Goal: Task Accomplishment & Management: Manage account settings

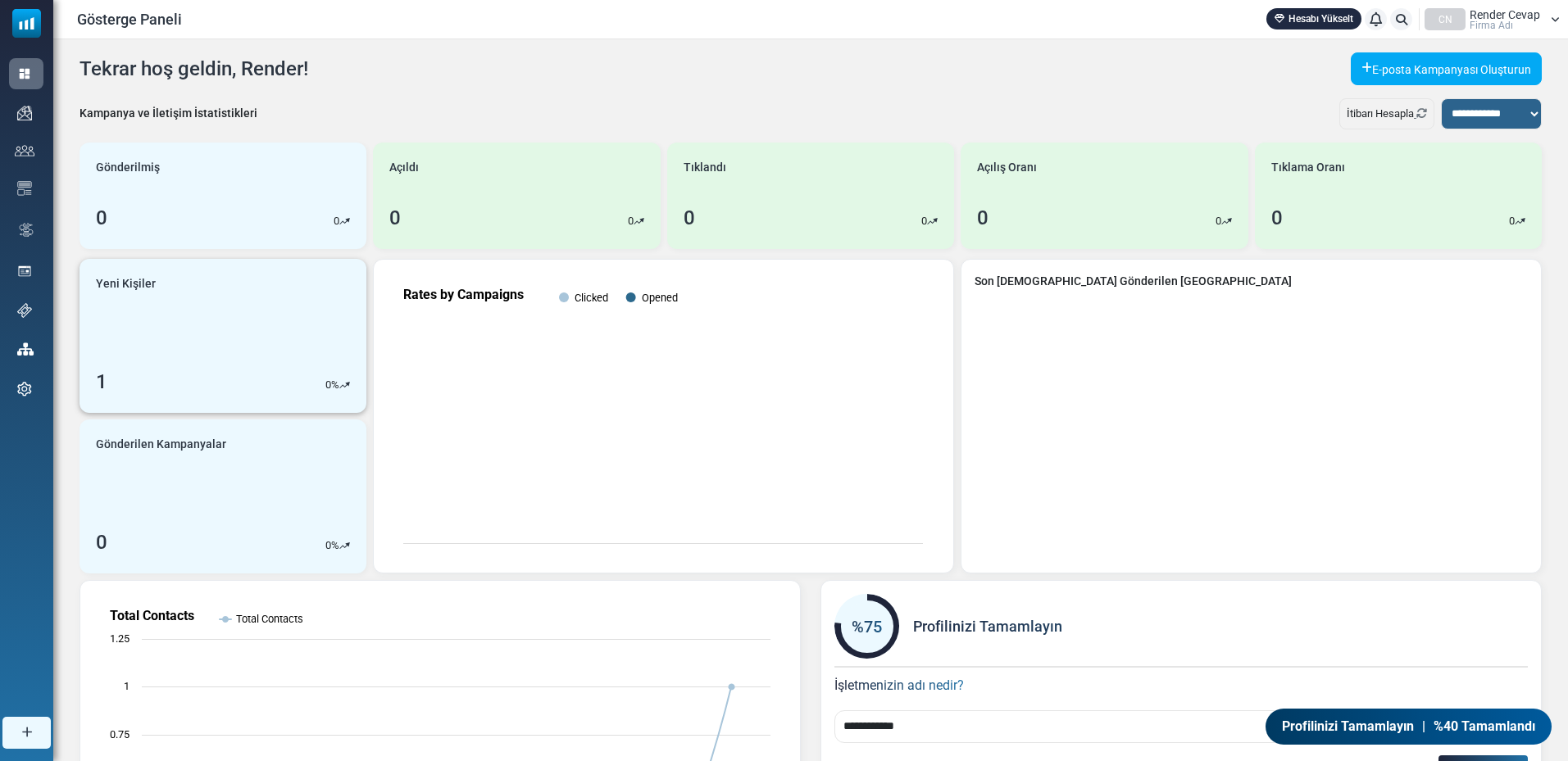
click at [168, 326] on link "Yeni Kişiler 1 0 %" at bounding box center [223, 336] width 287 height 154
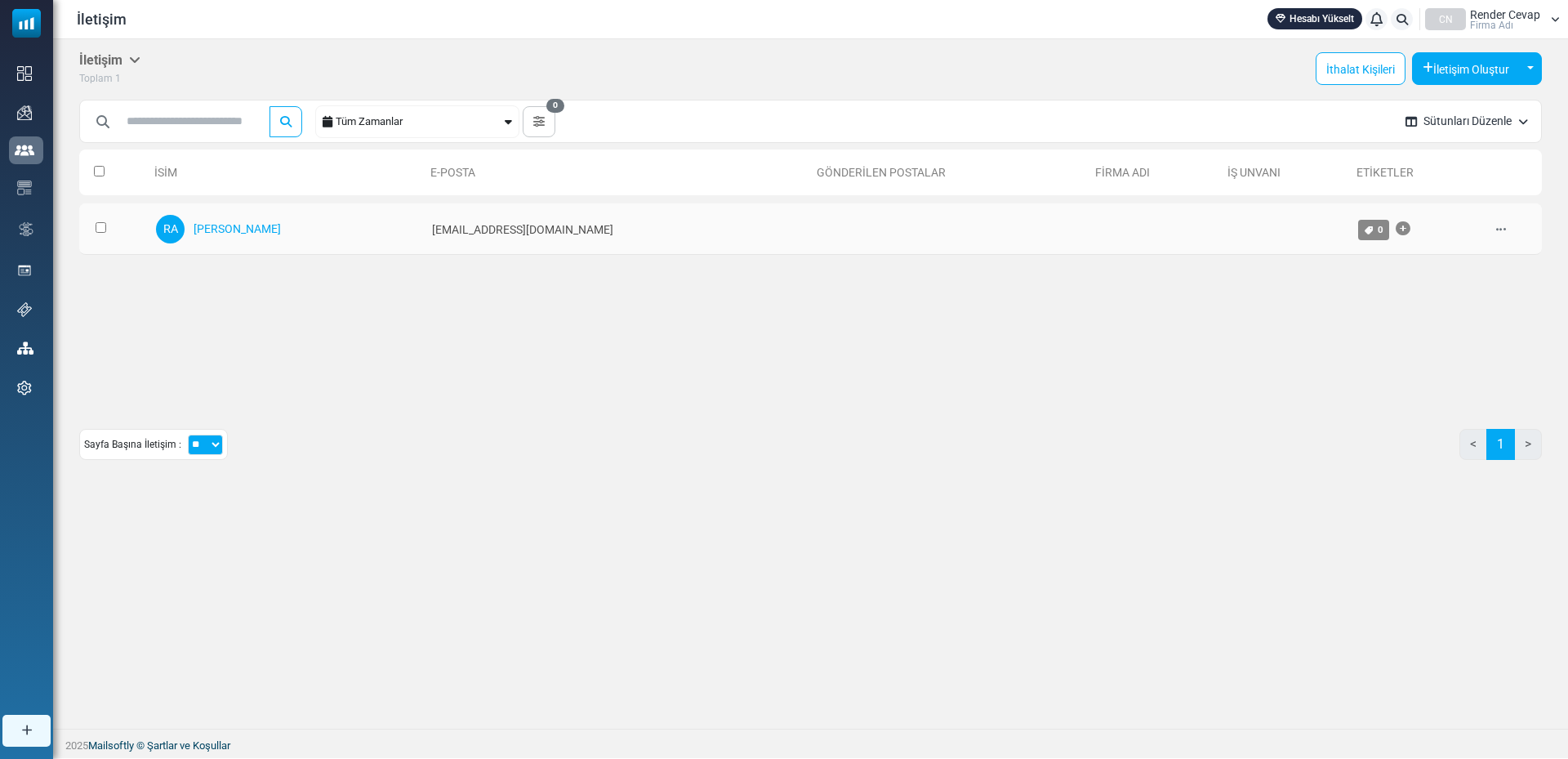
click at [579, 238] on td "info@renderans.com" at bounding box center [617, 229] width 386 height 52
click at [288, 235] on div "RA ANS'yi işle" at bounding box center [286, 229] width 260 height 33
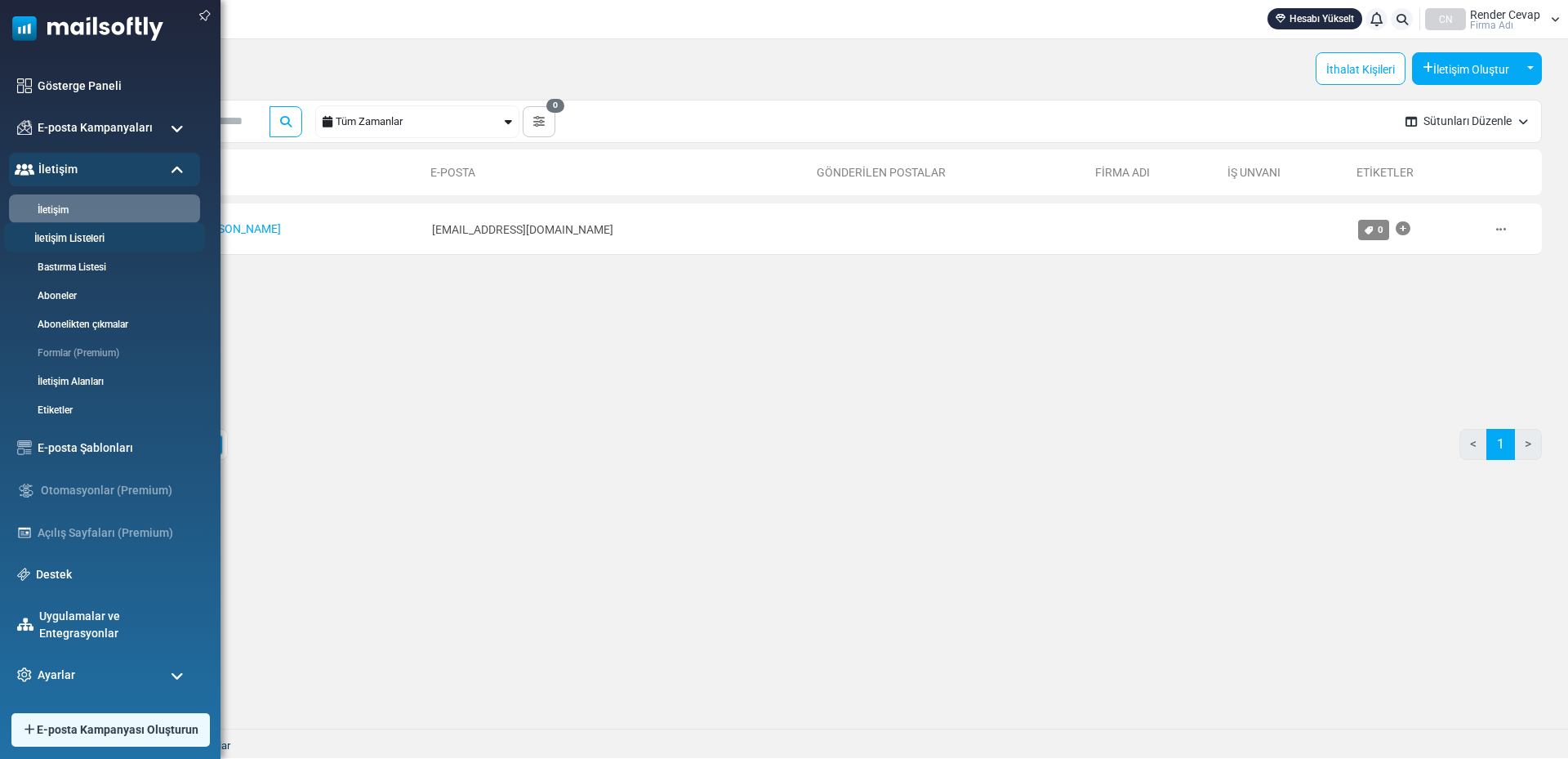
click at [71, 241] on font "İletişim Listeleri" at bounding box center [69, 238] width 70 height 12
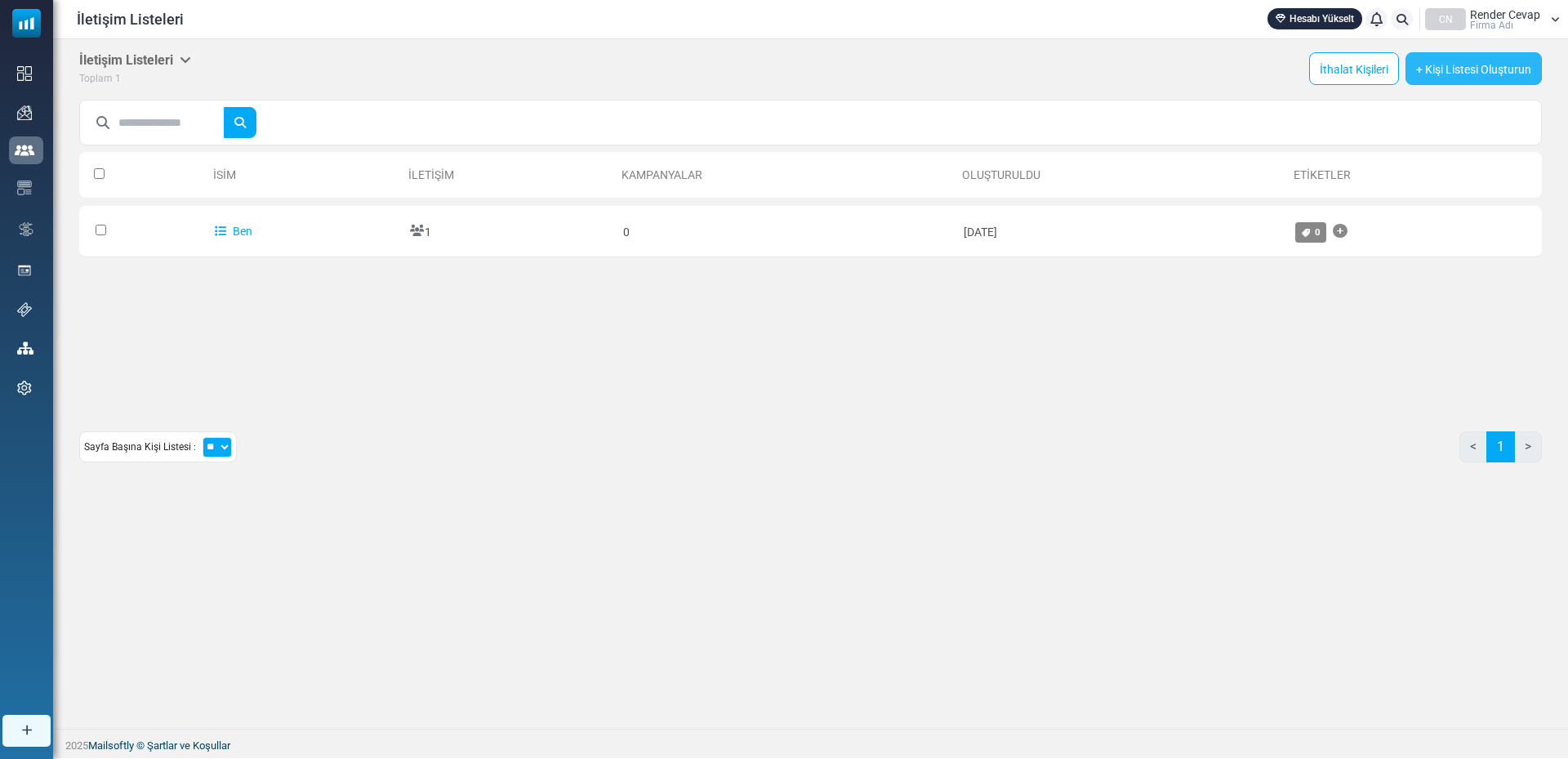
click at [1464, 72] on font "+ Kişi Listesi Oluşturun" at bounding box center [1473, 70] width 115 height 13
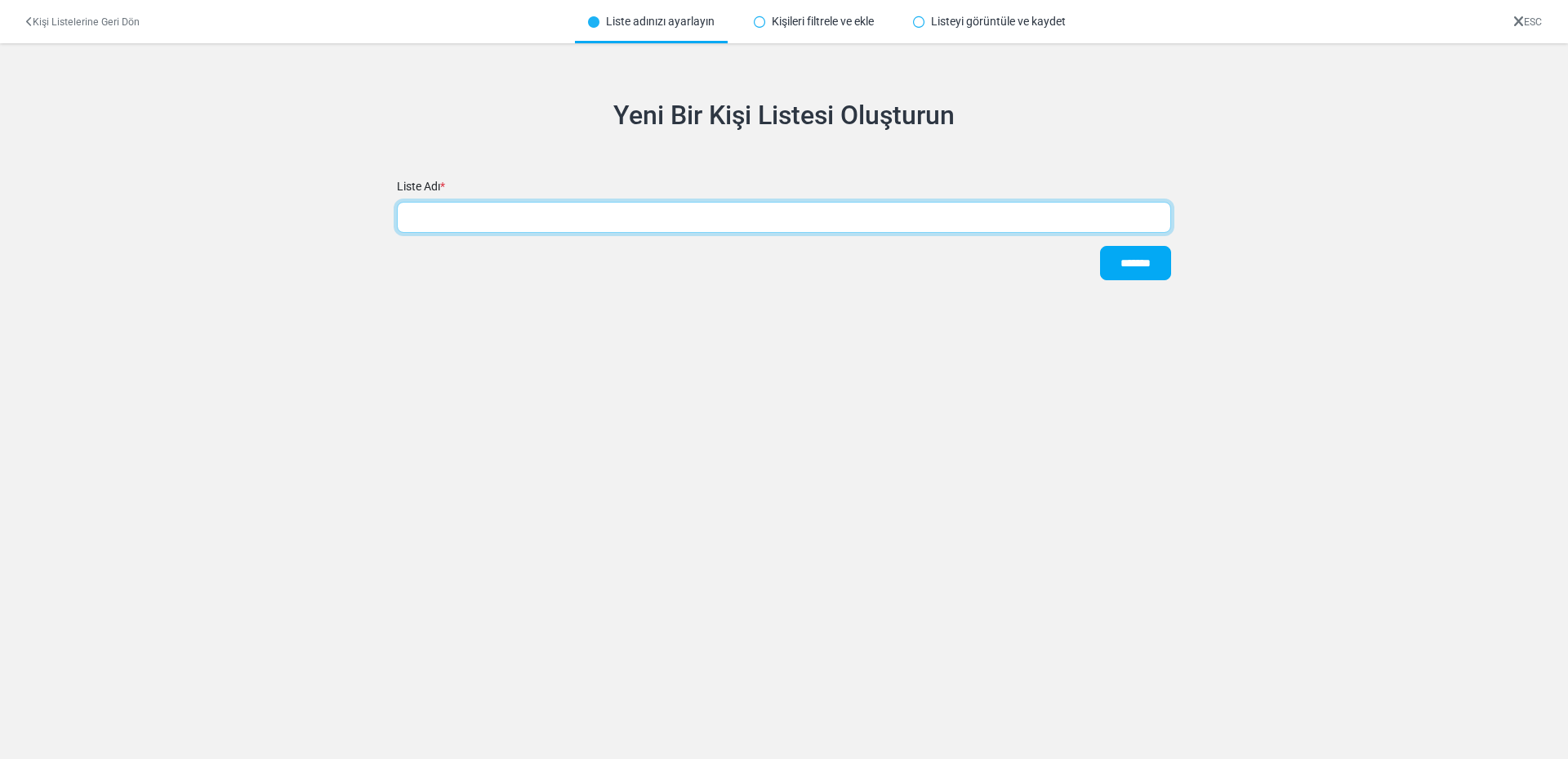
click at [517, 207] on input "text" at bounding box center [784, 217] width 774 height 31
type input "**********"
click at [1100, 246] on input "*******" at bounding box center [1135, 263] width 71 height 35
type input "****"
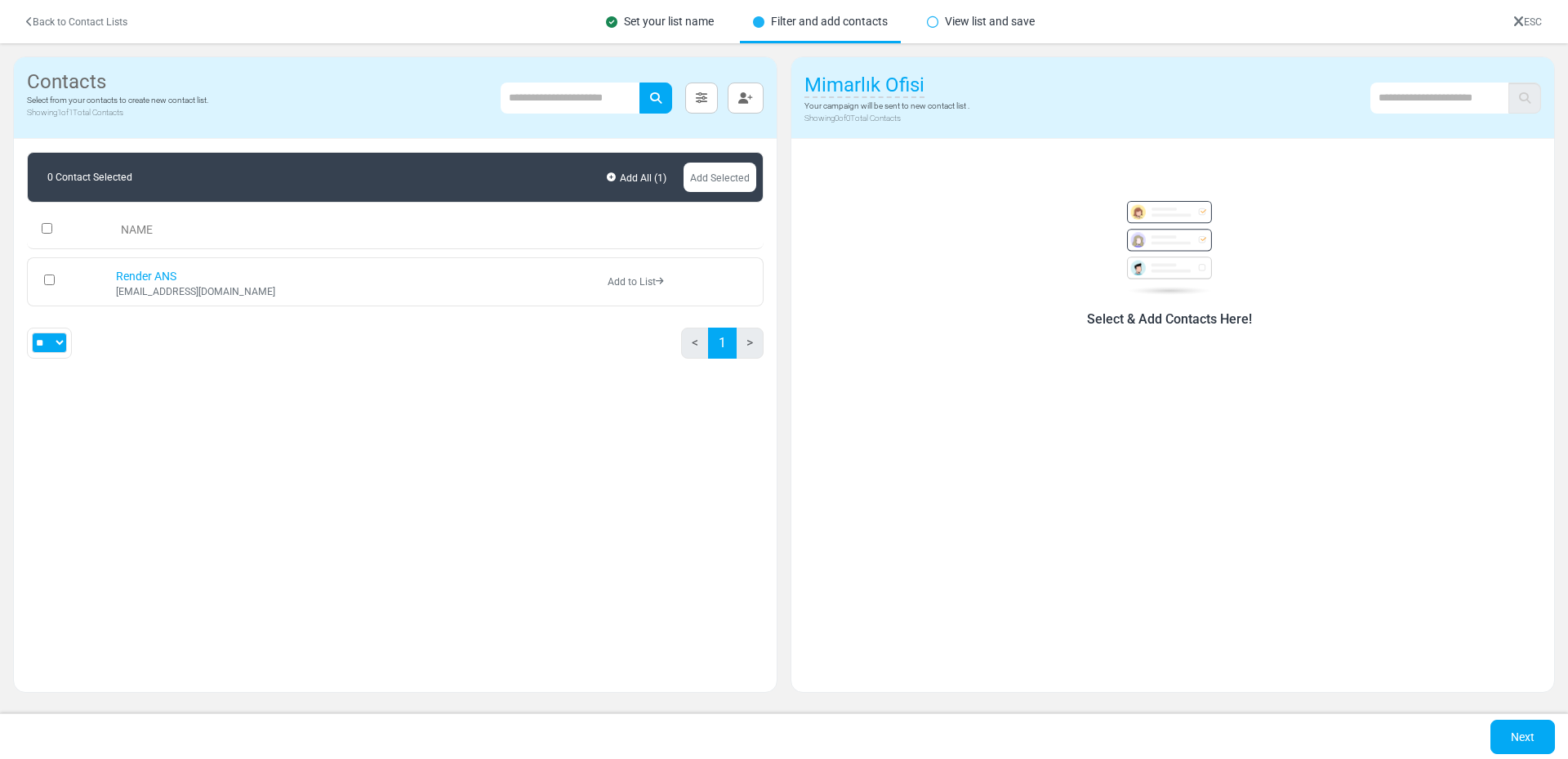
click at [541, 384] on div "0 Contact Selected Add All ( 1 ) Add Selected NAME Render ANS info@renderans.co…" at bounding box center [395, 261] width 763 height 246
click at [715, 177] on link "Add Selected" at bounding box center [720, 178] width 72 height 30
click at [66, 22] on link "Back to Contact Lists" at bounding box center [76, 22] width 101 height 12
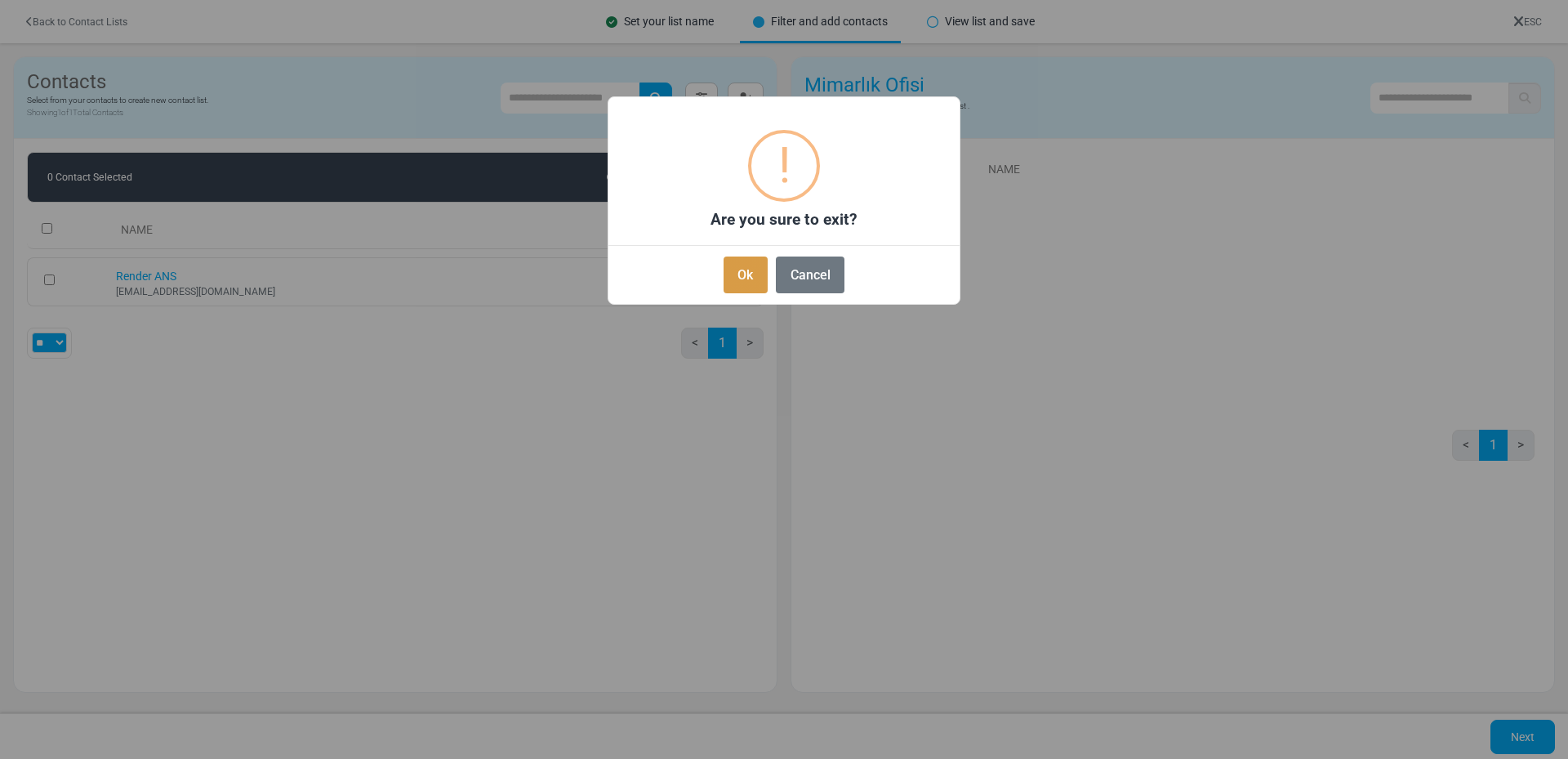
click at [731, 273] on button "Ok" at bounding box center [745, 275] width 44 height 37
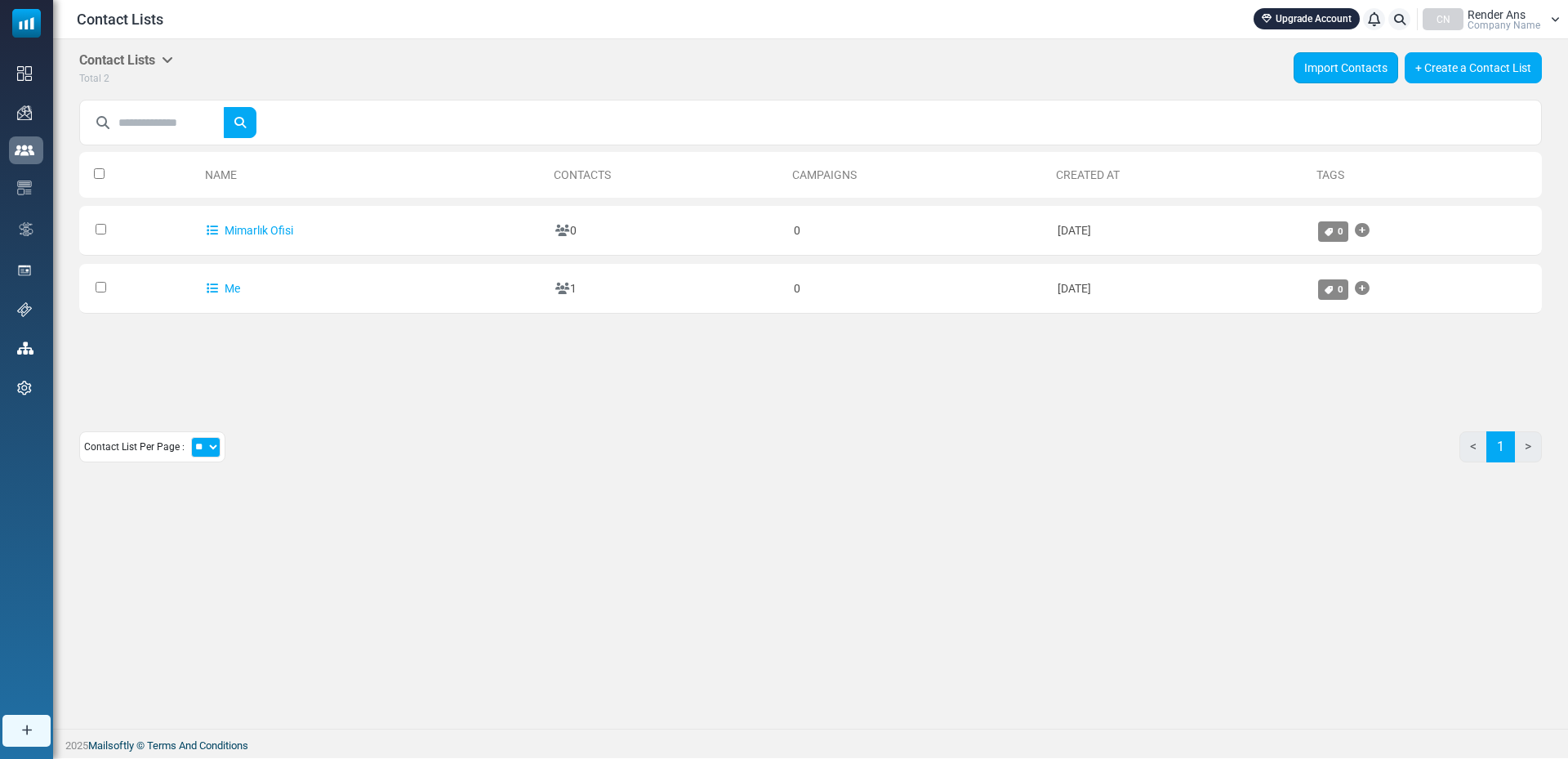
click at [1344, 72] on link "Import Contacts" at bounding box center [1345, 68] width 104 height 31
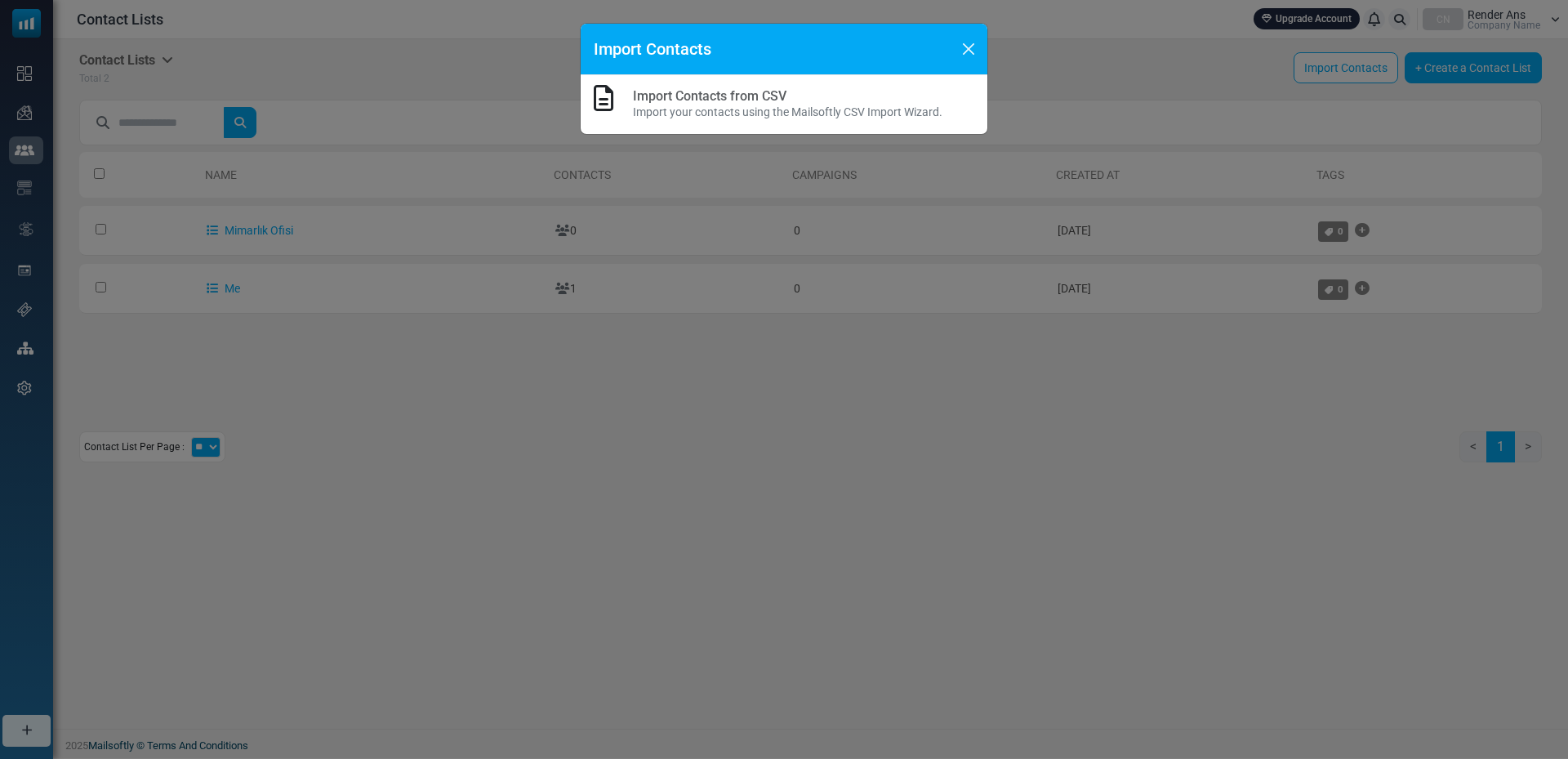
click at [661, 105] on p "Import your contacts using the Mailsoftly CSV Import Wizard." at bounding box center [787, 112] width 310 height 17
click at [783, 95] on link "Import Contacts from CSV" at bounding box center [709, 95] width 154 height 16
click at [783, 95] on div at bounding box center [784, 379] width 1568 height 759
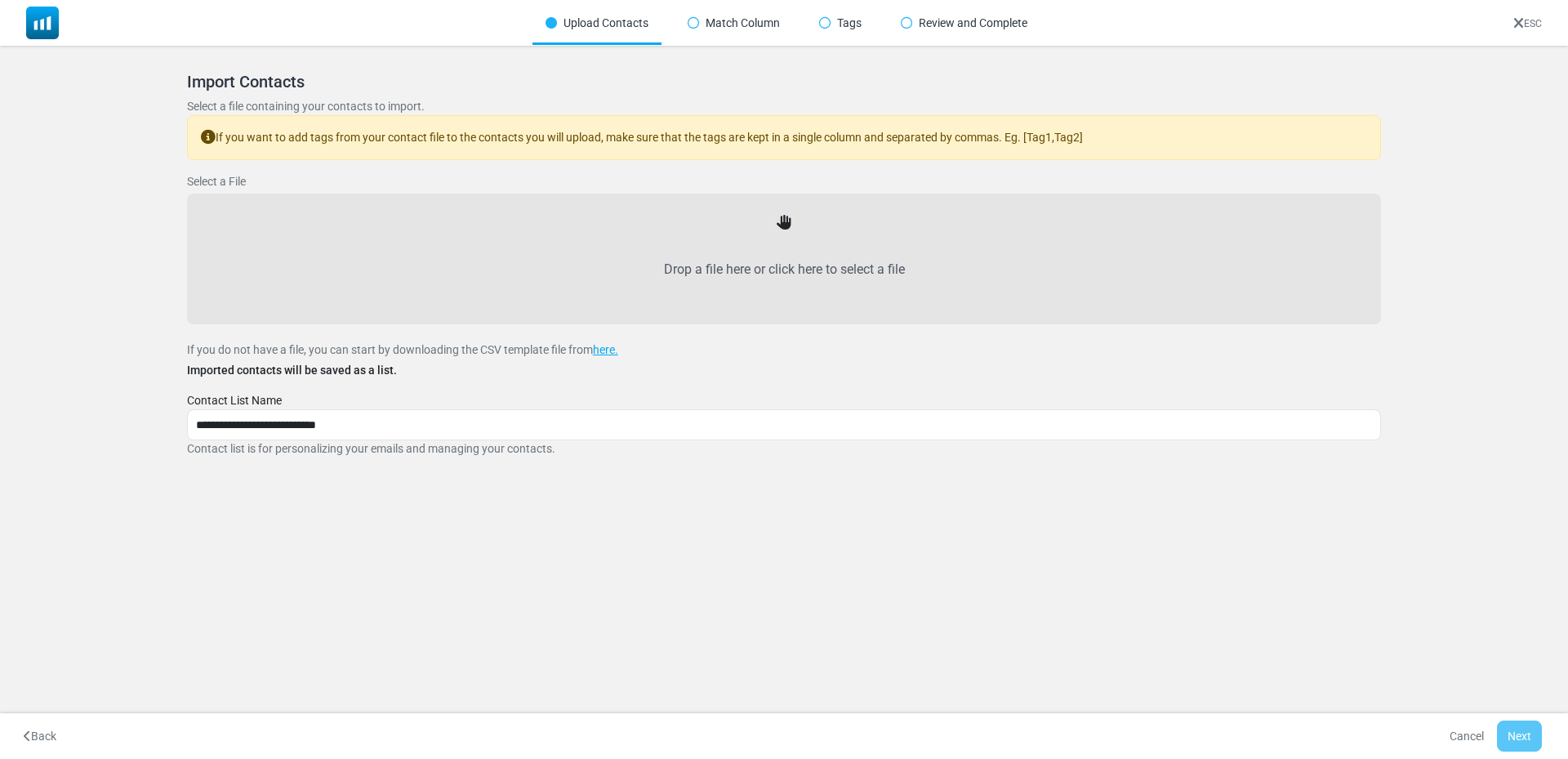
click at [657, 272] on label "Drop a file here or click here to select a file" at bounding box center [783, 269] width 1158 height 72
click at [0, 0] on input "Drop a file here or click here to select a file" at bounding box center [0, 0] width 0 height 0
click at [842, 248] on label "Drop a file here or click here to select a file" at bounding box center [783, 269] width 1158 height 72
click at [0, 0] on input "Drop a file here or click here to select a file" at bounding box center [0, 0] width 0 height 0
click at [751, 195] on div "Drop a file here or click here to select a file" at bounding box center [784, 258] width 1194 height 131
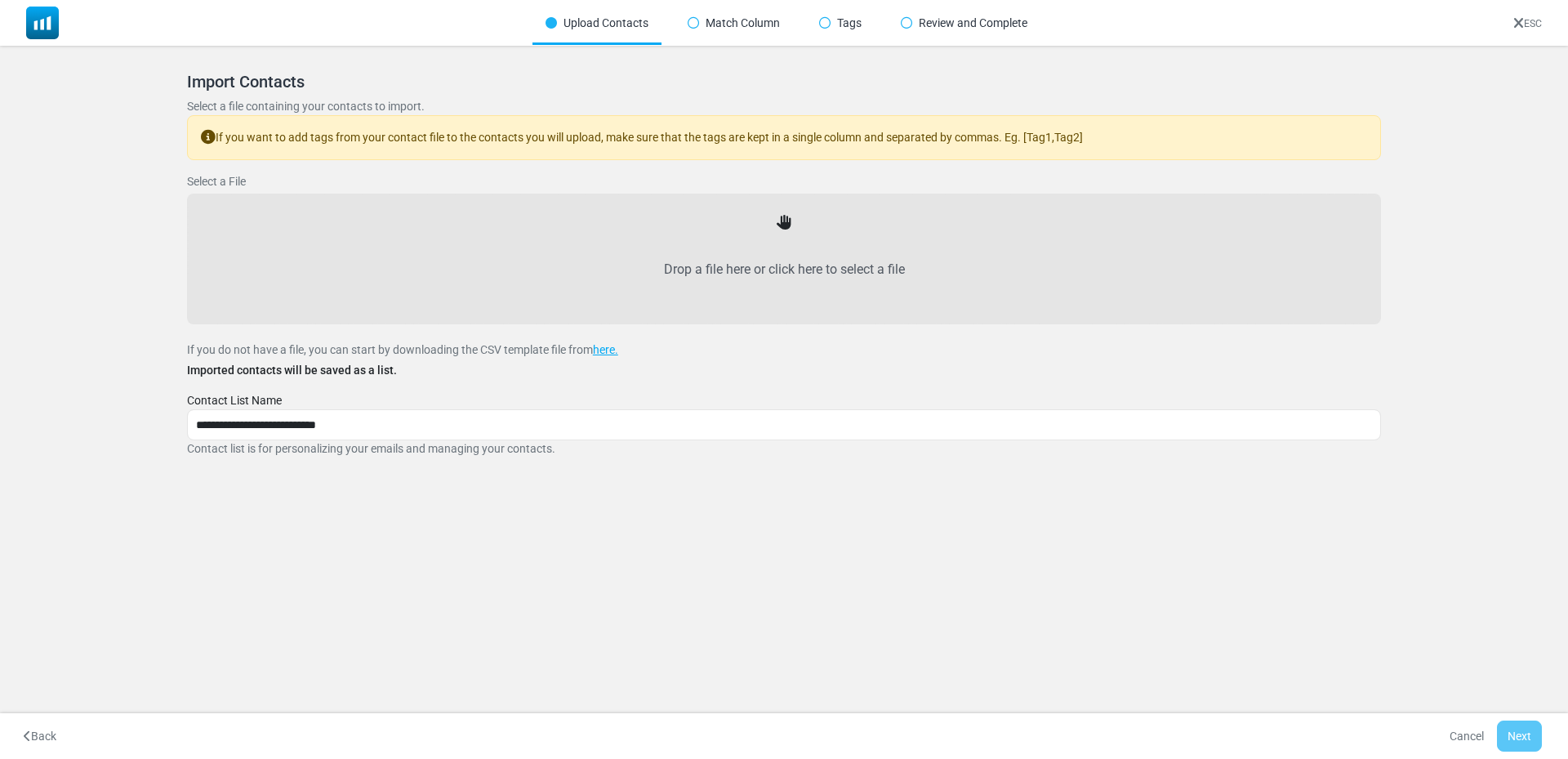
click at [752, 238] on label "Drop a file here or click here to select a file" at bounding box center [783, 269] width 1158 height 72
click at [0, 0] on input "Drop a file here or click here to select a file" at bounding box center [0, 0] width 0 height 0
click at [801, 225] on div "Drop a file here or click here to select a file" at bounding box center [783, 258] width 1158 height 94
click at [778, 284] on label "Drop a file here or click here to select a file" at bounding box center [783, 269] width 1158 height 72
click at [0, 0] on input "Drop a file here or click here to select a file" at bounding box center [0, 0] width 0 height 0
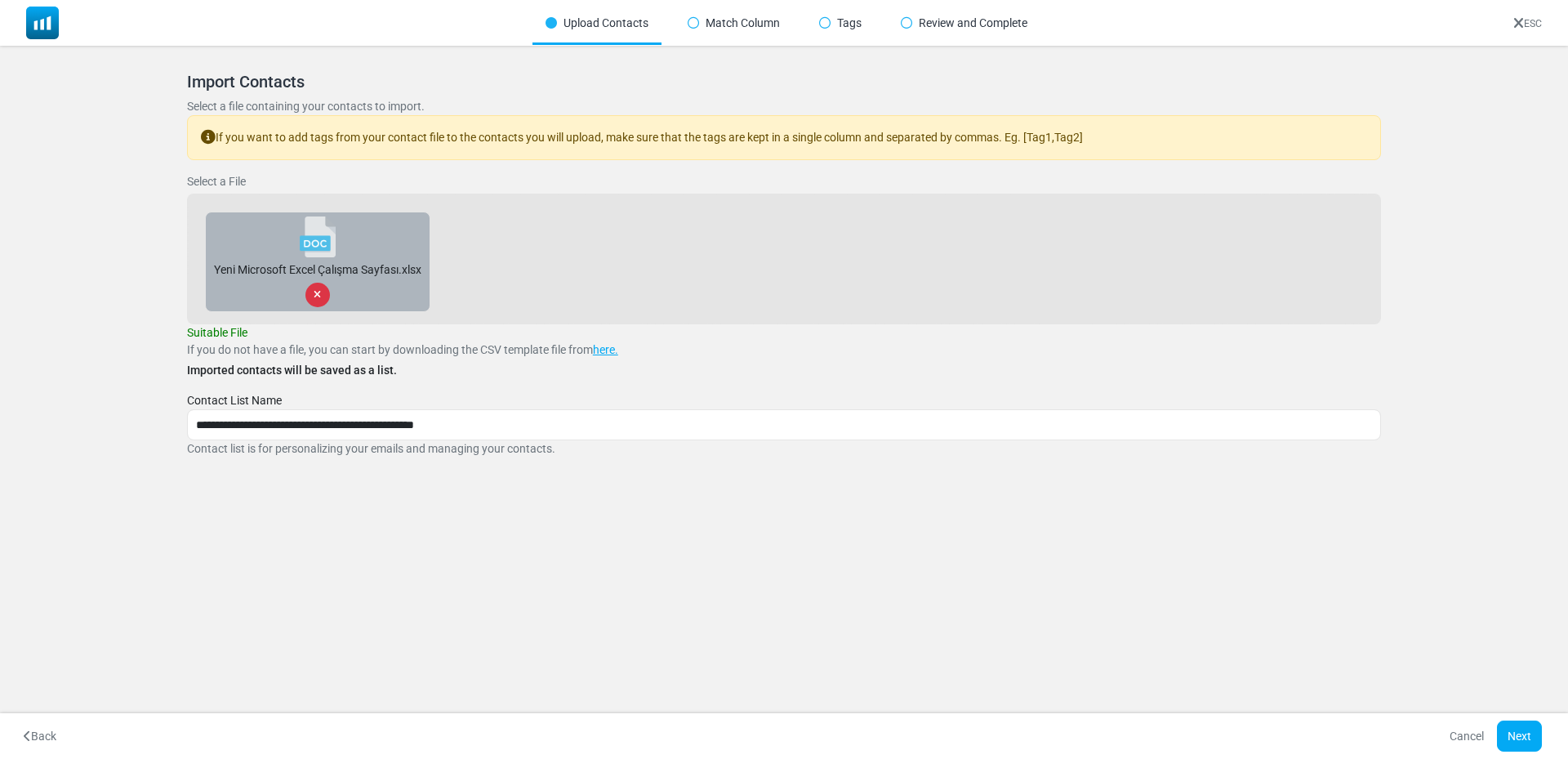
click at [325, 293] on div at bounding box center [318, 295] width 25 height 25
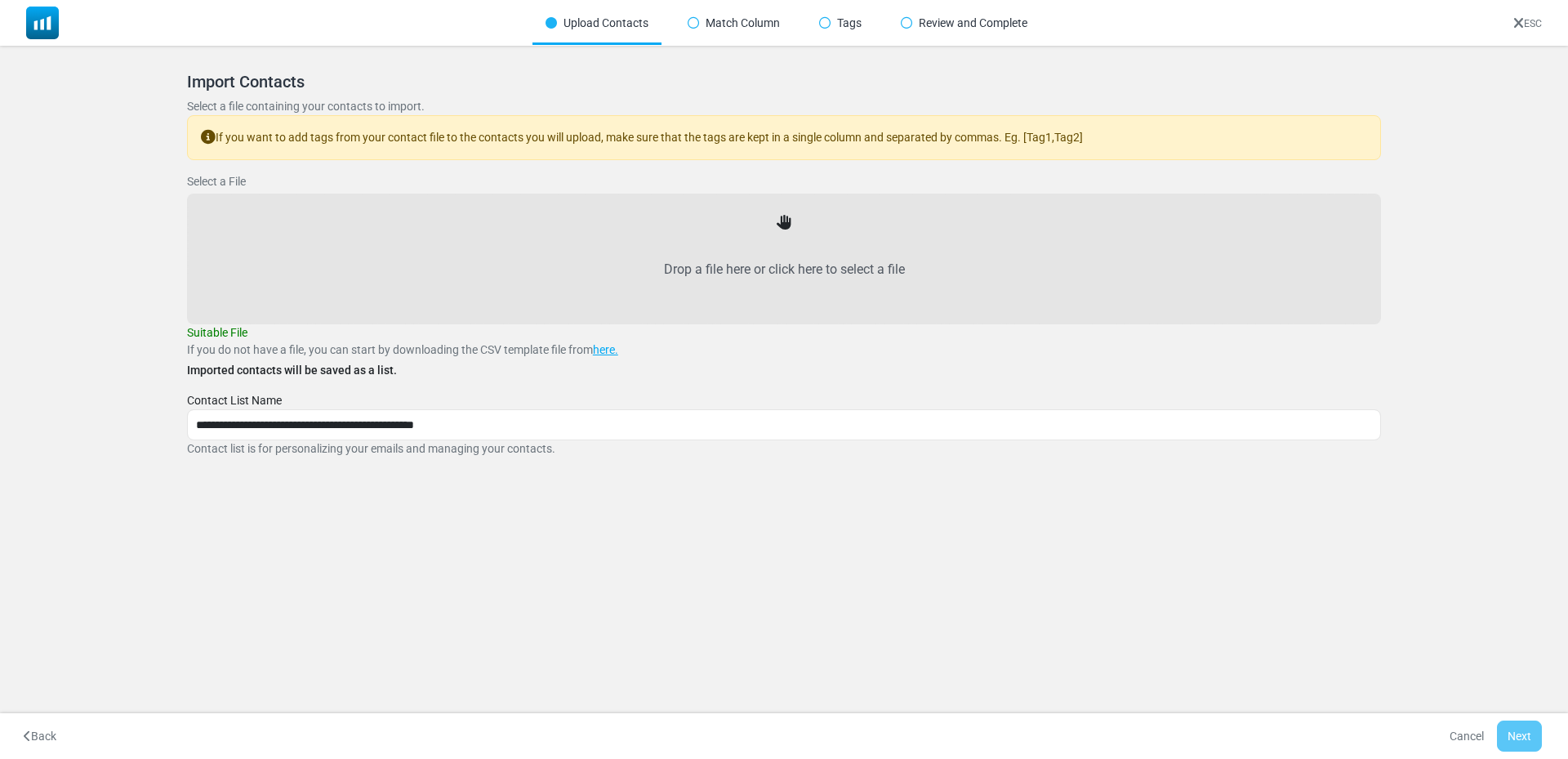
click at [684, 260] on label "Drop a file here or click here to select a file" at bounding box center [783, 269] width 1158 height 72
click at [0, 0] on input "Drop a file here or click here to select a file" at bounding box center [0, 0] width 0 height 0
type input "**********"
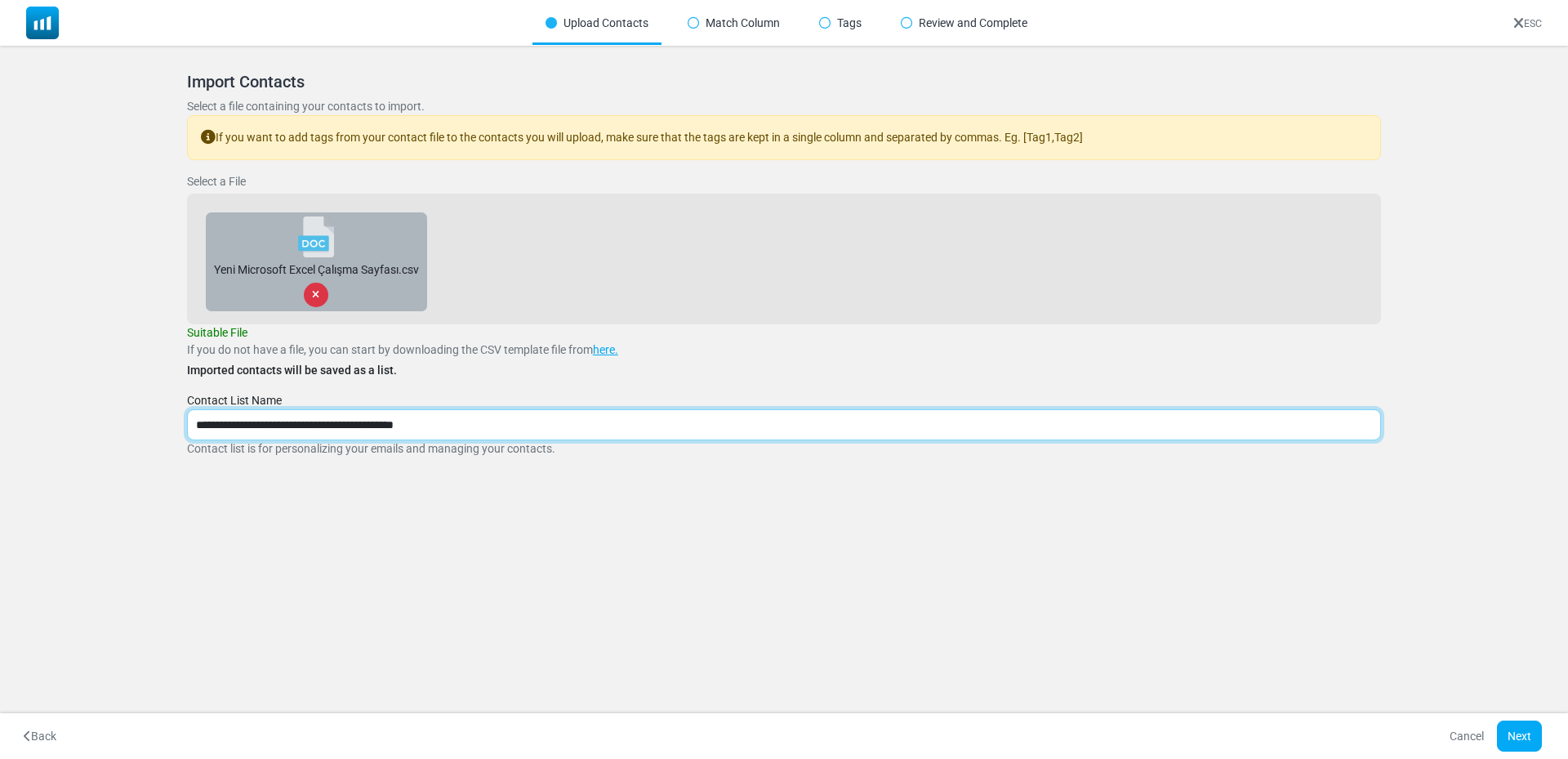
click at [416, 423] on input "**********" at bounding box center [784, 425] width 1194 height 31
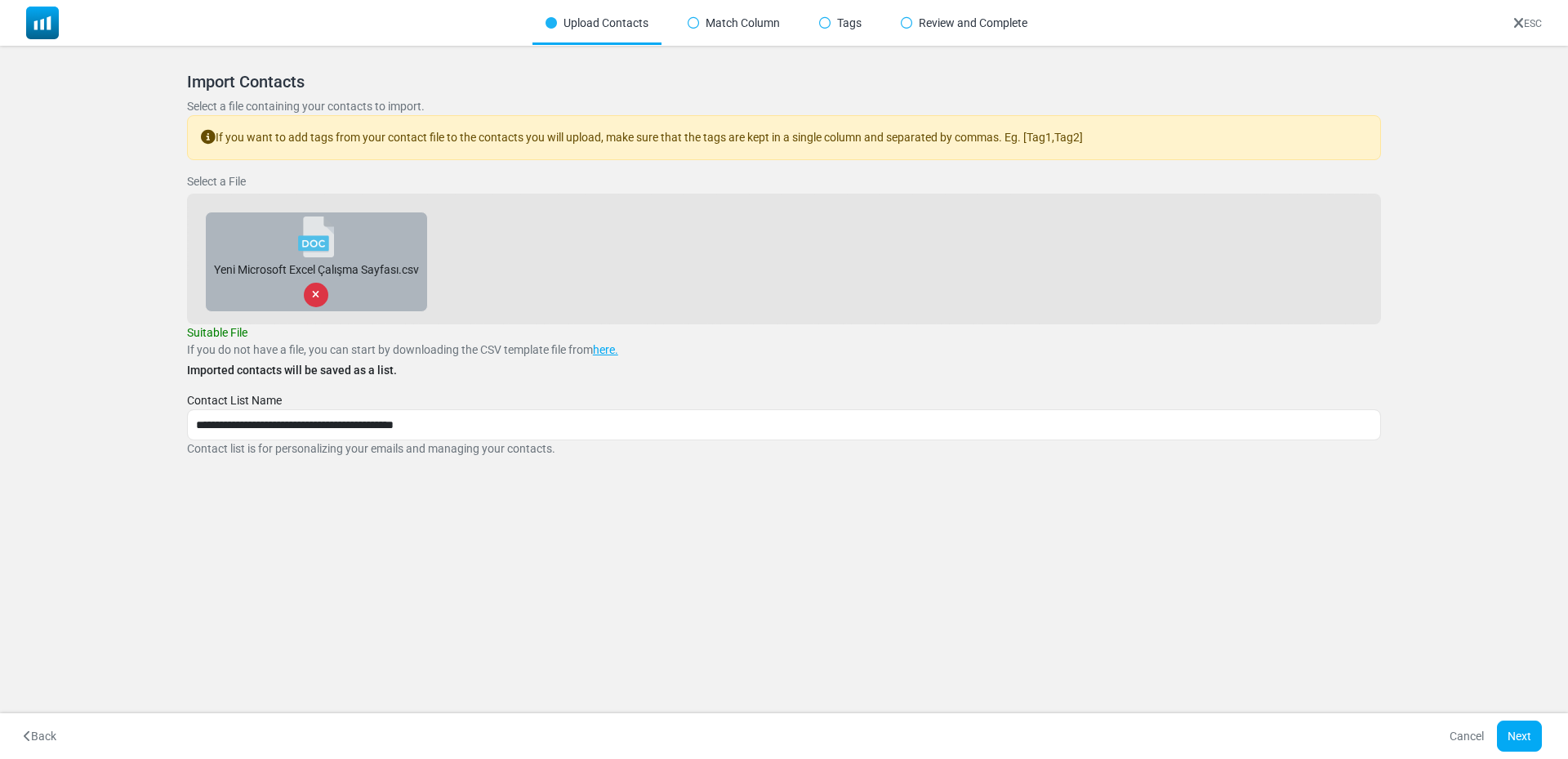
click at [453, 382] on div "**********" at bounding box center [784, 264] width 1194 height 386
click at [315, 133] on font "Yükleyeceğiniz kişilere, kişi dosyanızdan etiket eklemek istiyorsanız, etiketle…" at bounding box center [627, 137] width 824 height 13
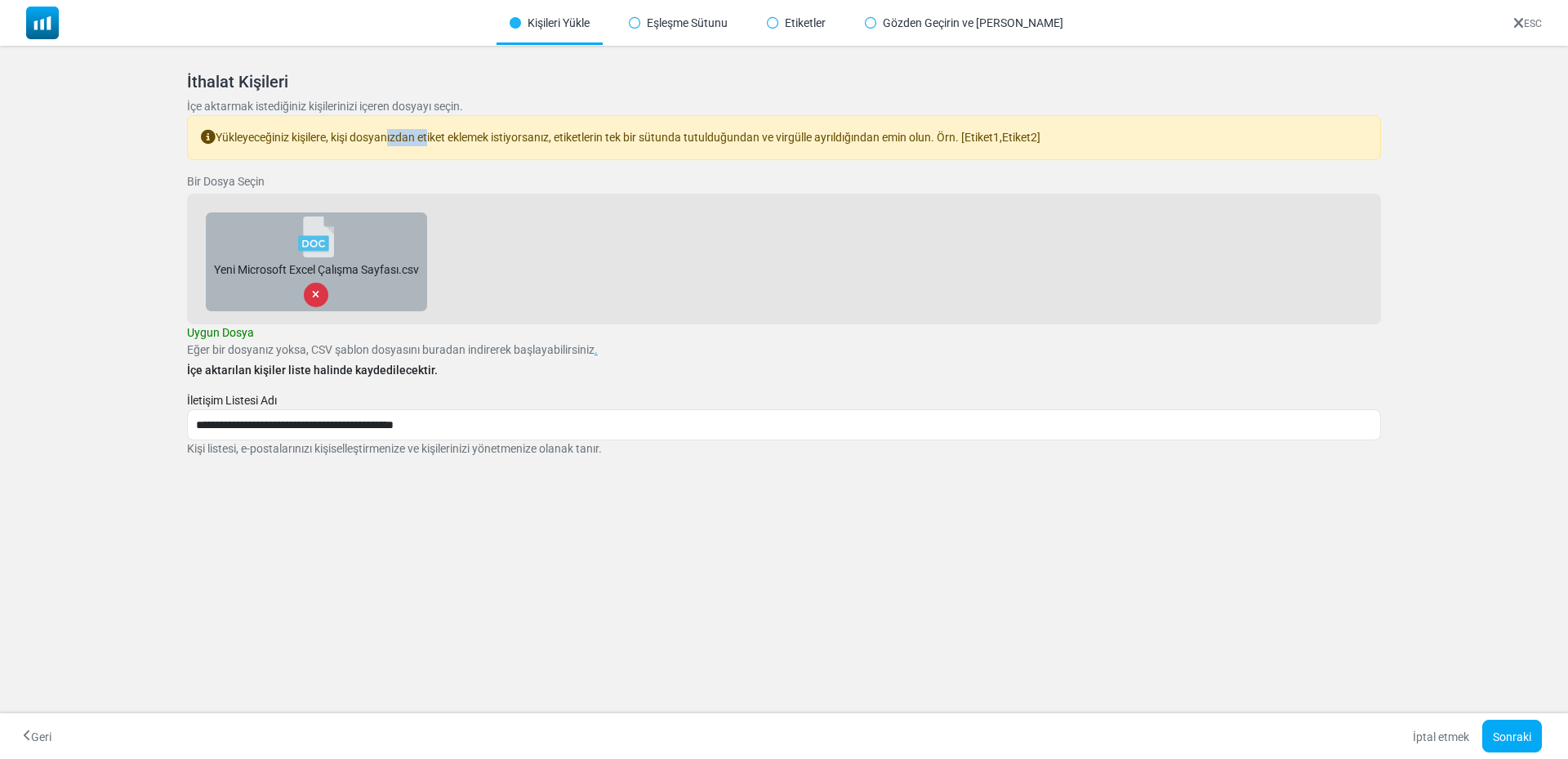
click at [315, 133] on font "Yükleyeceğiniz kişilere, kişi dosyanızdan etiket eklemek istiyorsanız, etiketle…" at bounding box center [627, 137] width 824 height 13
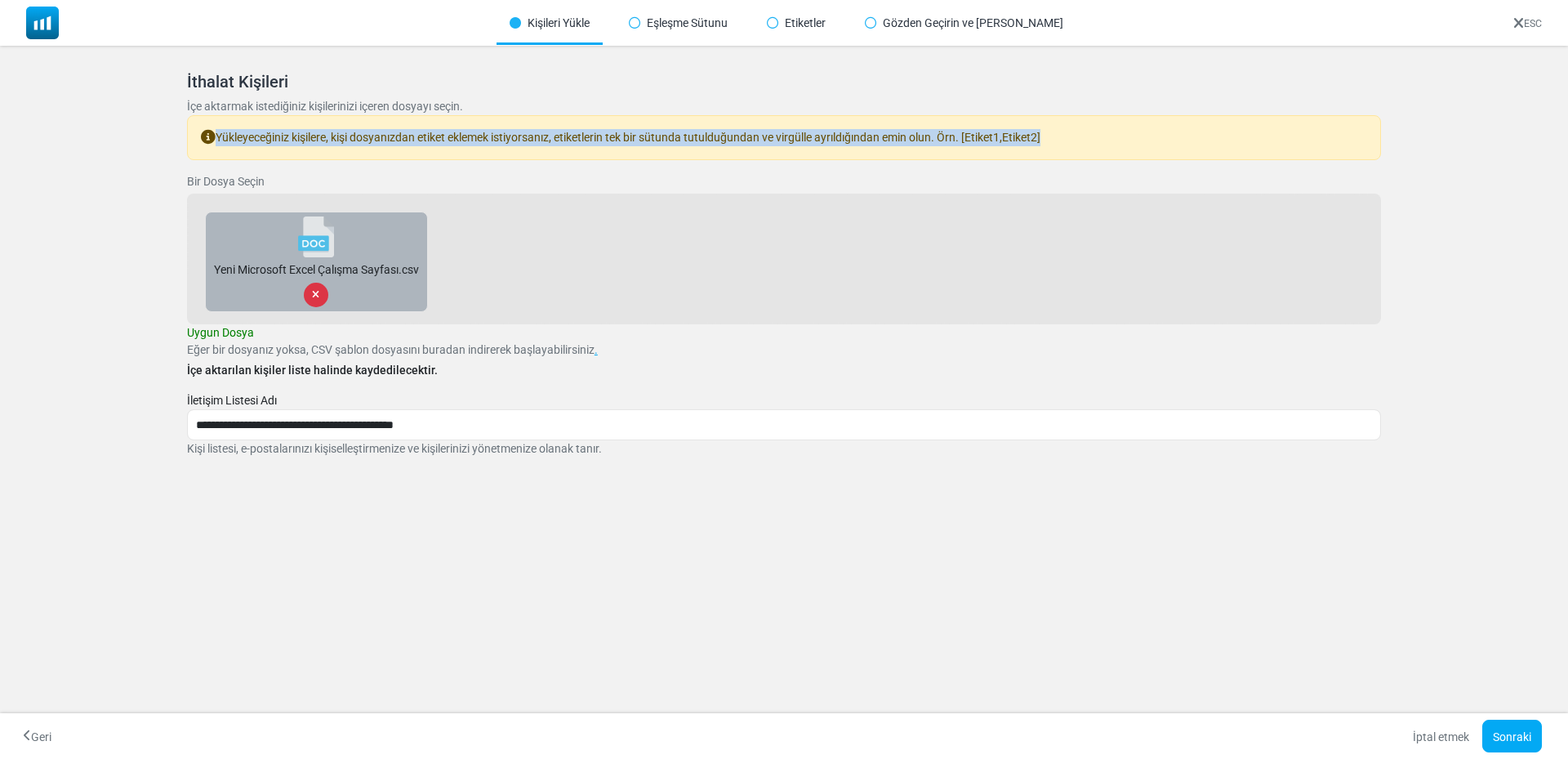
drag, startPoint x: 315, startPoint y: 133, endPoint x: 449, endPoint y: 133, distance: 134.0
click at [449, 133] on font "Yükleyeceğiniz kişilere, kişi dosyanızdan etiket eklemek istiyorsanız, etiketle…" at bounding box center [627, 137] width 824 height 13
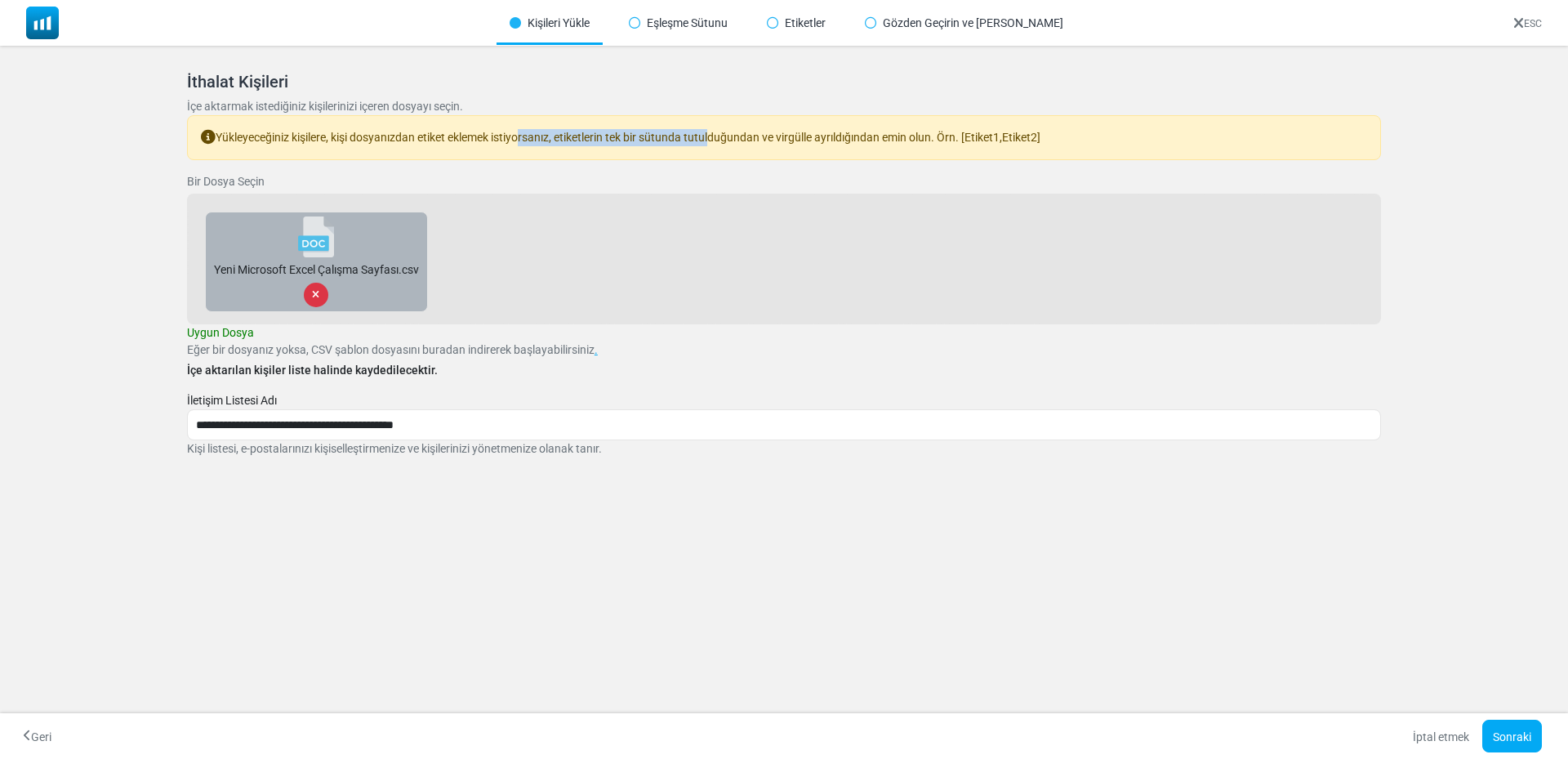
drag, startPoint x: 449, startPoint y: 133, endPoint x: 611, endPoint y: 133, distance: 162.0
click at [611, 133] on font "Yükleyeceğiniz kişilere, kişi dosyanızdan etiket eklemek istiyorsanız, etiketle…" at bounding box center [627, 137] width 824 height 13
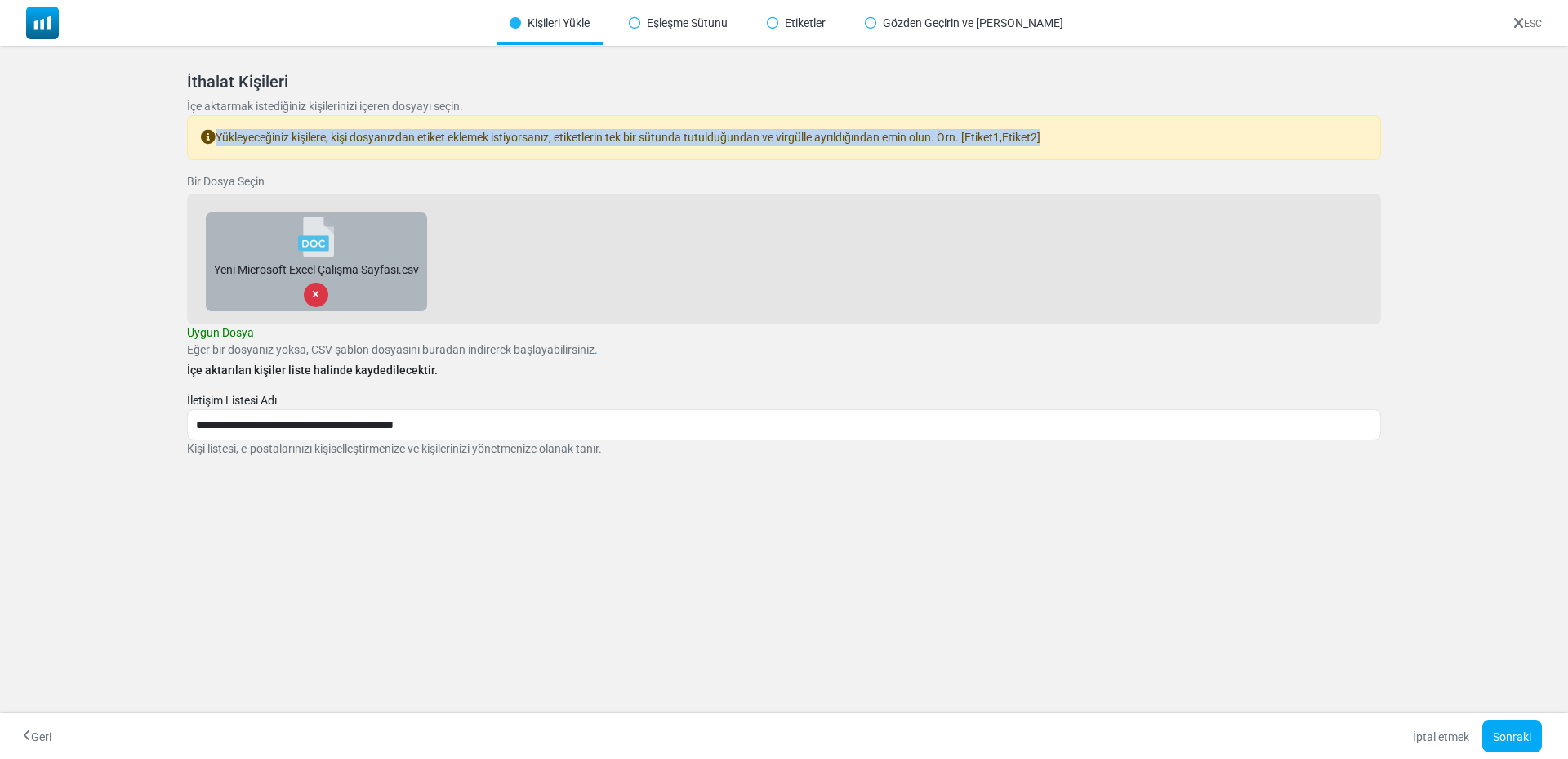
drag, startPoint x: 611, startPoint y: 133, endPoint x: 546, endPoint y: 135, distance: 65.0
click at [547, 133] on font "Yükleyeceğiniz kişilere, kişi dosyanızdan etiket eklemek istiyorsanız, etiketle…" at bounding box center [627, 137] width 824 height 13
click at [546, 135] on font "Yükleyeceğiniz kişilere, kişi dosyanızdan etiket eklemek istiyorsanız, etiketle…" at bounding box center [627, 137] width 824 height 13
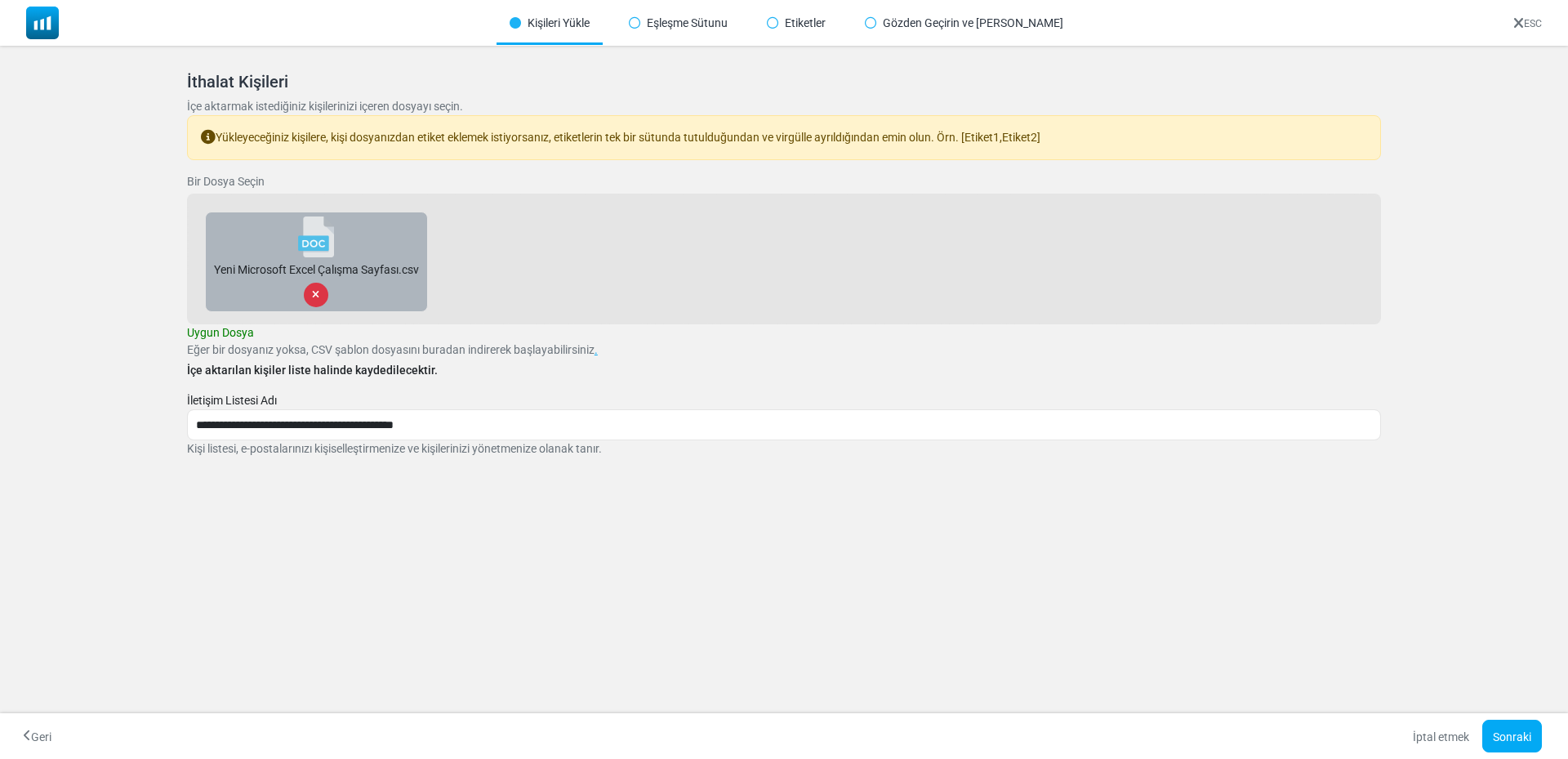
click at [317, 293] on icon at bounding box center [316, 295] width 7 height 10
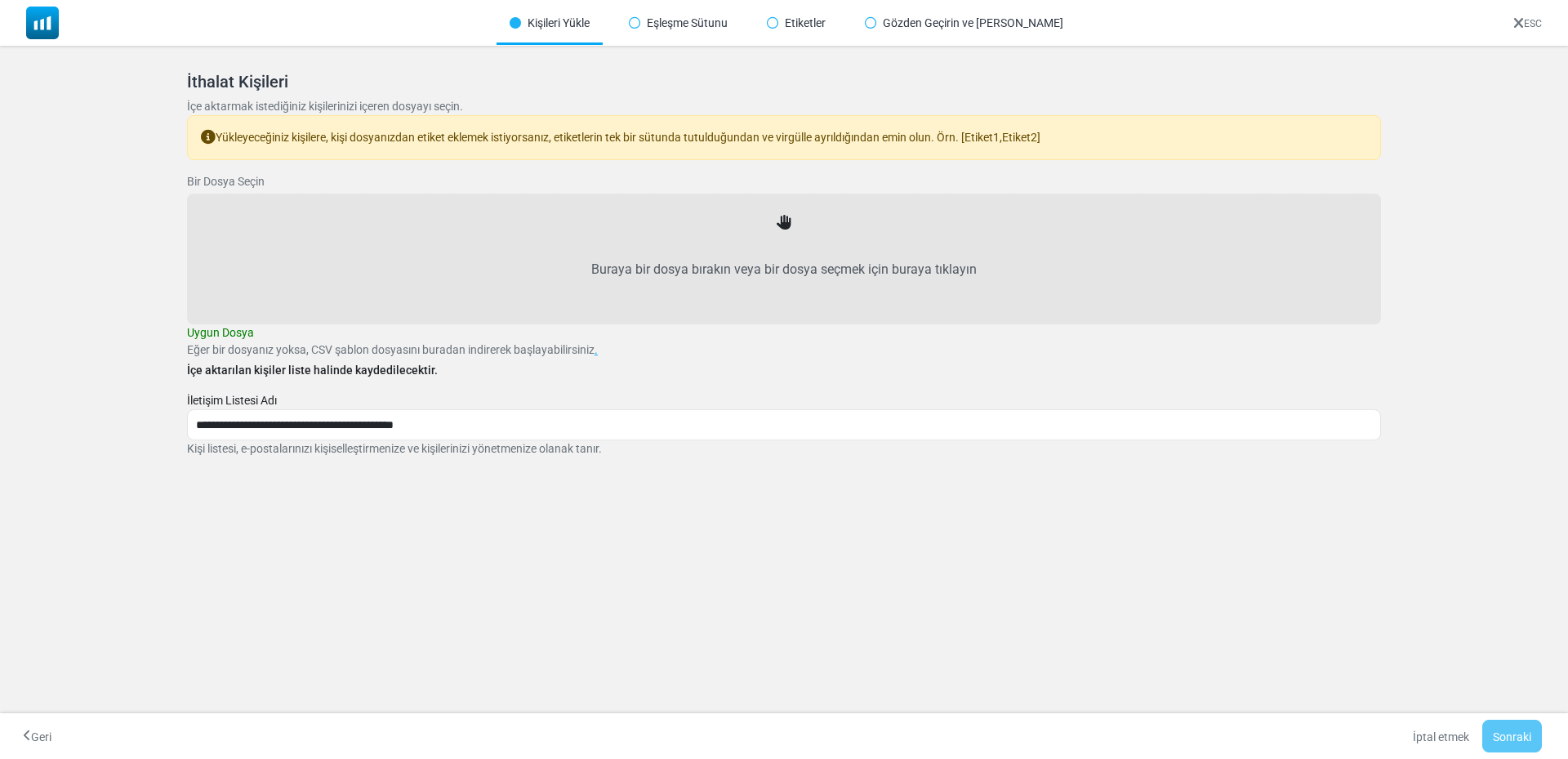
click at [719, 262] on font "Buraya bir dosya bırakın veya bir dosya seçmek için buraya tıklayın" at bounding box center [783, 269] width 385 height 16
click at [0, 0] on input "Buraya bir dosya bırakın veya bir dosya seçmek için buraya tıklayın" at bounding box center [0, 0] width 0 height 0
click at [729, 270] on font "Buraya bir dosya bırakın veya bir dosya seçmek için buraya tıklayın" at bounding box center [783, 269] width 385 height 16
click at [0, 0] on input "Buraya bir dosya bırakın veya bir dosya seçmek için buraya tıklayın" at bounding box center [0, 0] width 0 height 0
click at [431, 352] on font "Eğer bir dosyanız yoksa, CSV şablon dosyasını buradan indirerek başlayabilirsin…" at bounding box center [391, 349] width 408 height 13
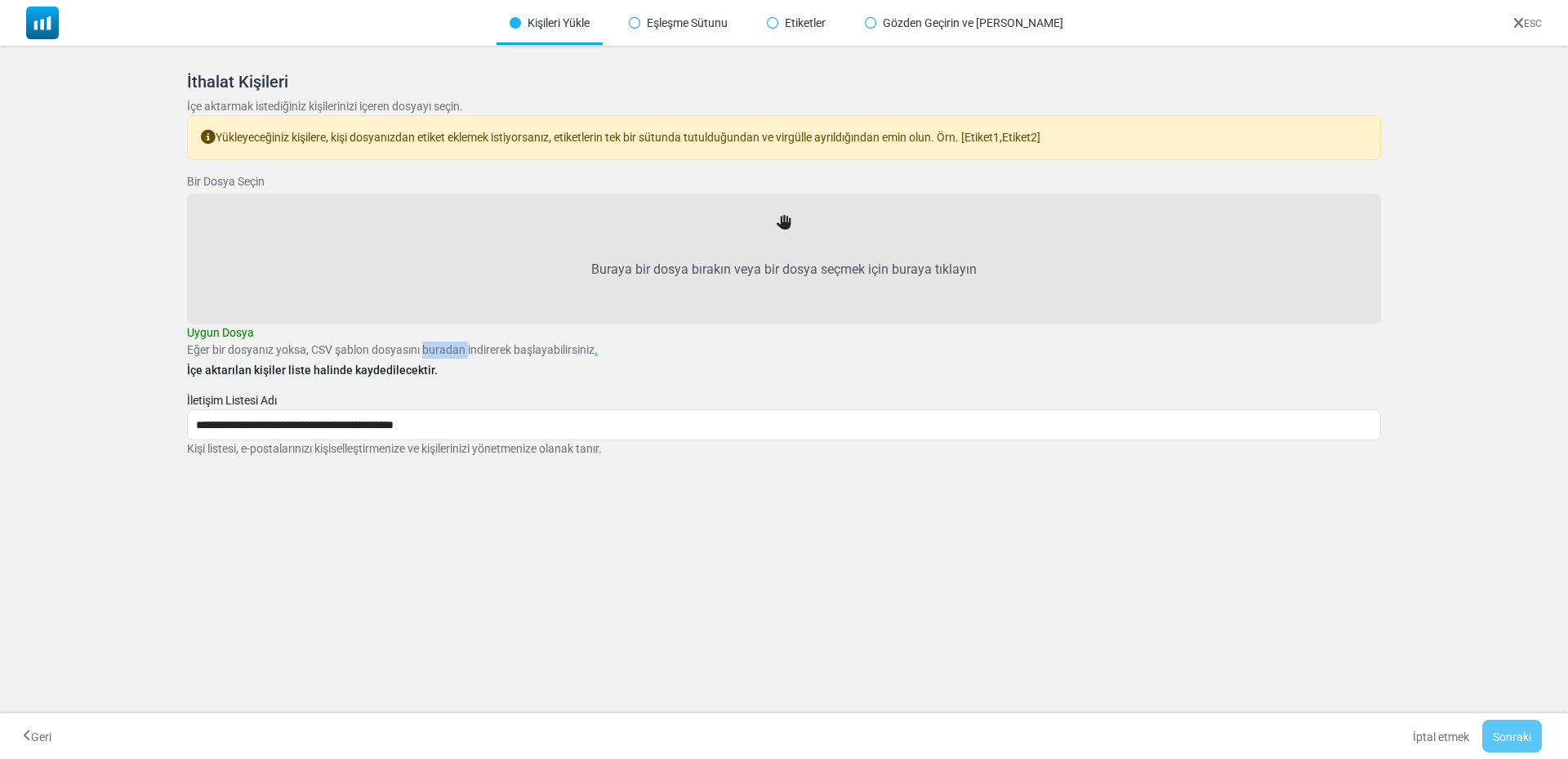
click at [431, 352] on font "Eğer bir dosyanız yoksa, CSV şablon dosyasını buradan indirerek başlayabilirsin…" at bounding box center [391, 349] width 408 height 13
click at [432, 353] on font "Eğer bir dosyanız yoksa, CSV şablon dosyasını buradan indirerek başlayabilirsin…" at bounding box center [391, 349] width 408 height 13
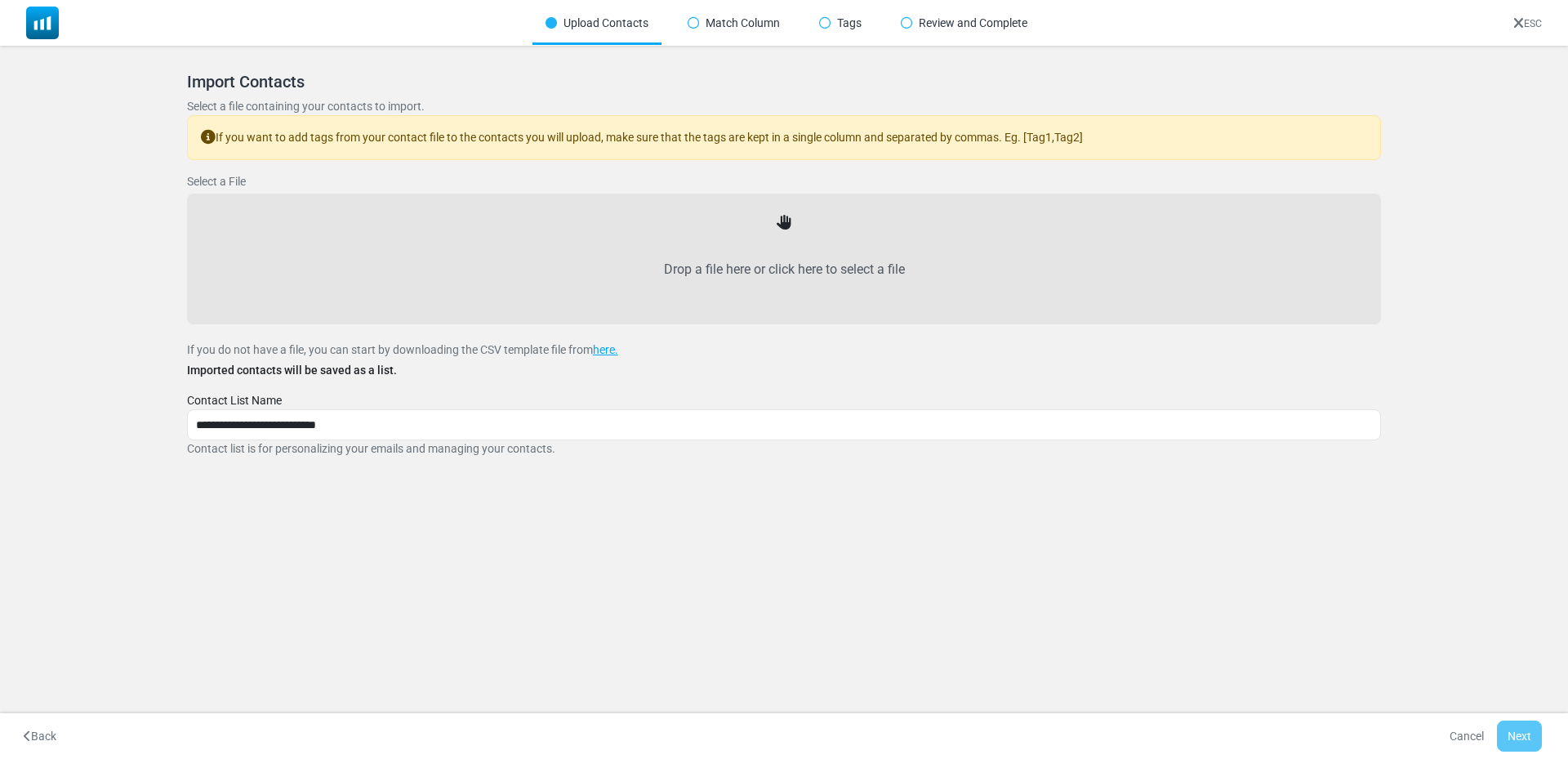
click at [724, 258] on label "Drop a file here or click here to select a file" at bounding box center [783, 269] width 1158 height 72
click at [0, 0] on input "Drop a file here or click here to select a file" at bounding box center [0, 0] width 0 height 0
type input "**********"
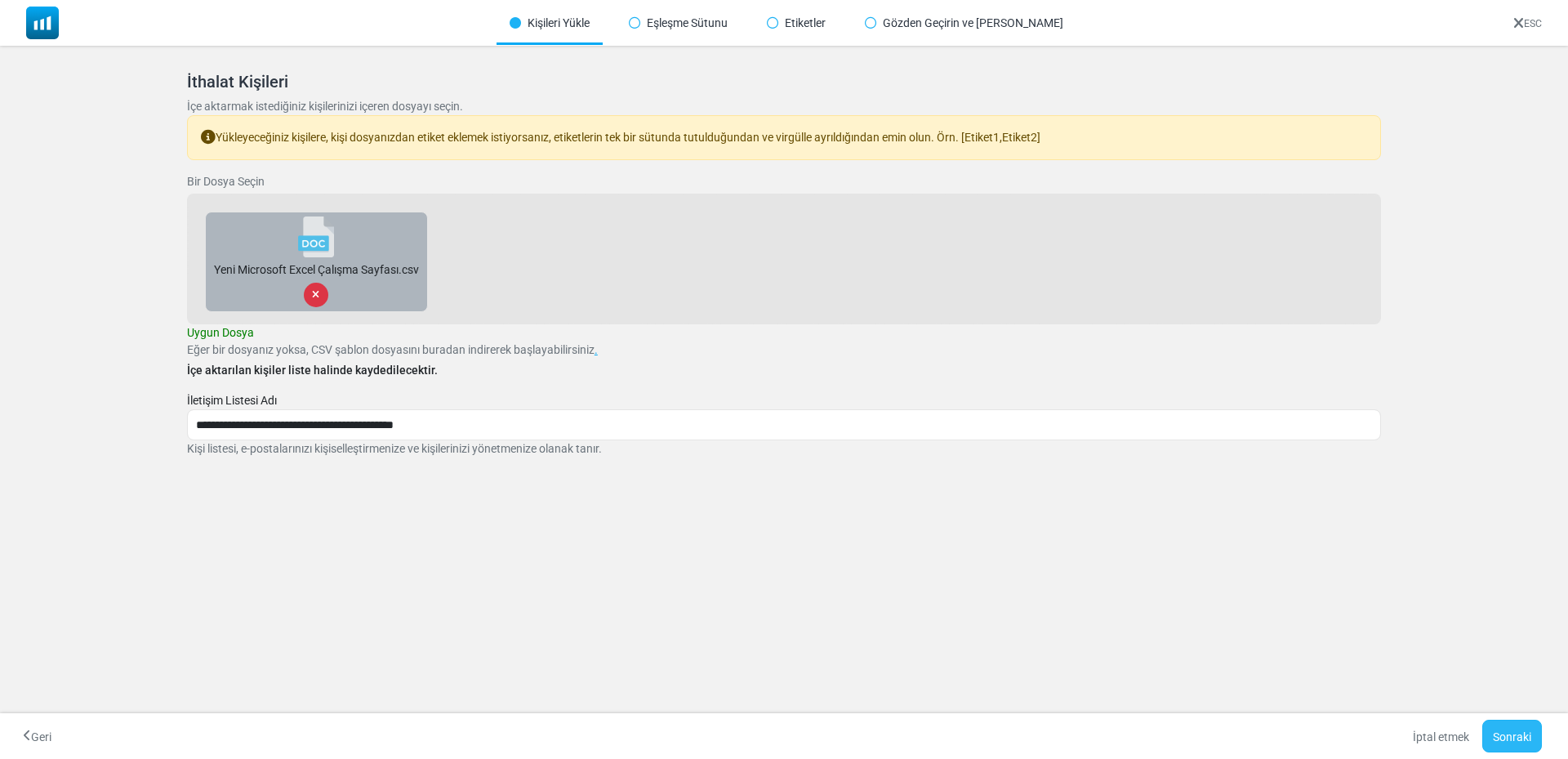
click at [1533, 737] on button "Sonraki" at bounding box center [1511, 736] width 60 height 33
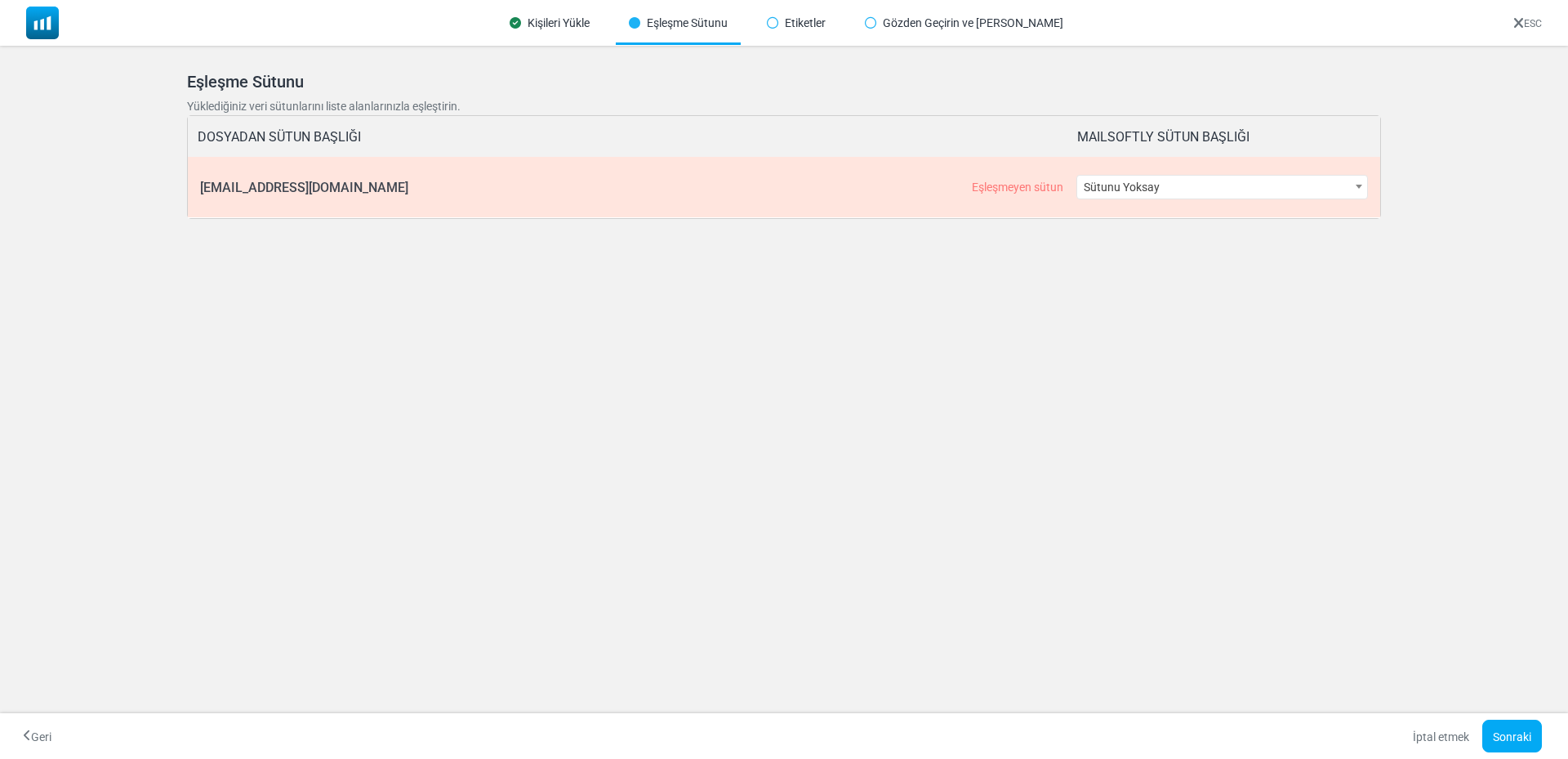
click at [1107, 191] on font "Sütunu Yoksay" at bounding box center [1121, 187] width 76 height 13
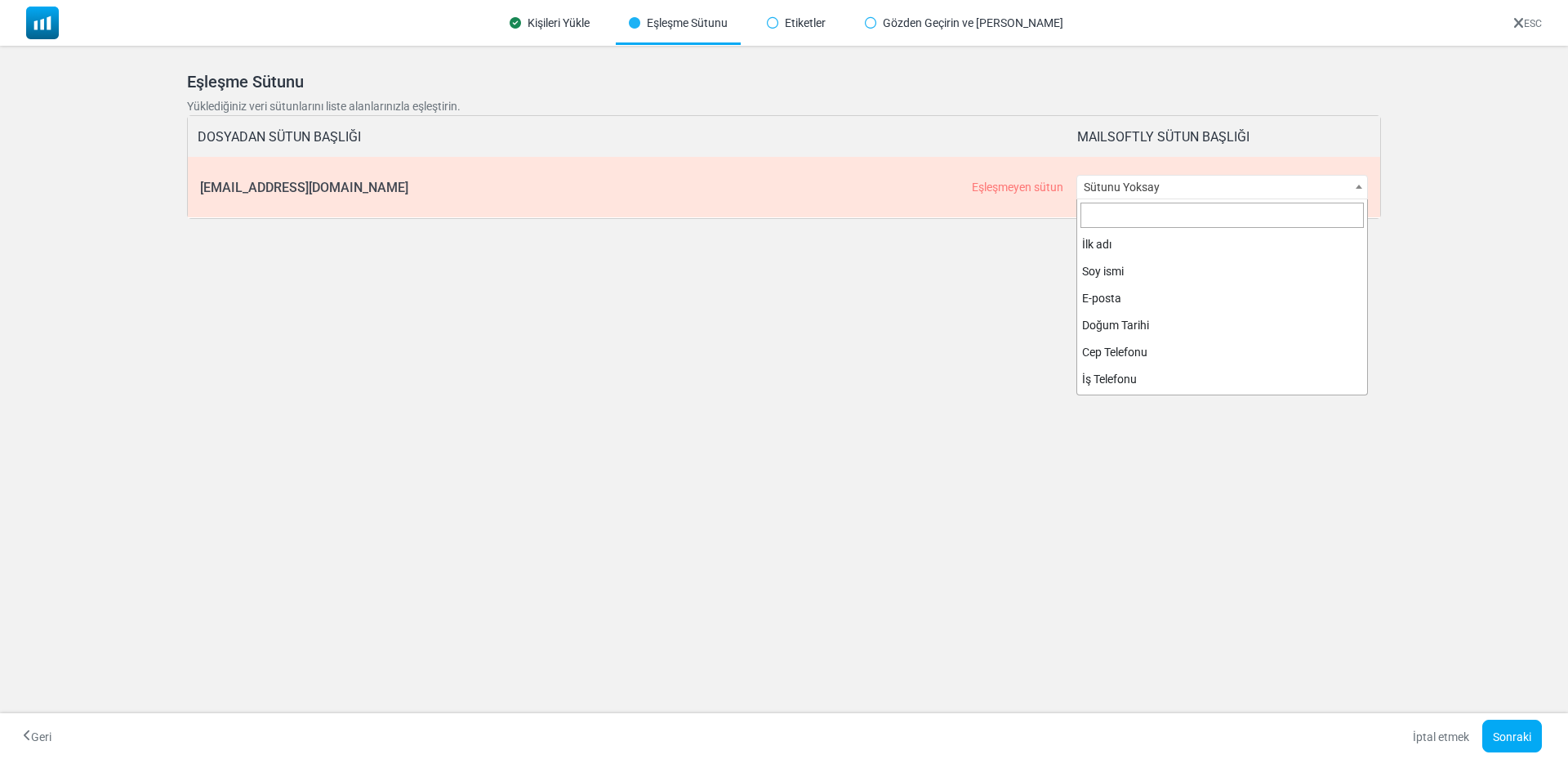
scroll to position [403, 0]
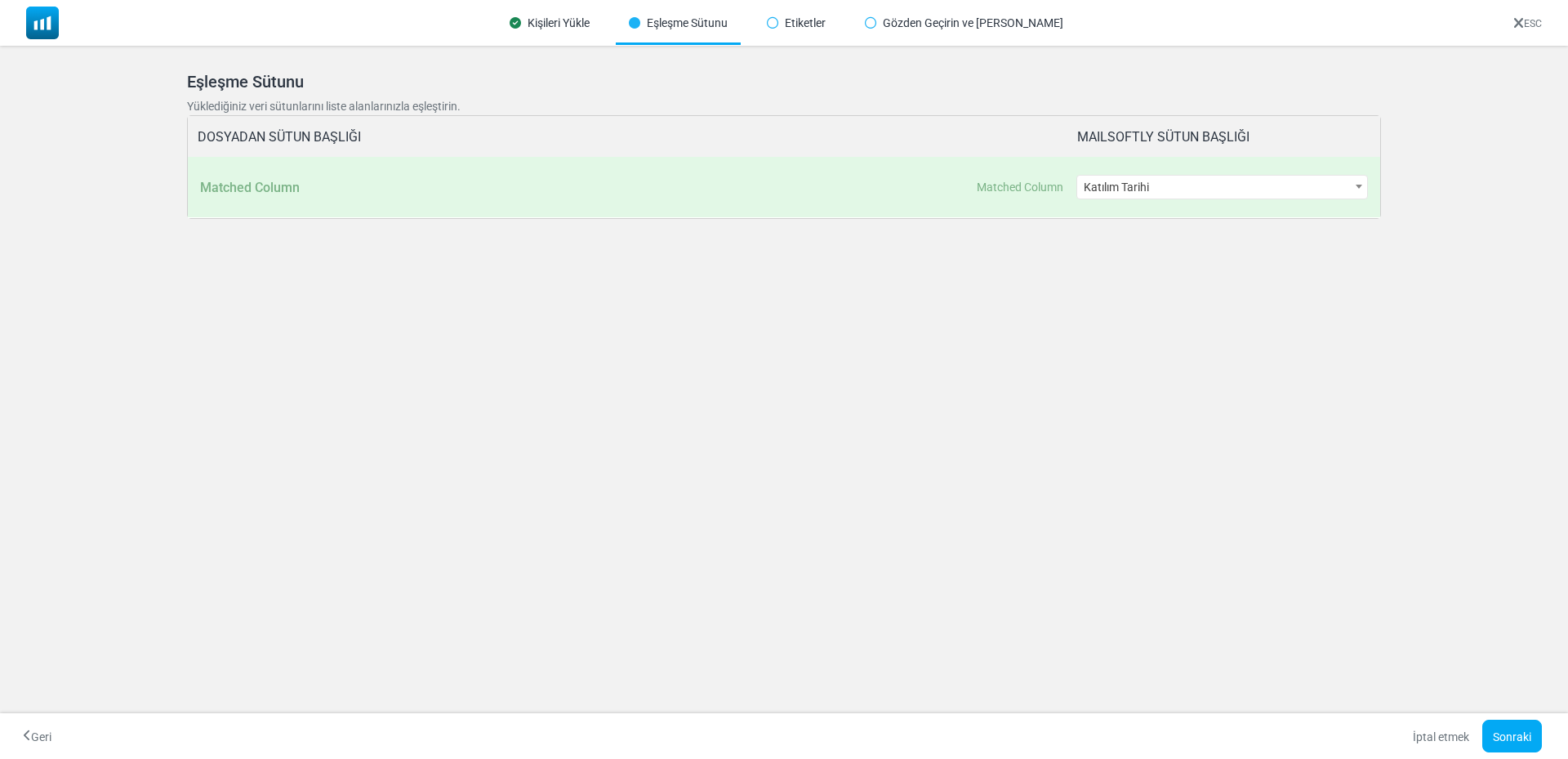
click at [1118, 188] on span "Katılım Tarihi" at bounding box center [1222, 187] width 291 height 23
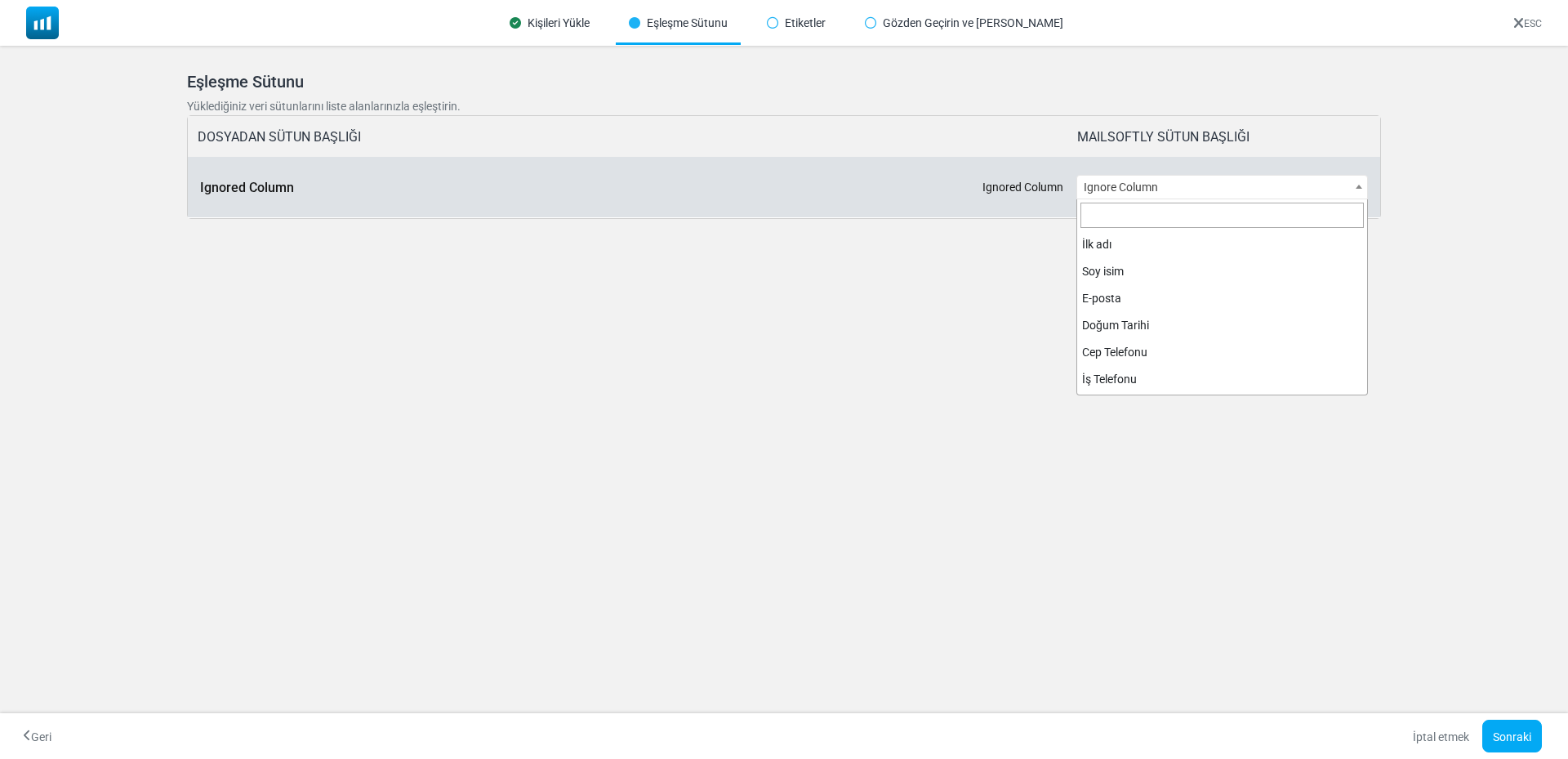
click at [1123, 187] on span "Ignore Column" at bounding box center [1222, 187] width 291 height 23
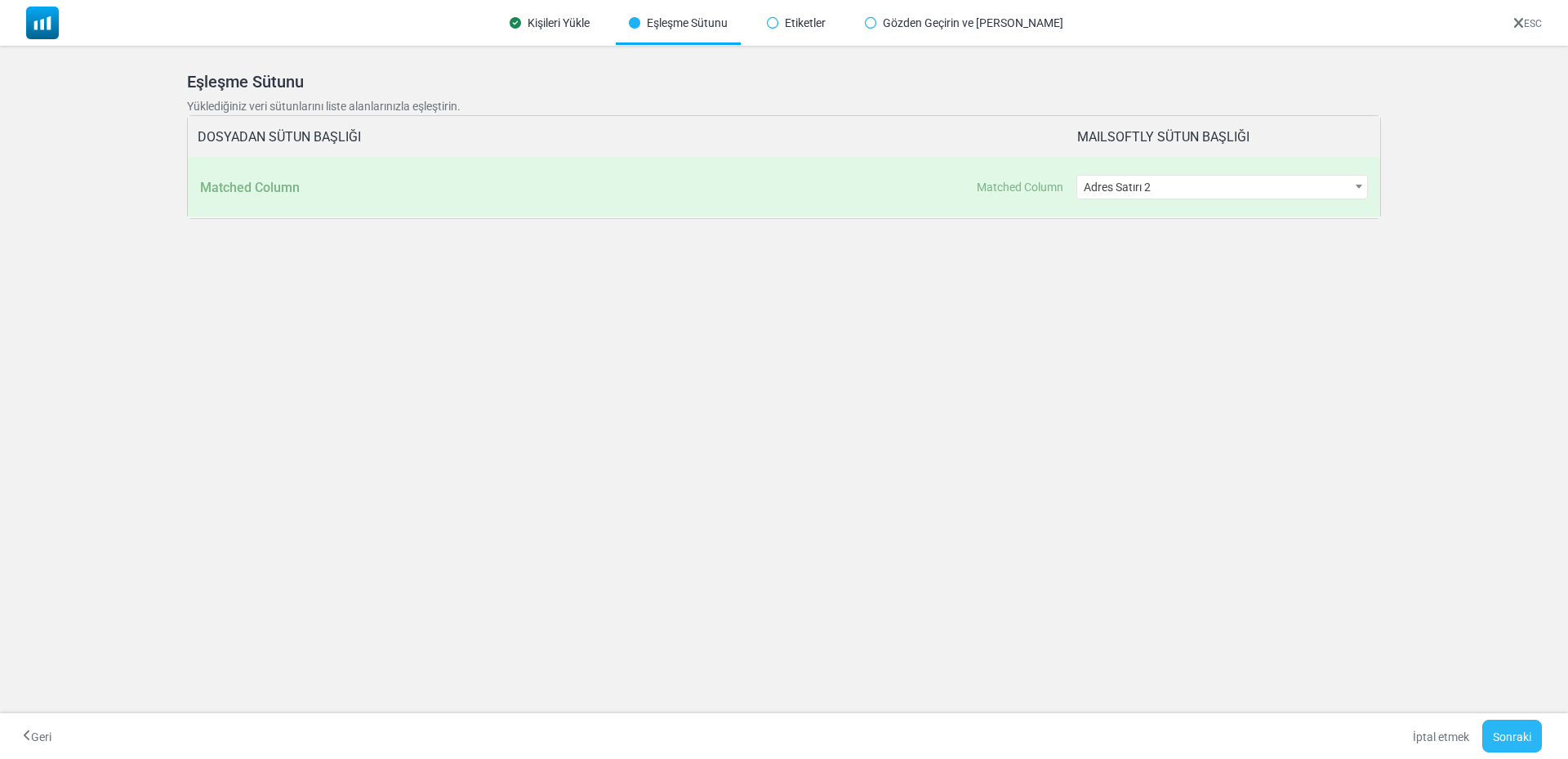
click at [1507, 730] on font "Sonraki" at bounding box center [1511, 737] width 39 height 13
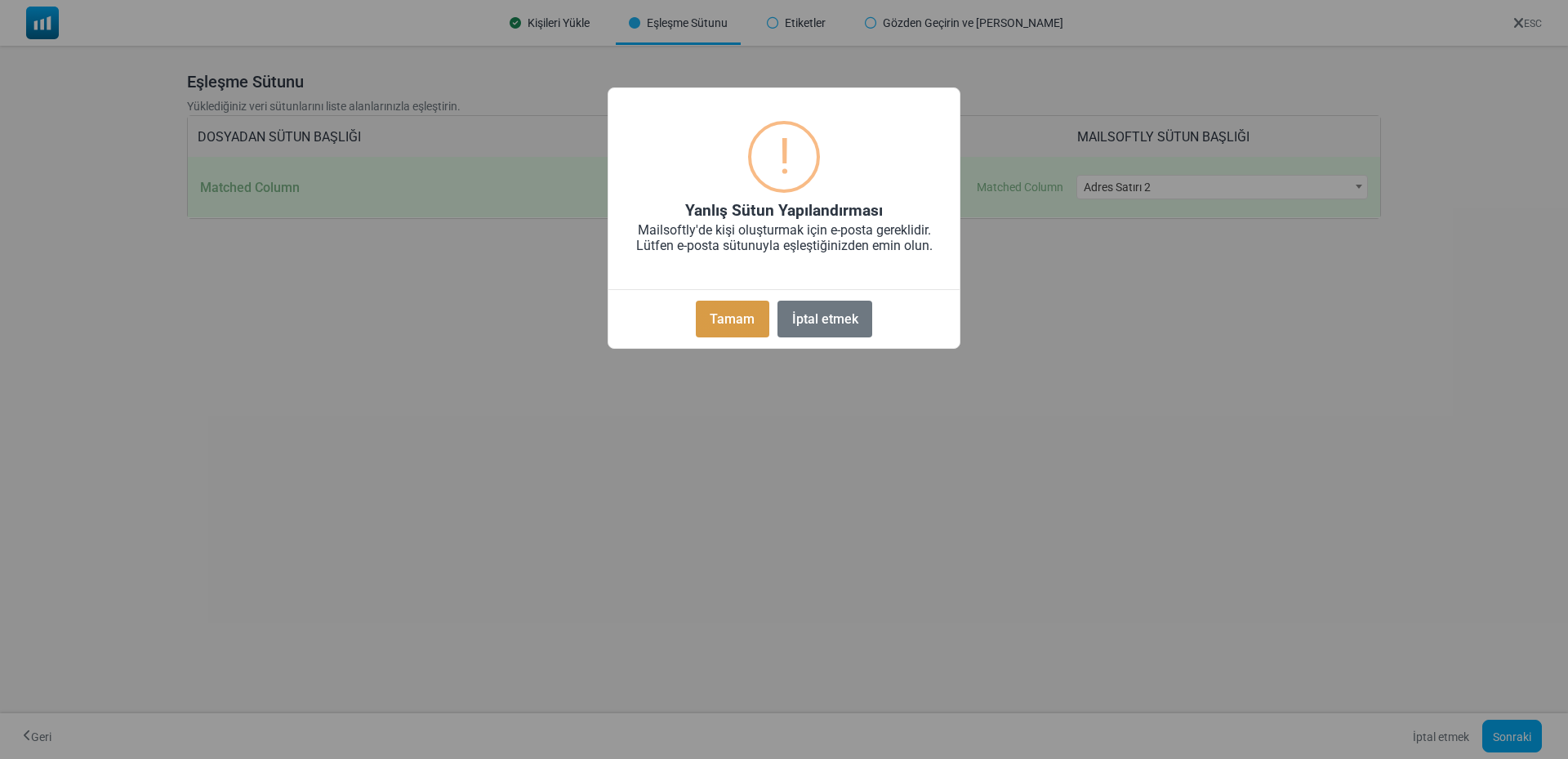
click at [749, 317] on font "Tamam" at bounding box center [731, 319] width 45 height 16
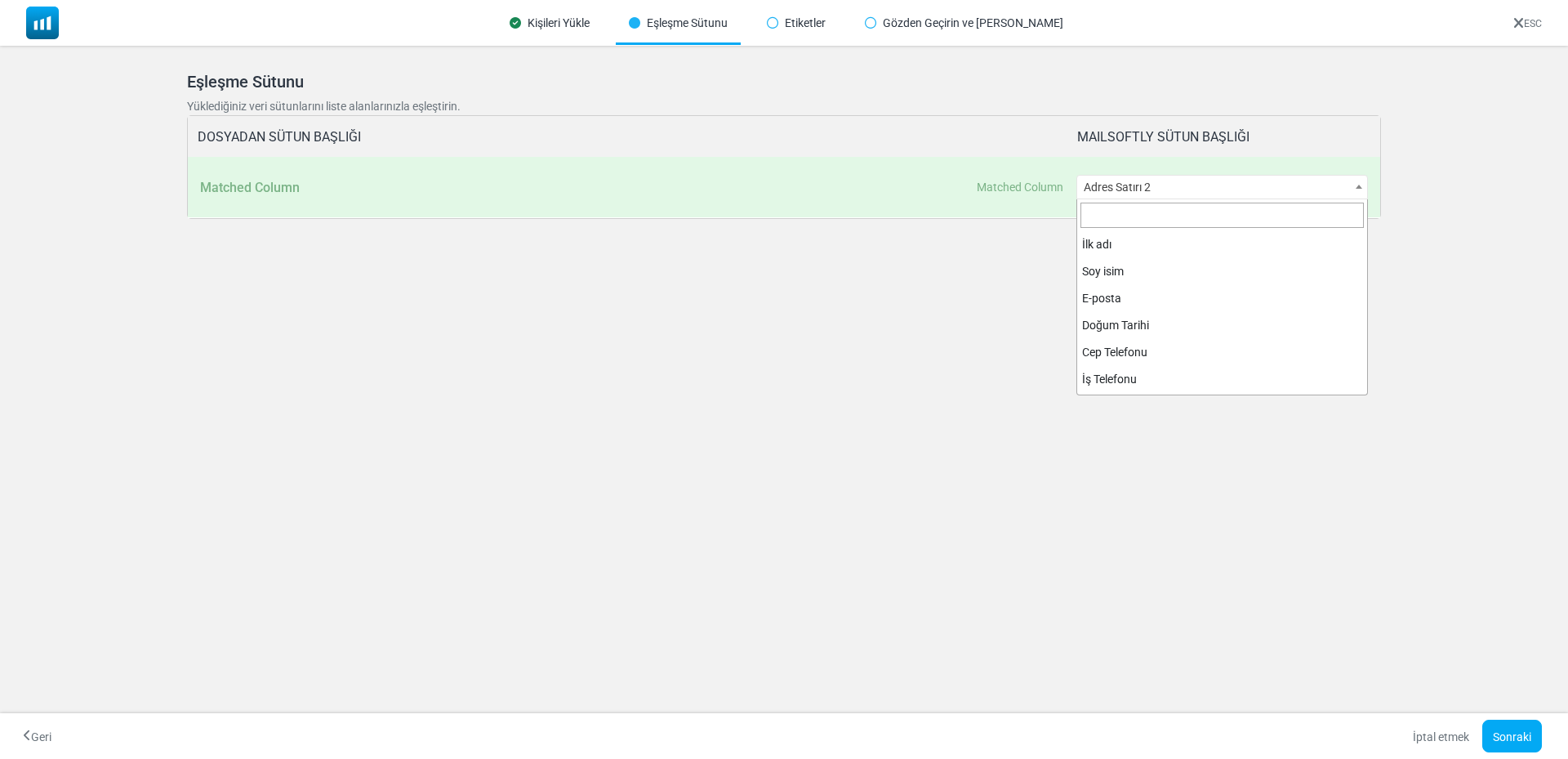
click at [1135, 192] on span "Adres Satırı 2" at bounding box center [1222, 187] width 291 height 23
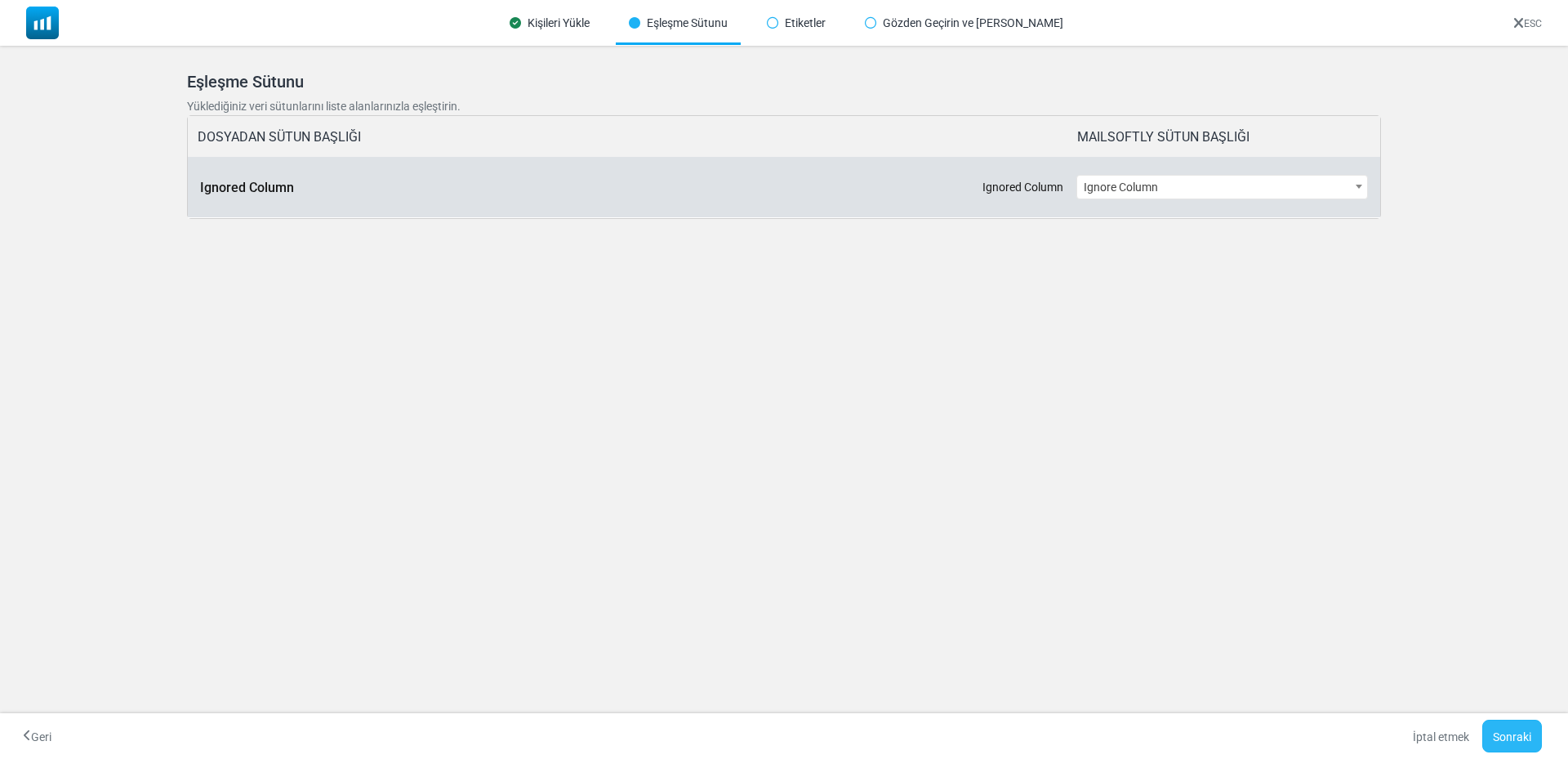
click at [1527, 735] on font "Sonraki" at bounding box center [1511, 737] width 39 height 13
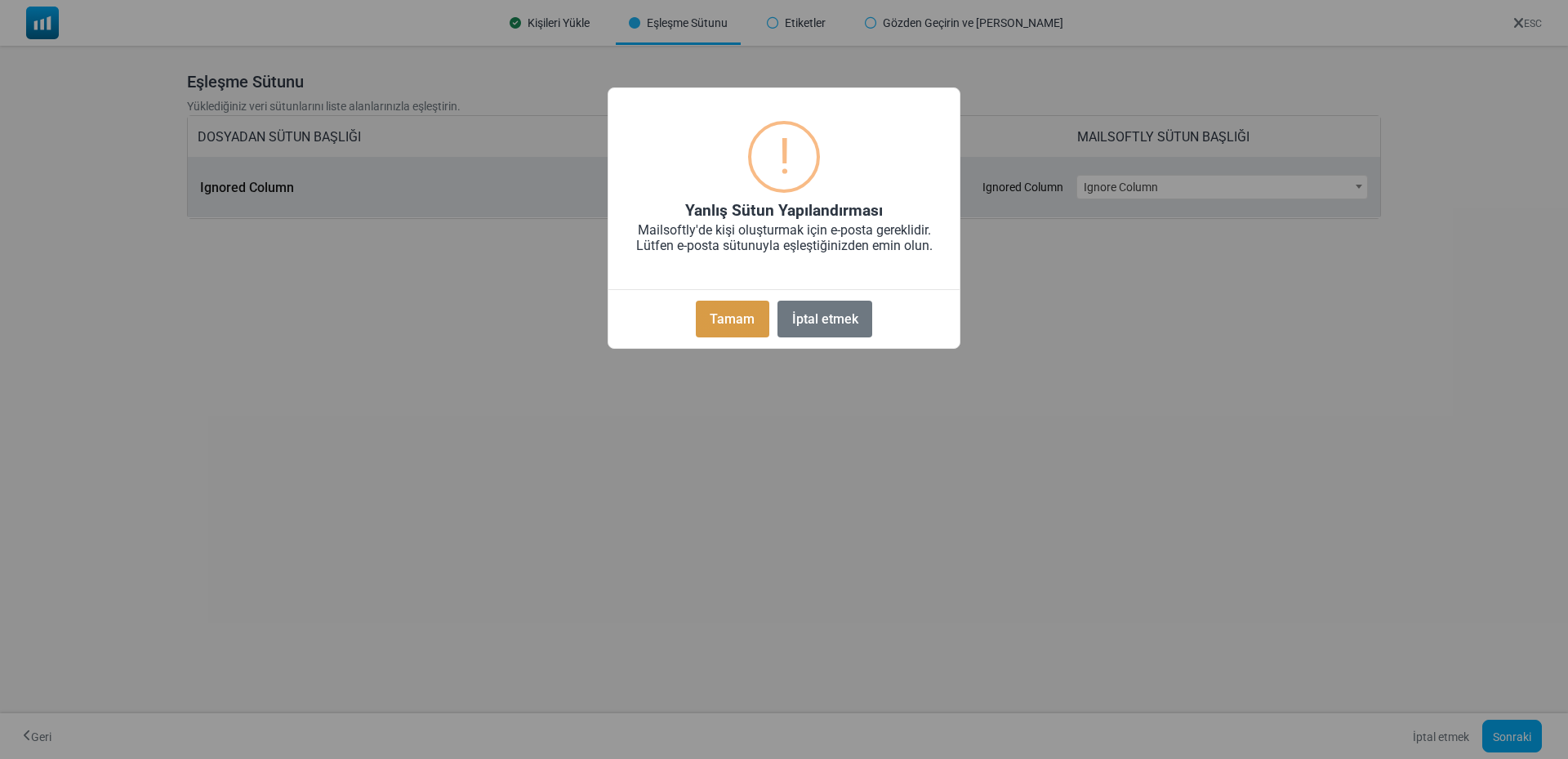
click at [740, 322] on font "Tamam" at bounding box center [731, 319] width 45 height 16
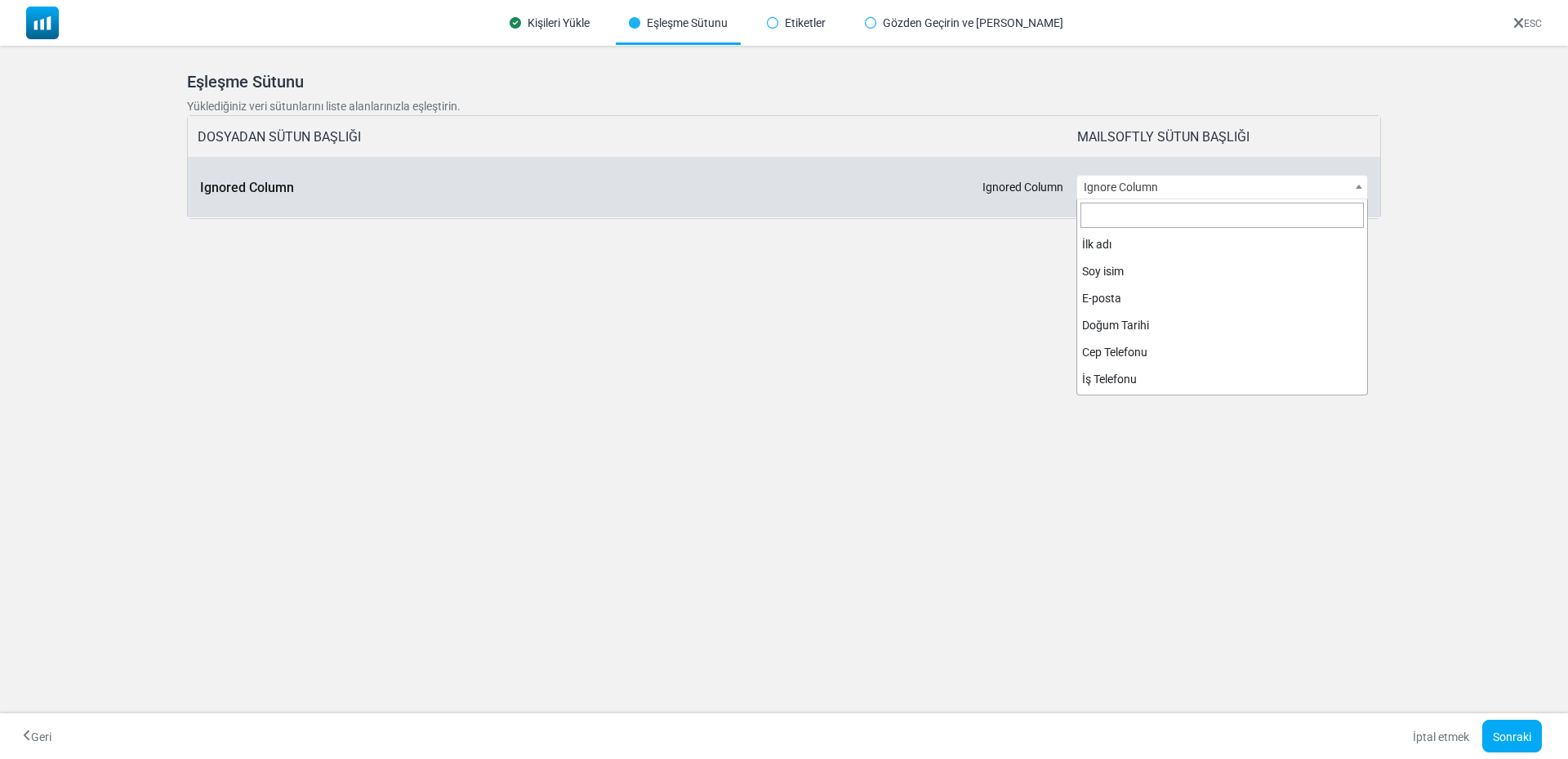
click at [1151, 189] on span "Ignore Column" at bounding box center [1222, 187] width 291 height 23
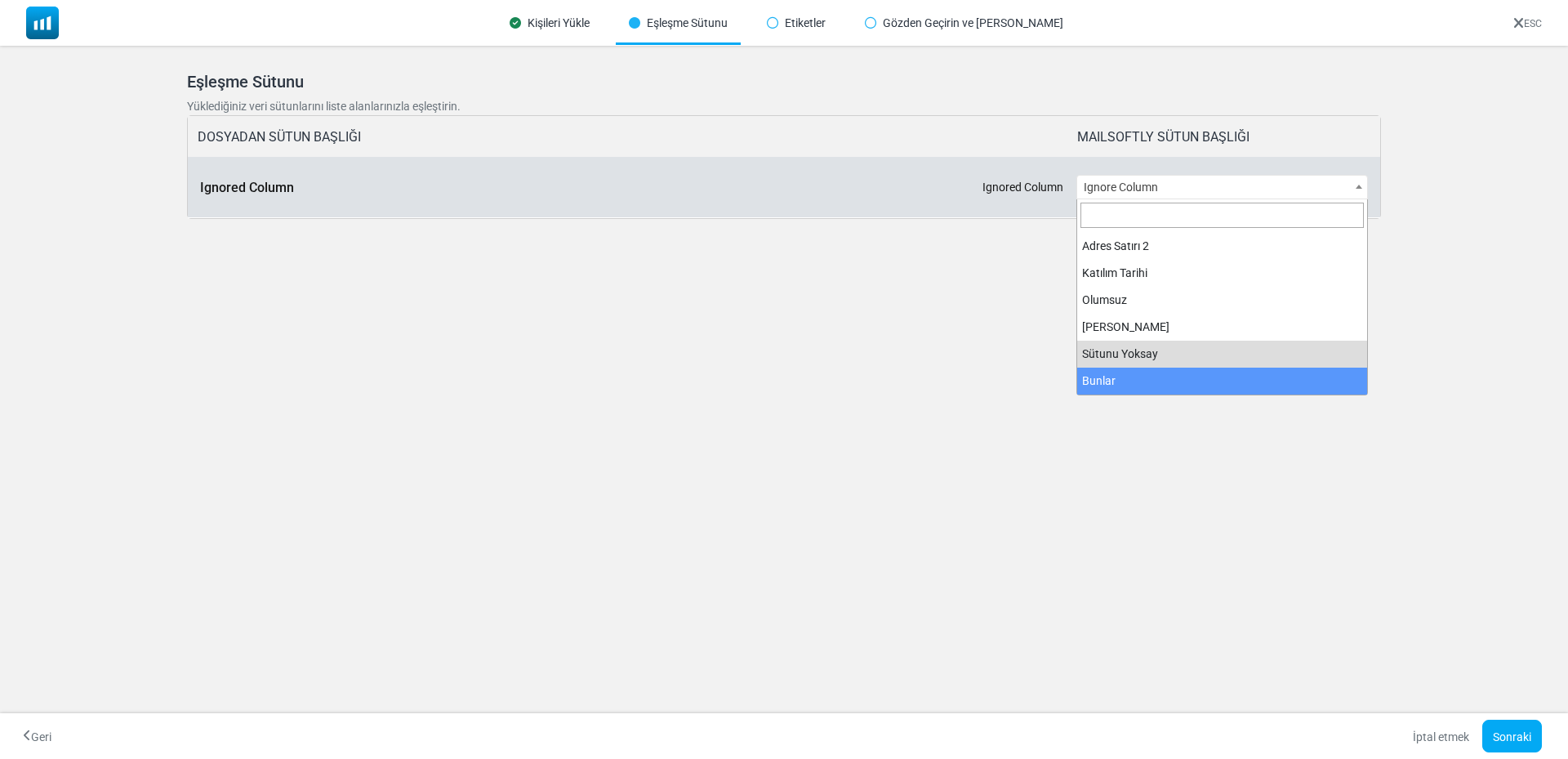
select select "**********"
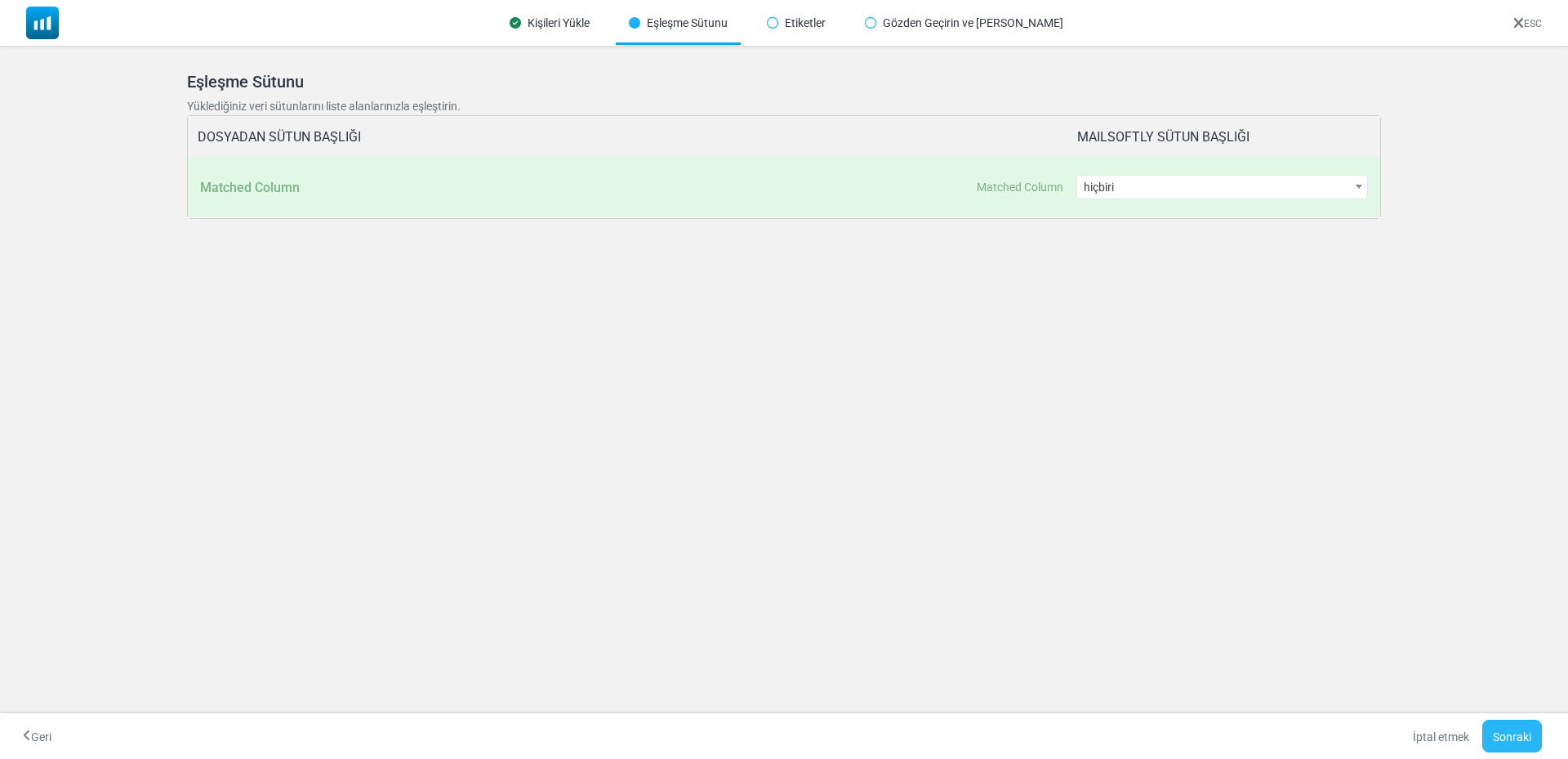
click at [1520, 740] on font "Sonraki" at bounding box center [1511, 737] width 39 height 13
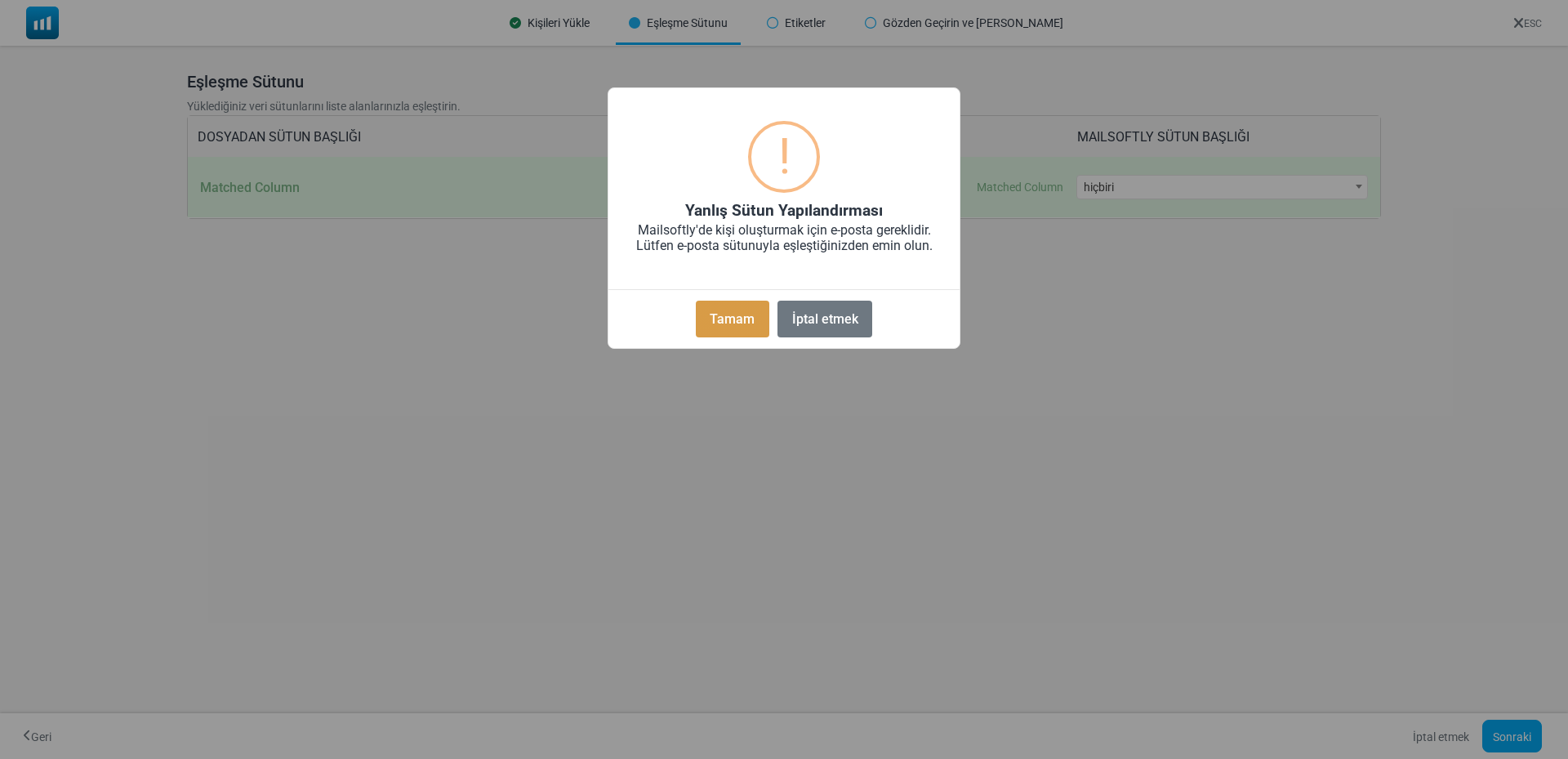
click at [705, 317] on button "Tamam" at bounding box center [731, 319] width 73 height 37
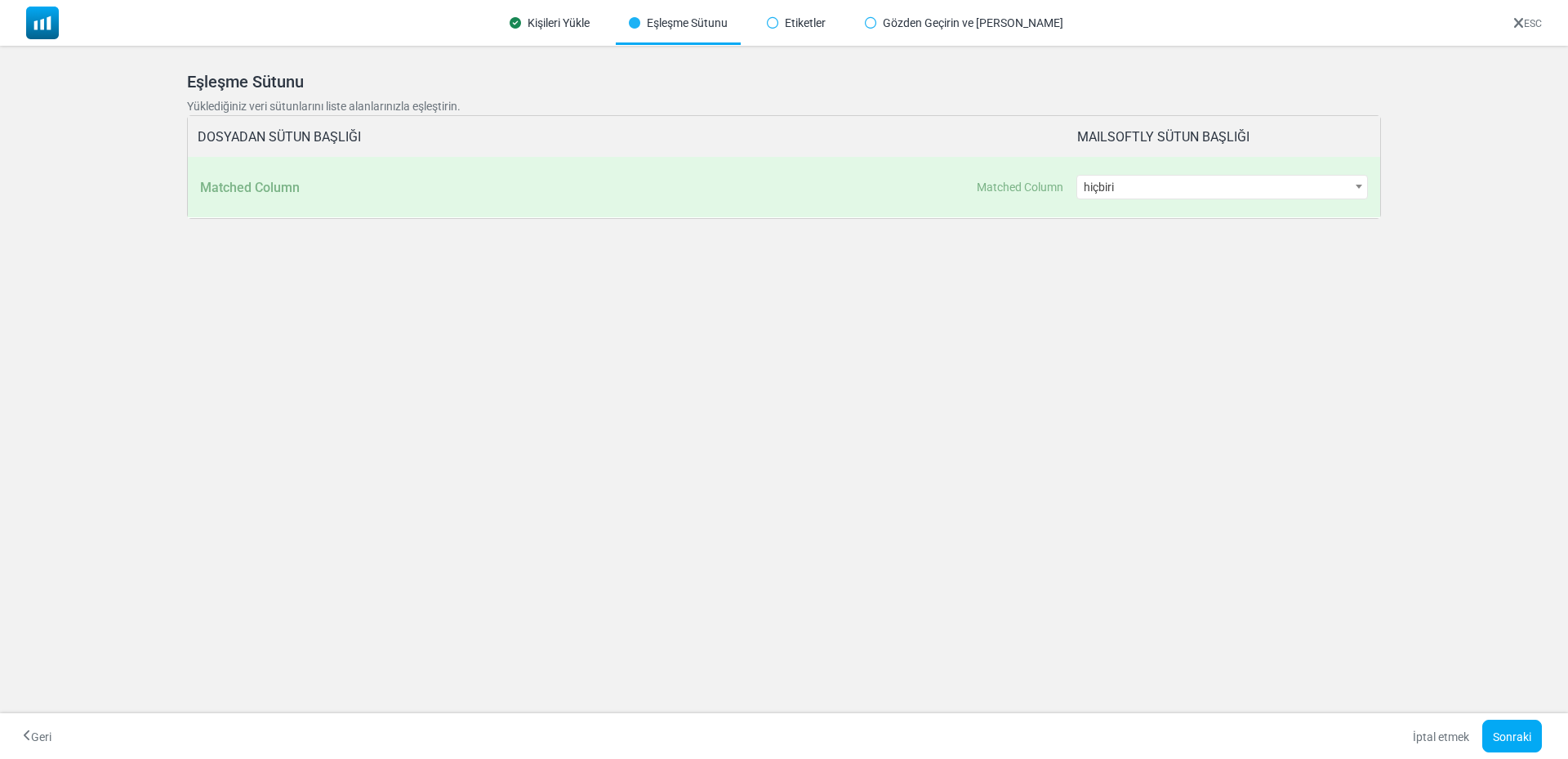
click at [340, 99] on p "Yüklediğiniz veri sütunlarını liste alanlarınızla eşleştirin." at bounding box center [784, 106] width 1194 height 17
drag, startPoint x: 340, startPoint y: 99, endPoint x: 387, endPoint y: 102, distance: 47.1
click at [387, 102] on p "Yüklediğiniz veri sütunlarını liste alanlarınızla eşleştirin." at bounding box center [784, 106] width 1194 height 17
click at [387, 102] on font "Yüklediğiniz veri sütunlarını liste alanlarınızla eşleştirin." at bounding box center [324, 106] width 274 height 13
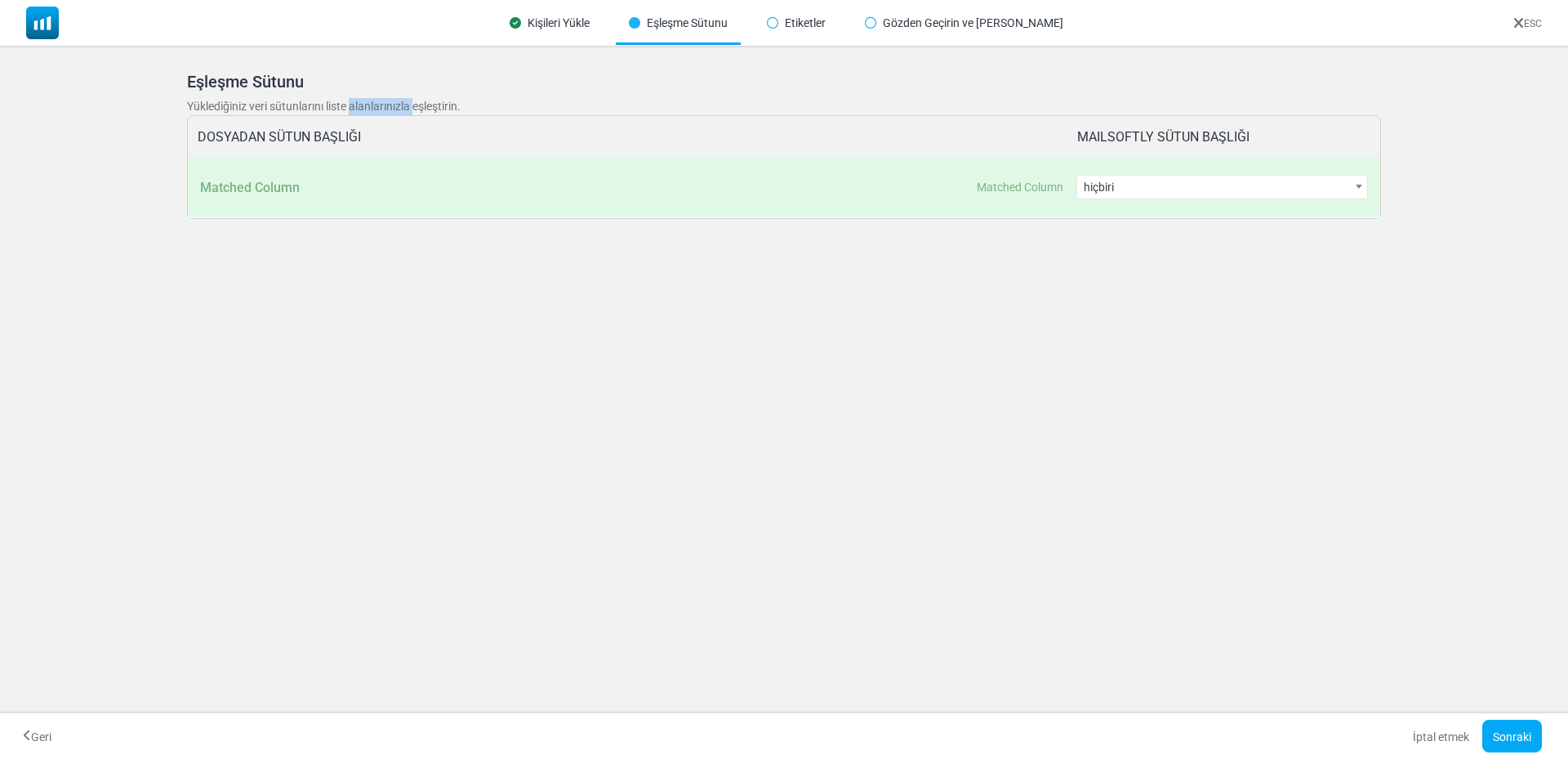
click at [387, 102] on font "Yüklediğiniz veri sütunlarını liste alanlarınızla eşleştirin." at bounding box center [324, 106] width 274 height 13
drag, startPoint x: 387, startPoint y: 102, endPoint x: 353, endPoint y: 106, distance: 34.2
click at [354, 105] on font "Yüklediğiniz veri sütunlarını liste alanlarınızla eşleştirin." at bounding box center [324, 106] width 274 height 13
click at [353, 106] on font "Yüklediğiniz veri sütunlarını liste alanlarınızla eşleştirin." at bounding box center [324, 106] width 274 height 13
click at [251, 173] on div "Matched Column Matched Column" at bounding box center [638, 187] width 876 height 61
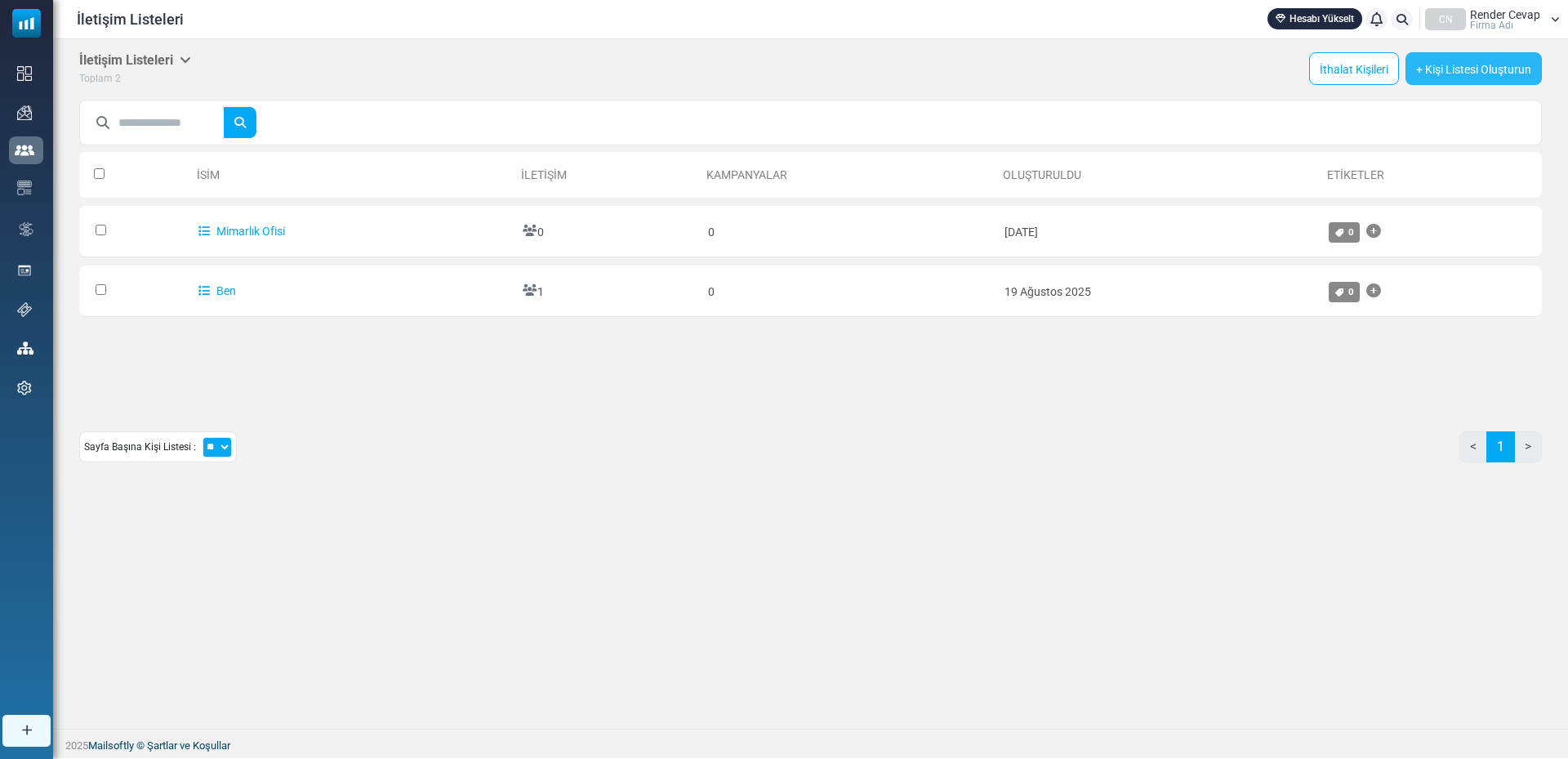
click at [1440, 67] on font "+ Kişi Listesi Oluşturun" at bounding box center [1473, 70] width 115 height 13
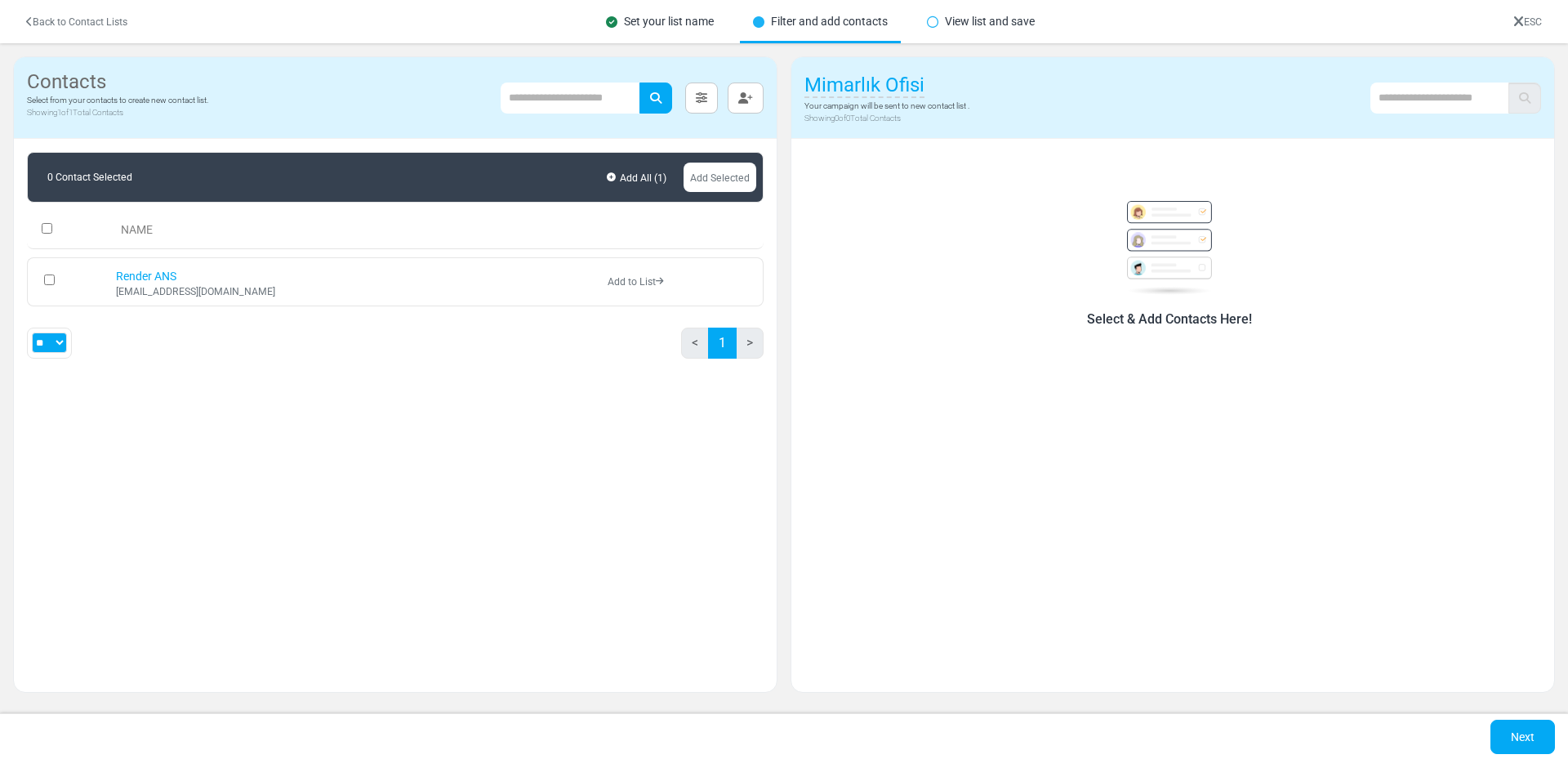
click at [70, 18] on link "Back to Contact Lists" at bounding box center [76, 22] width 101 height 12
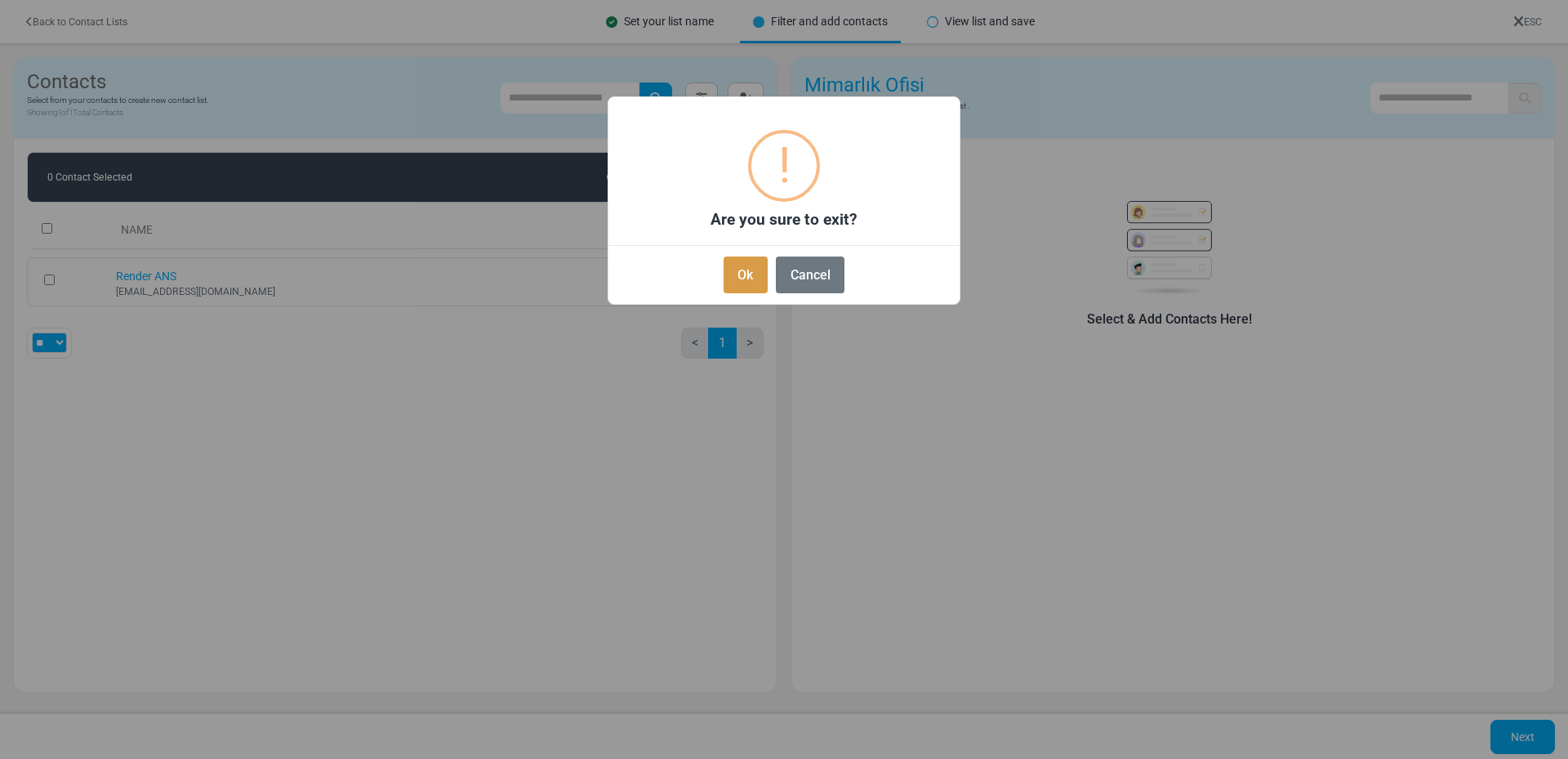
click at [749, 271] on button "Ok" at bounding box center [745, 275] width 44 height 37
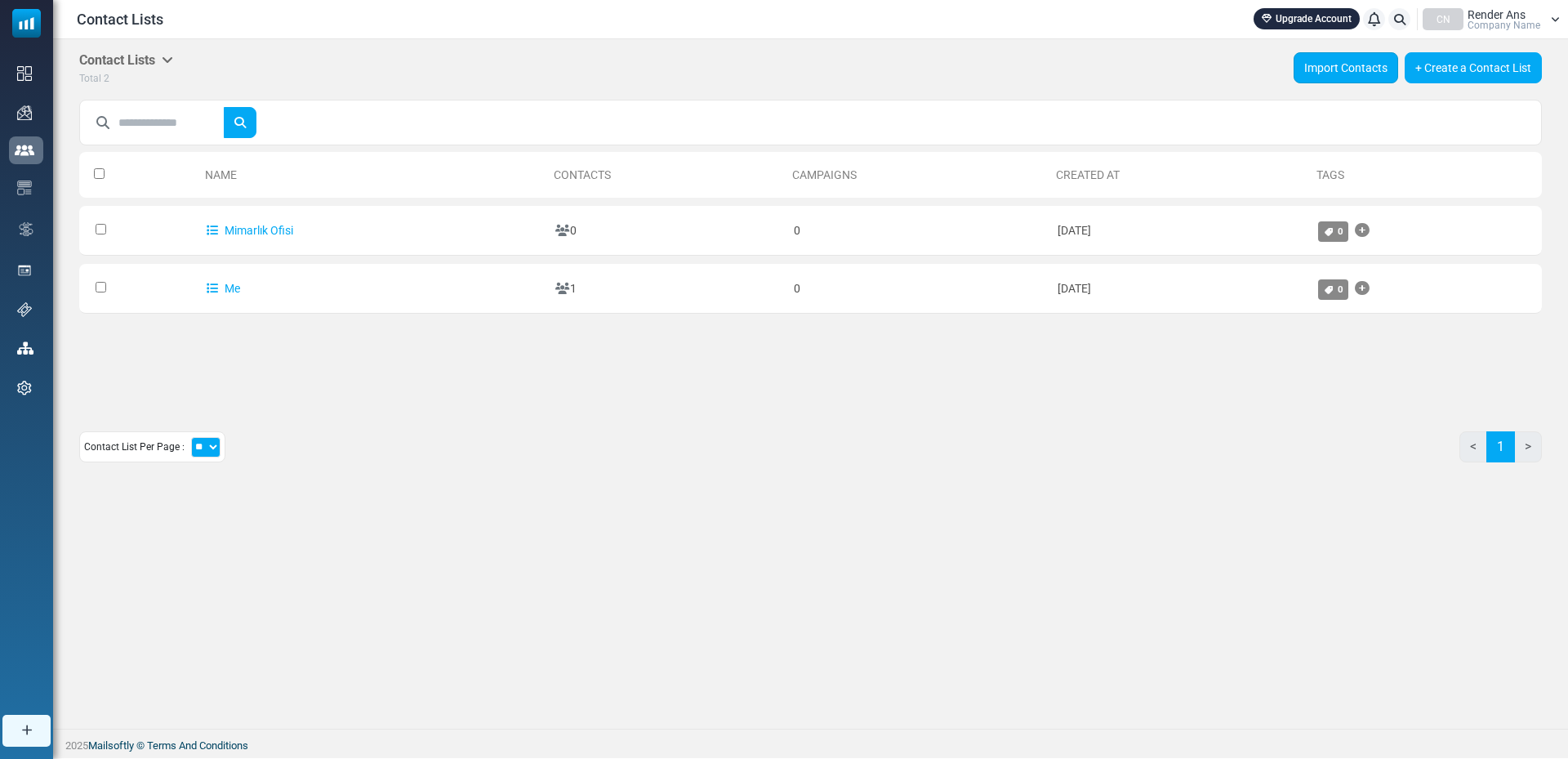
click at [1340, 61] on link "Import Contacts" at bounding box center [1345, 68] width 104 height 31
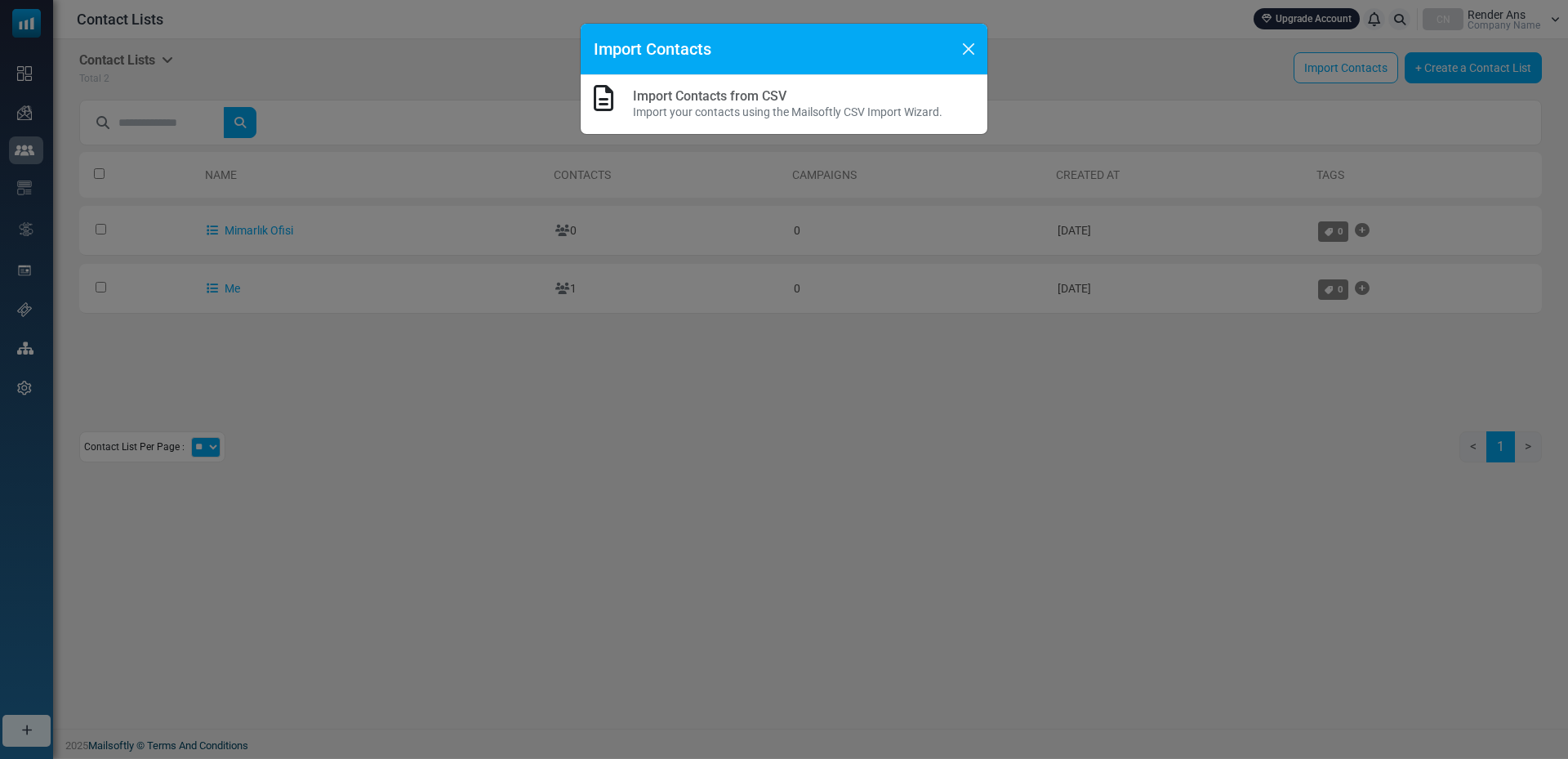
click at [710, 103] on link "Import Contacts from CSV" at bounding box center [709, 95] width 154 height 16
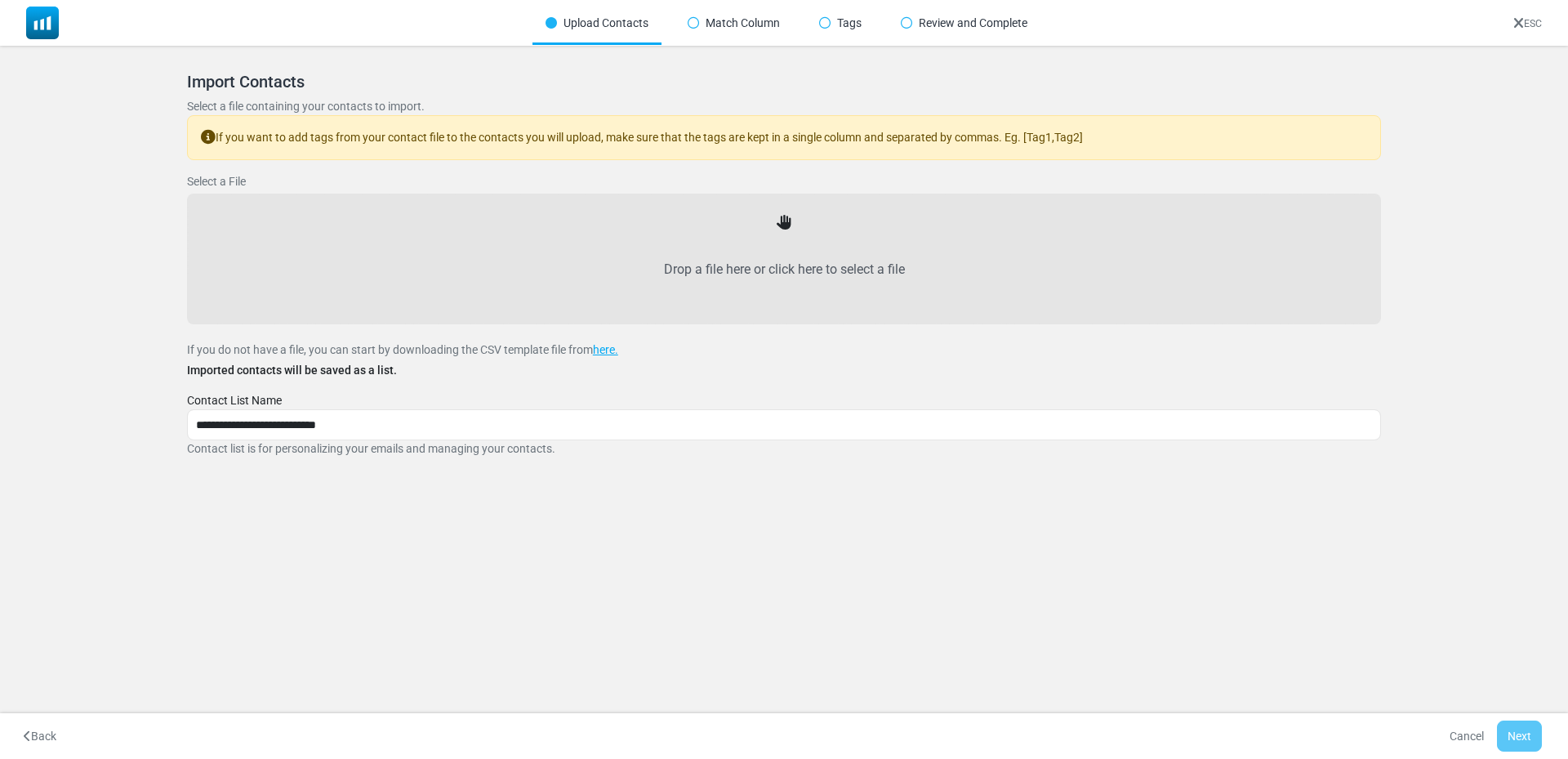
click at [668, 263] on label "Drop a file here or click here to select a file" at bounding box center [783, 269] width 1158 height 72
click at [0, 0] on input "Drop a file here or click here to select a file" at bounding box center [0, 0] width 0 height 0
type input "**********"
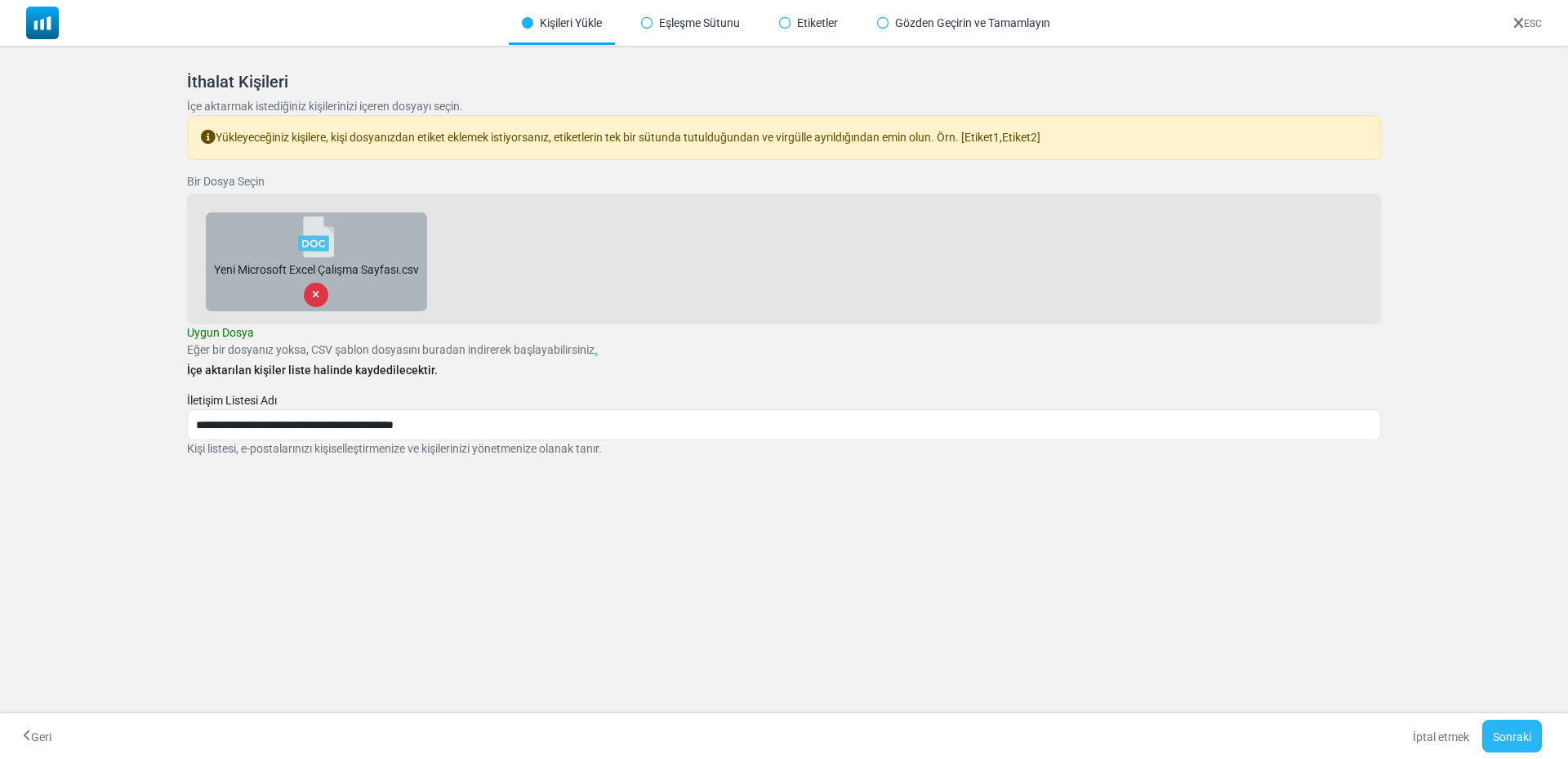
click at [1519, 730] on font "Sonraki" at bounding box center [1511, 737] width 39 height 13
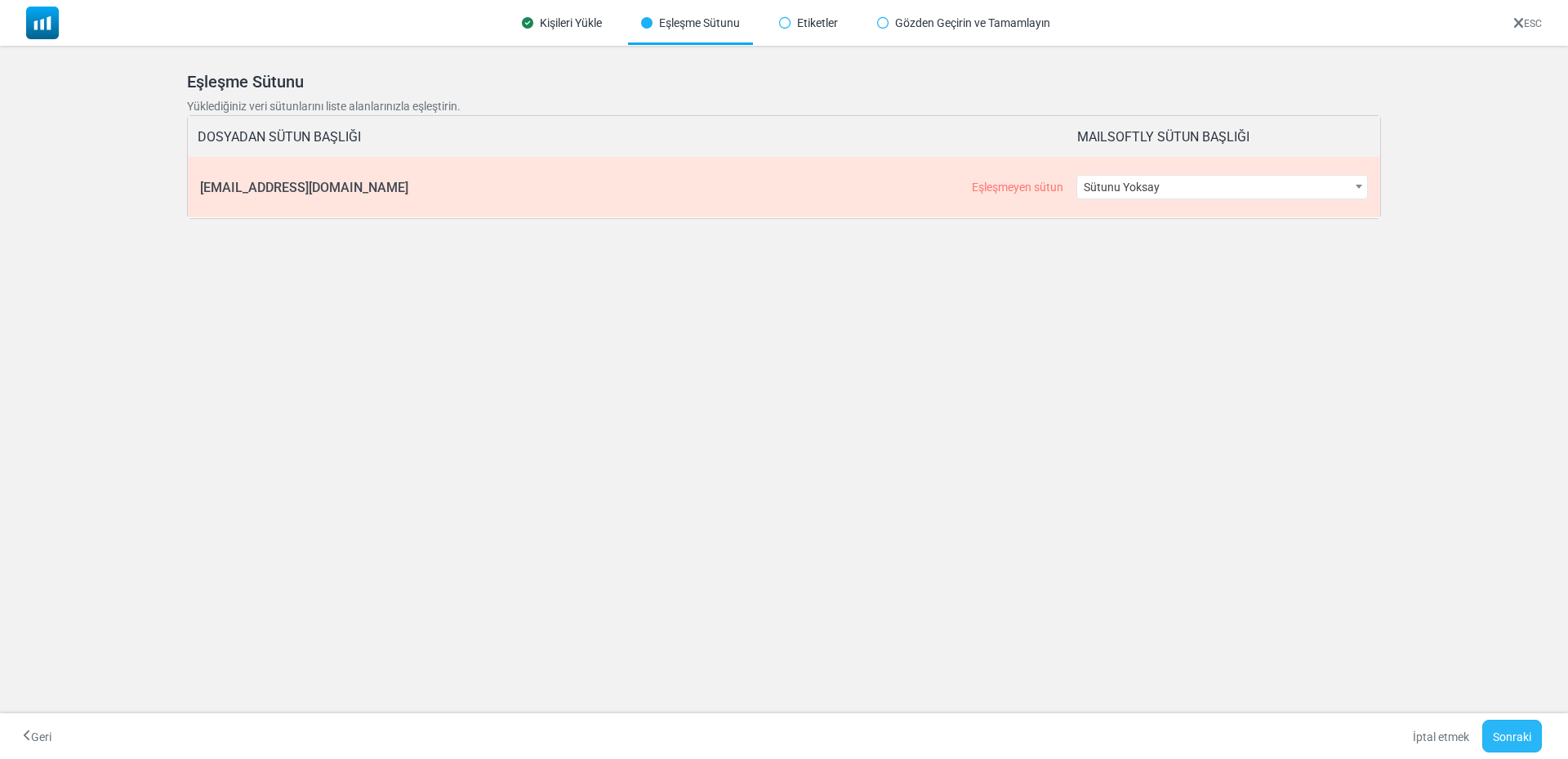
click at [1512, 724] on button "Sonraki" at bounding box center [1511, 736] width 60 height 33
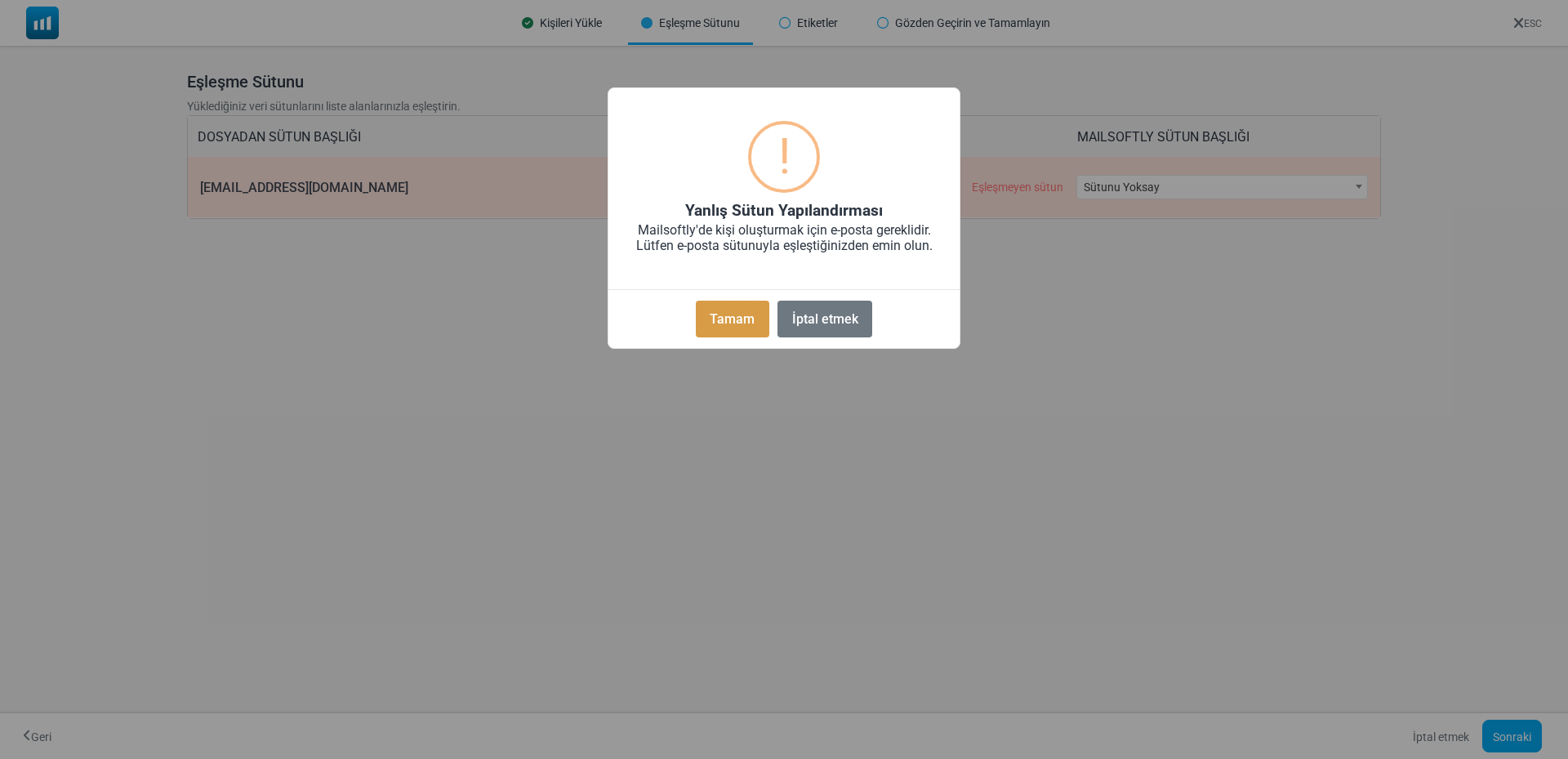
click at [740, 315] on font "Tamam" at bounding box center [731, 319] width 45 height 16
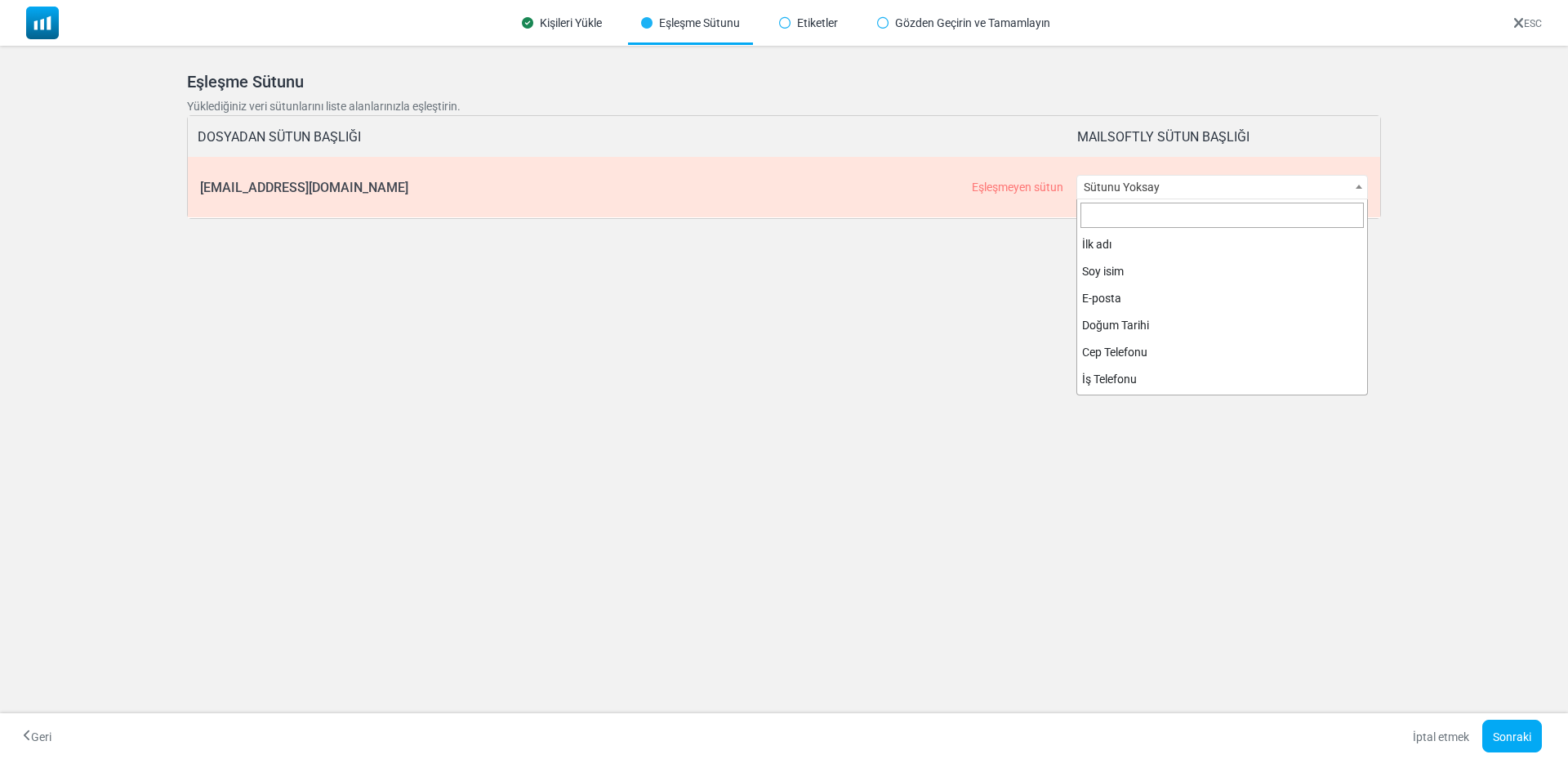
click at [1169, 181] on span "Sütunu Yoksay" at bounding box center [1222, 187] width 291 height 23
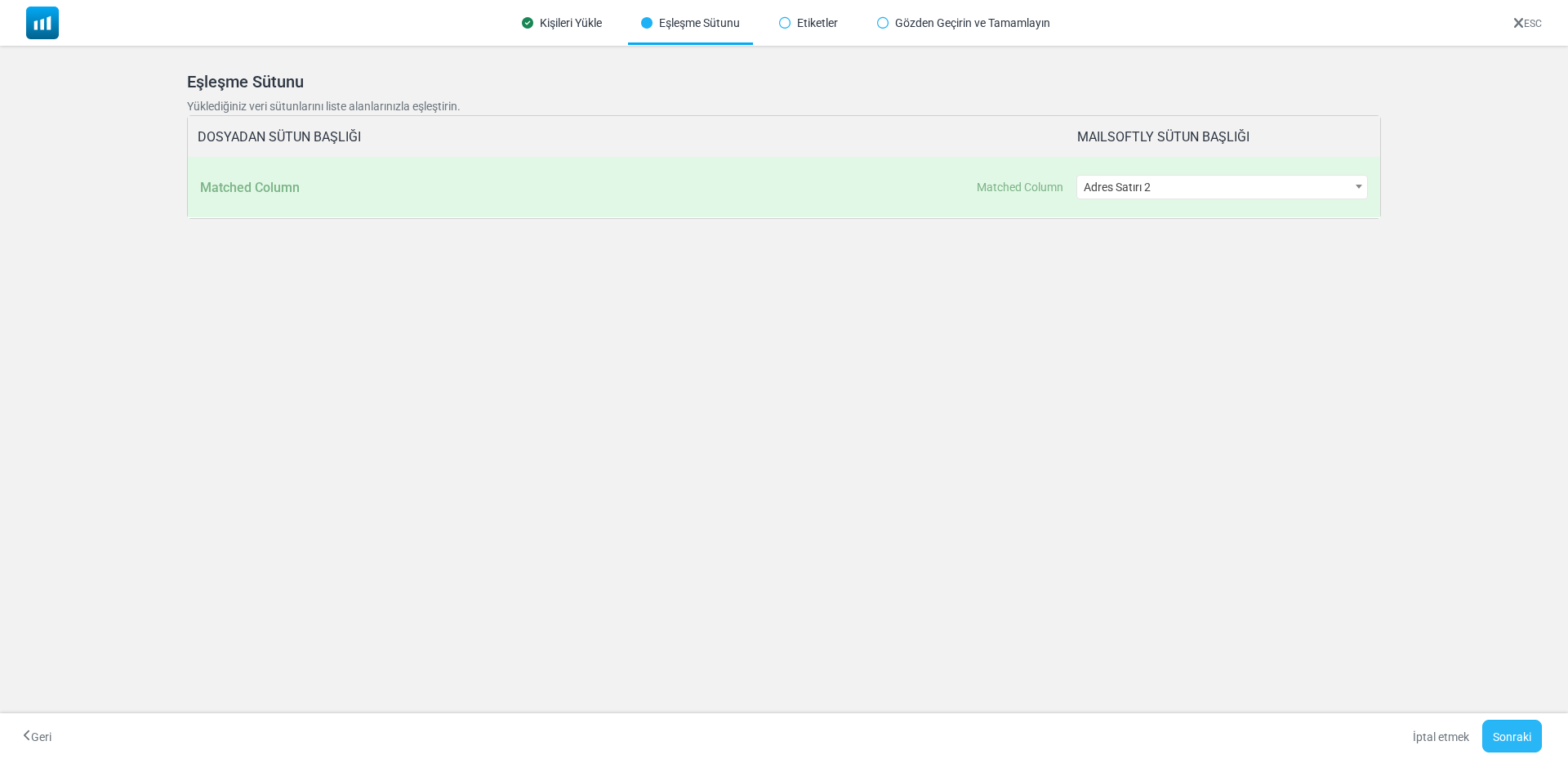
click at [1493, 735] on font "Sonraki" at bounding box center [1511, 737] width 39 height 13
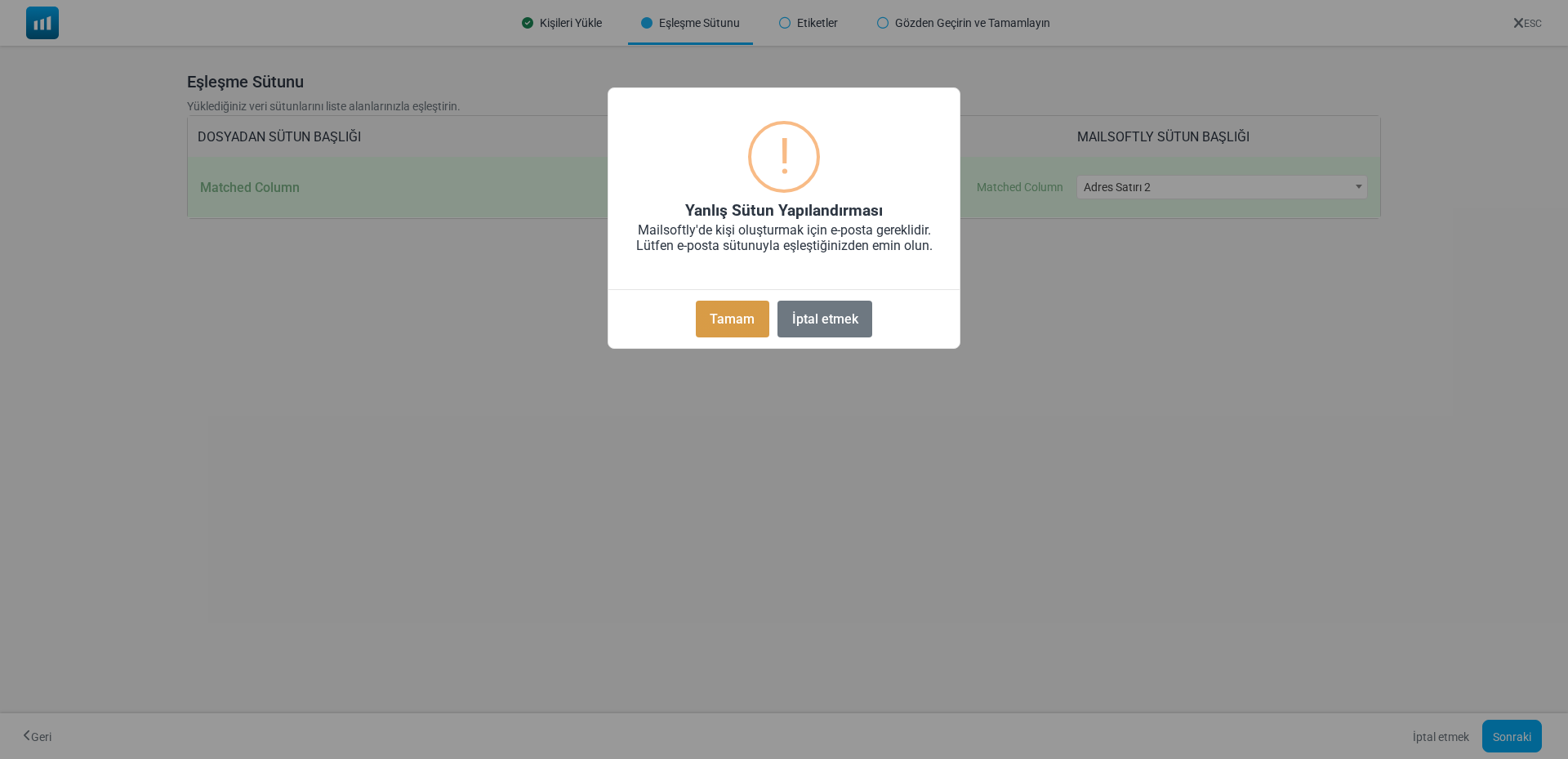
click at [716, 307] on button "Tamam" at bounding box center [731, 319] width 73 height 37
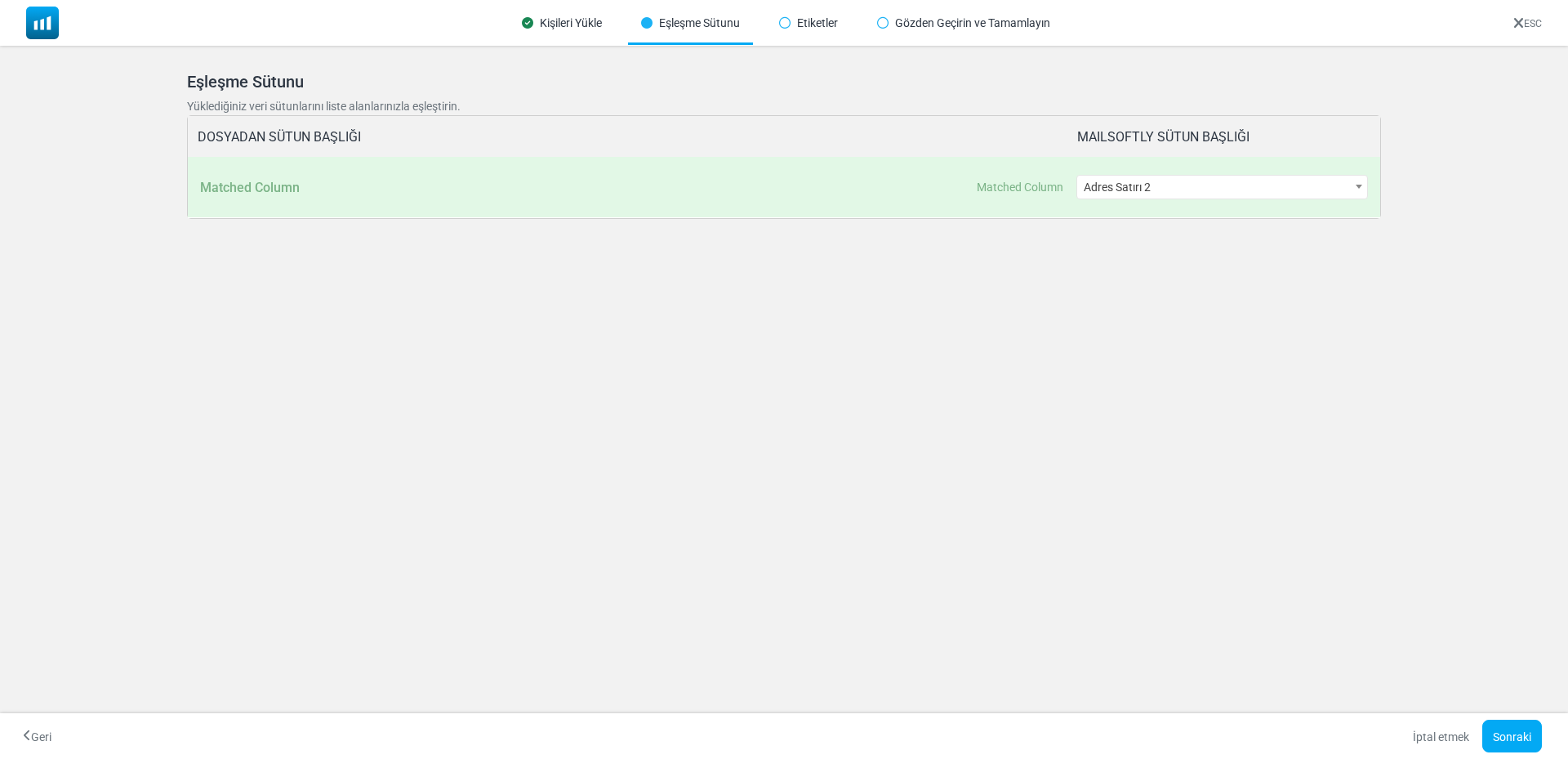
click at [1140, 203] on div "**********" at bounding box center [1222, 187] width 293 height 61
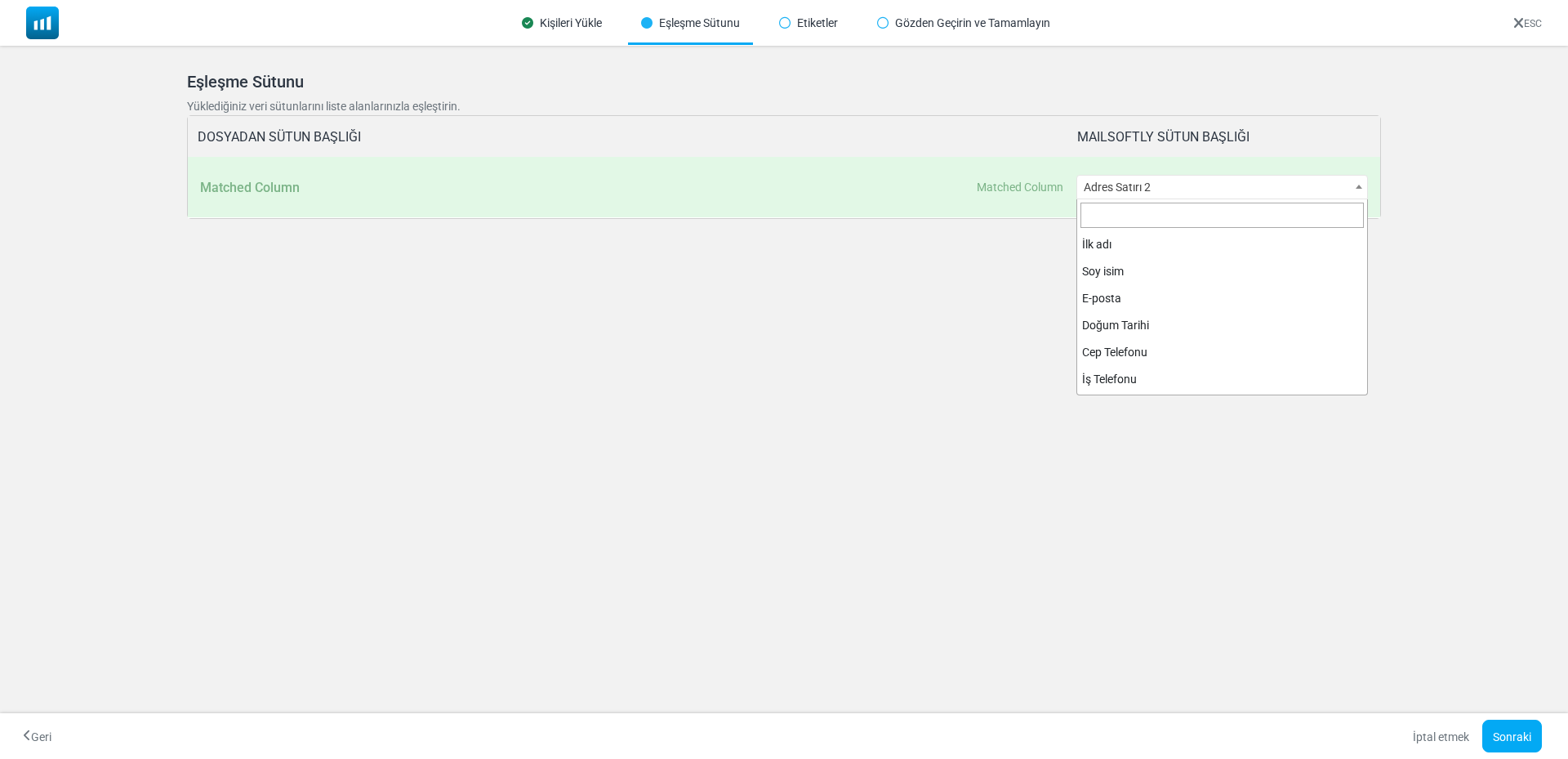
click at [1127, 186] on span "Adres Satırı 2" at bounding box center [1222, 187] width 291 height 23
click at [1137, 190] on span "Adres satırı 1" at bounding box center [1222, 187] width 291 height 23
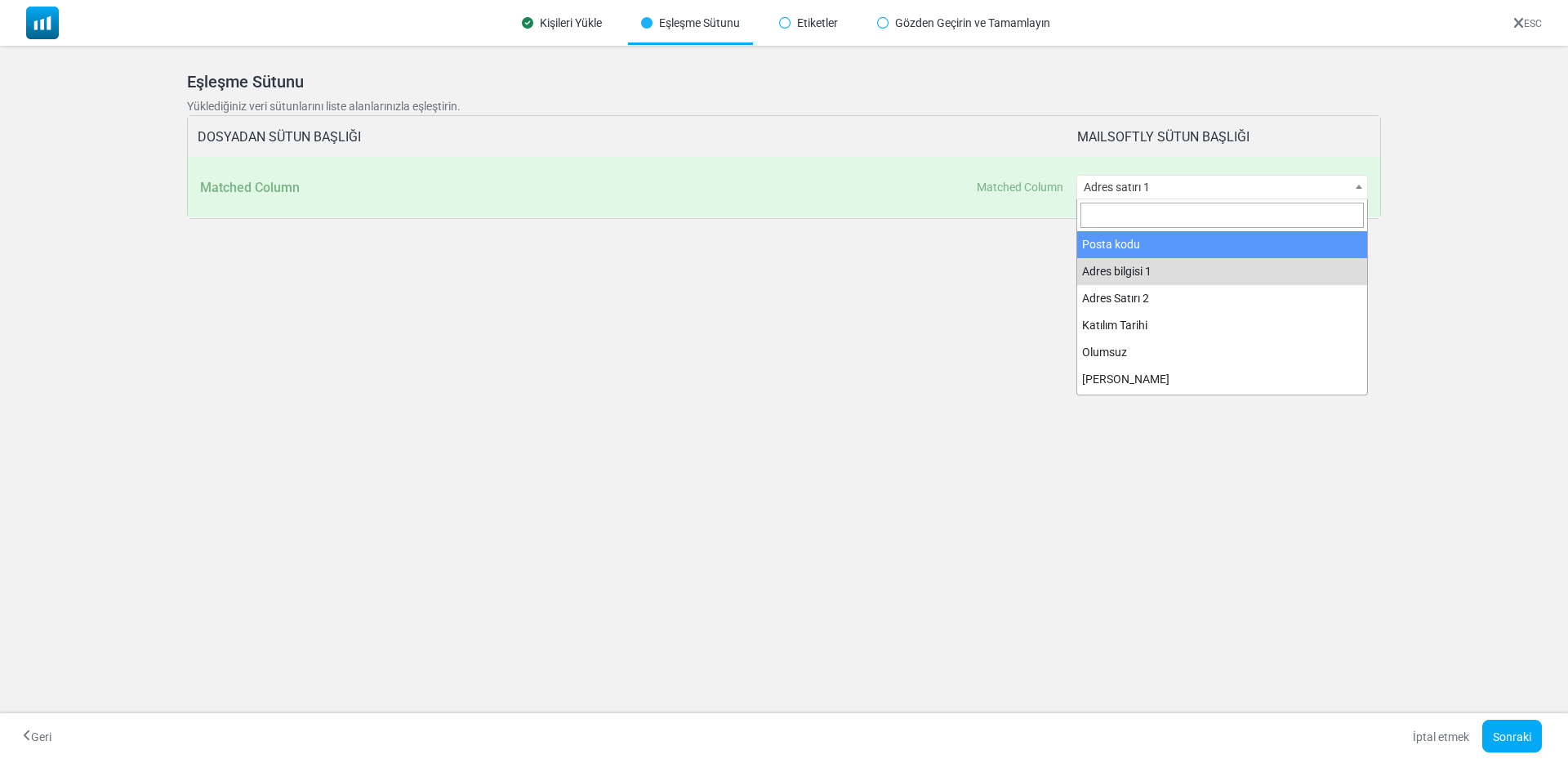
drag, startPoint x: 1367, startPoint y: 346, endPoint x: 1352, endPoint y: 232, distance: 115.0
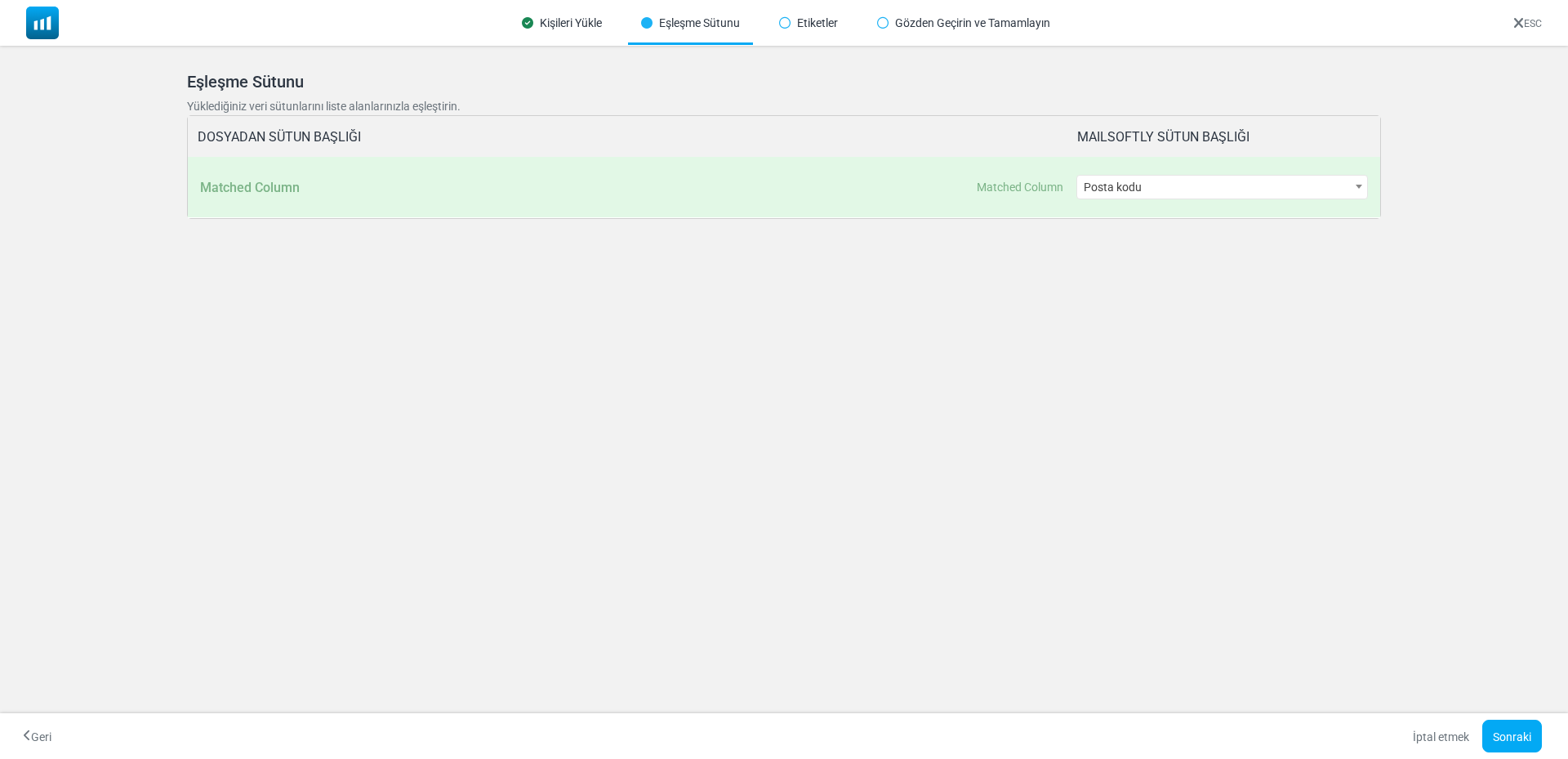
click at [1330, 172] on div "**********" at bounding box center [1222, 187] width 293 height 61
click at [1343, 198] on span "Posta kodu" at bounding box center [1222, 187] width 293 height 25
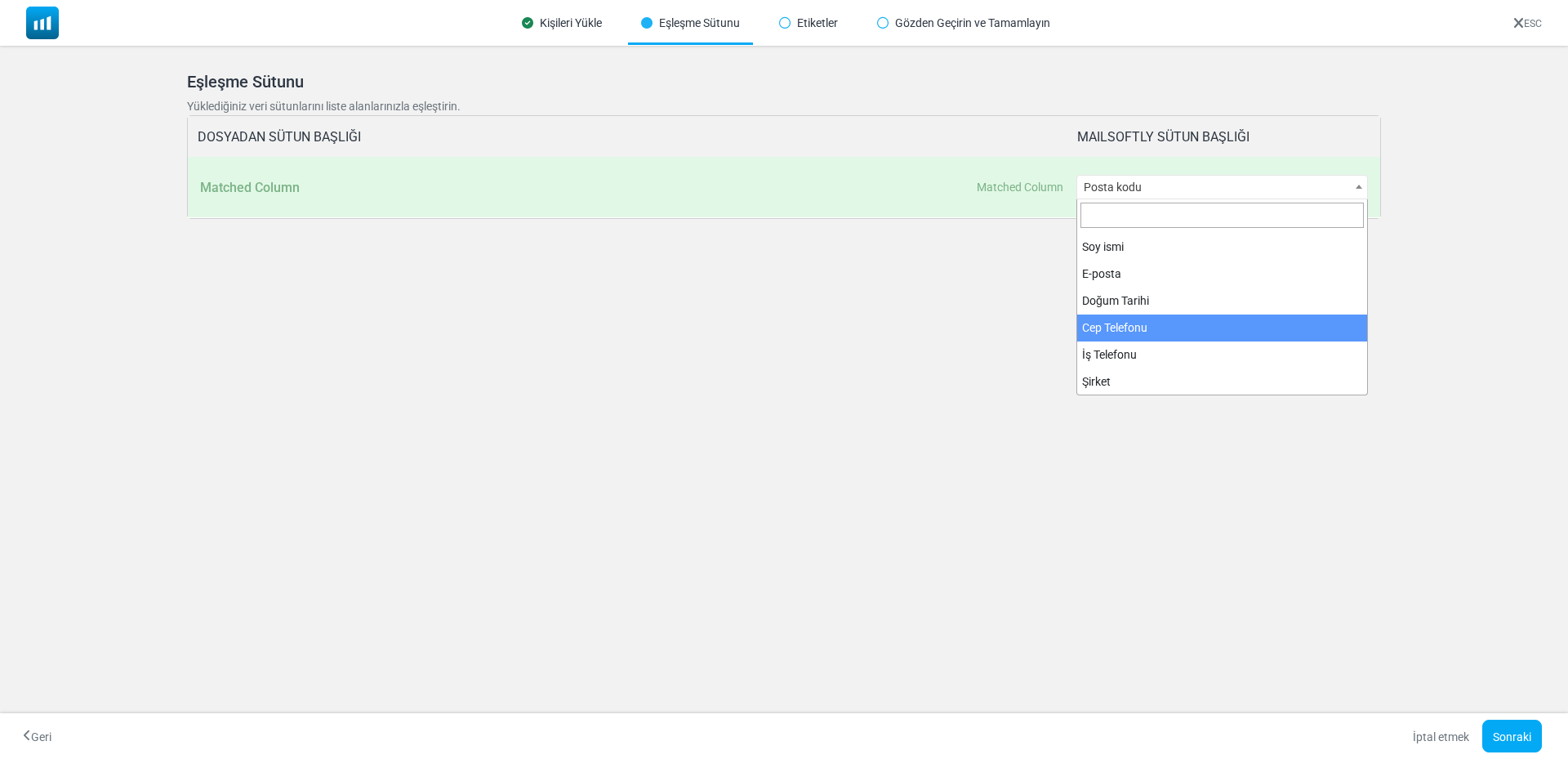
scroll to position [0, 0]
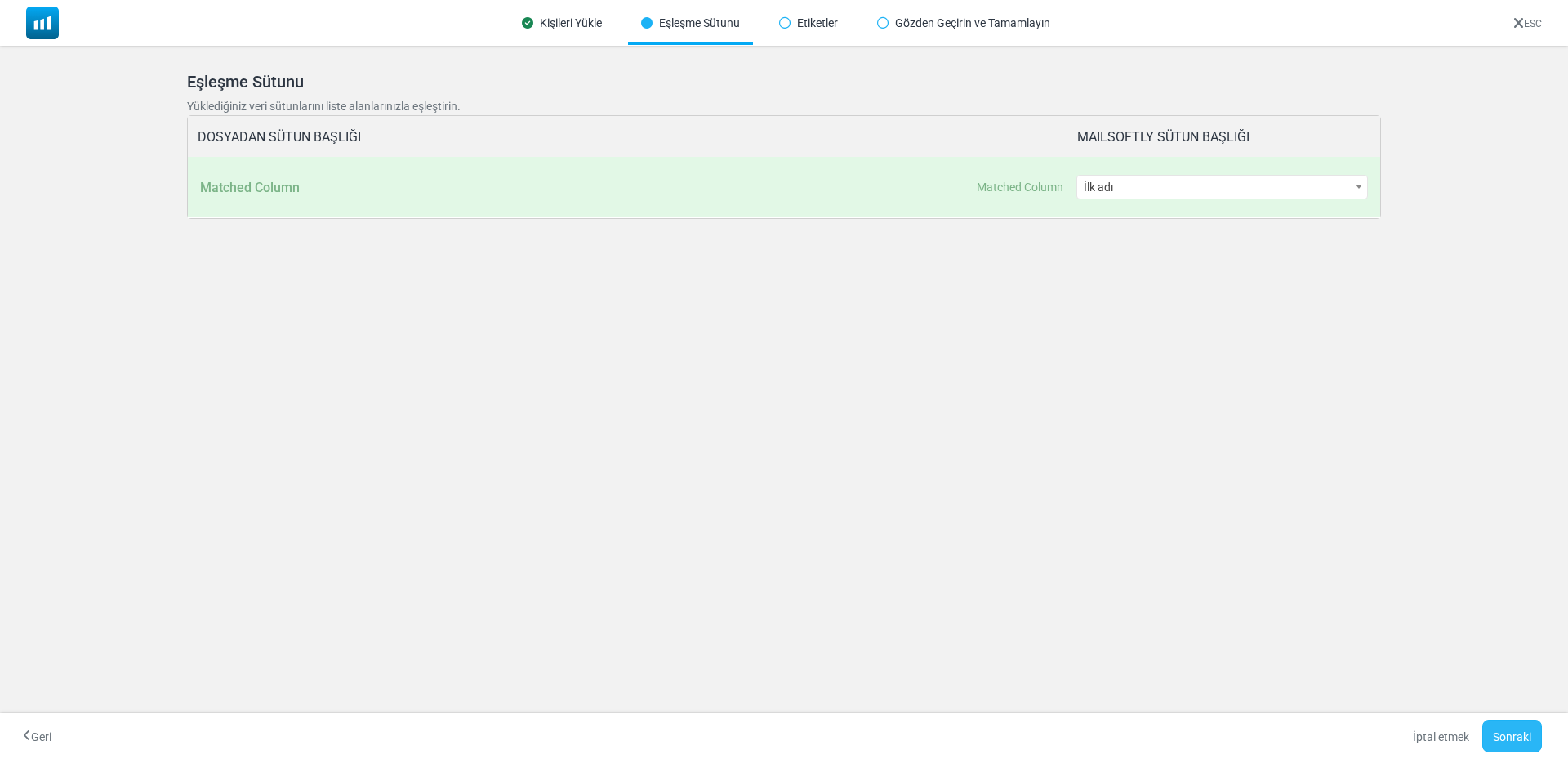
click at [1503, 727] on button "Sonraki" at bounding box center [1511, 736] width 60 height 33
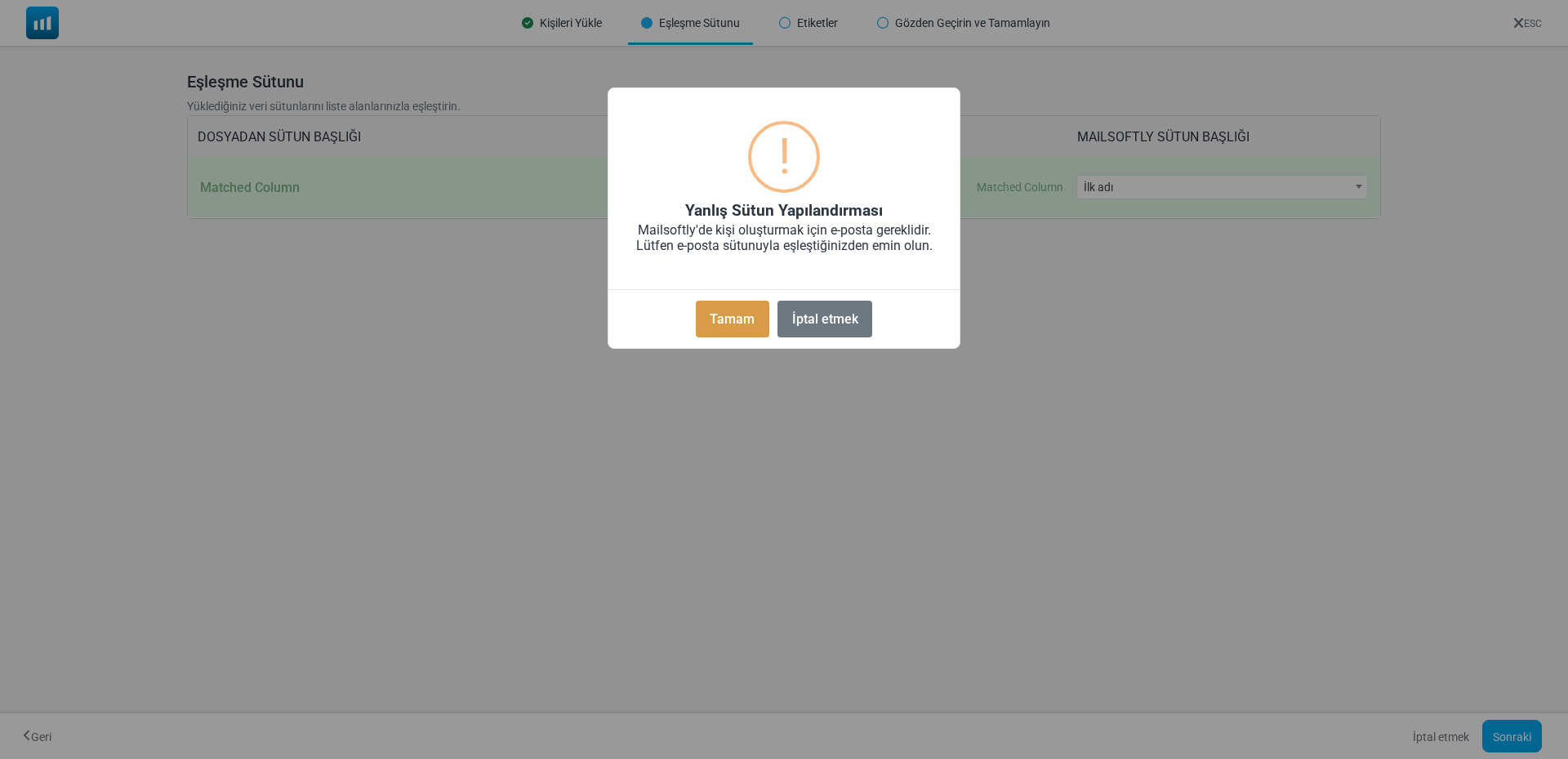
click at [731, 320] on font "Tamam" at bounding box center [731, 319] width 45 height 16
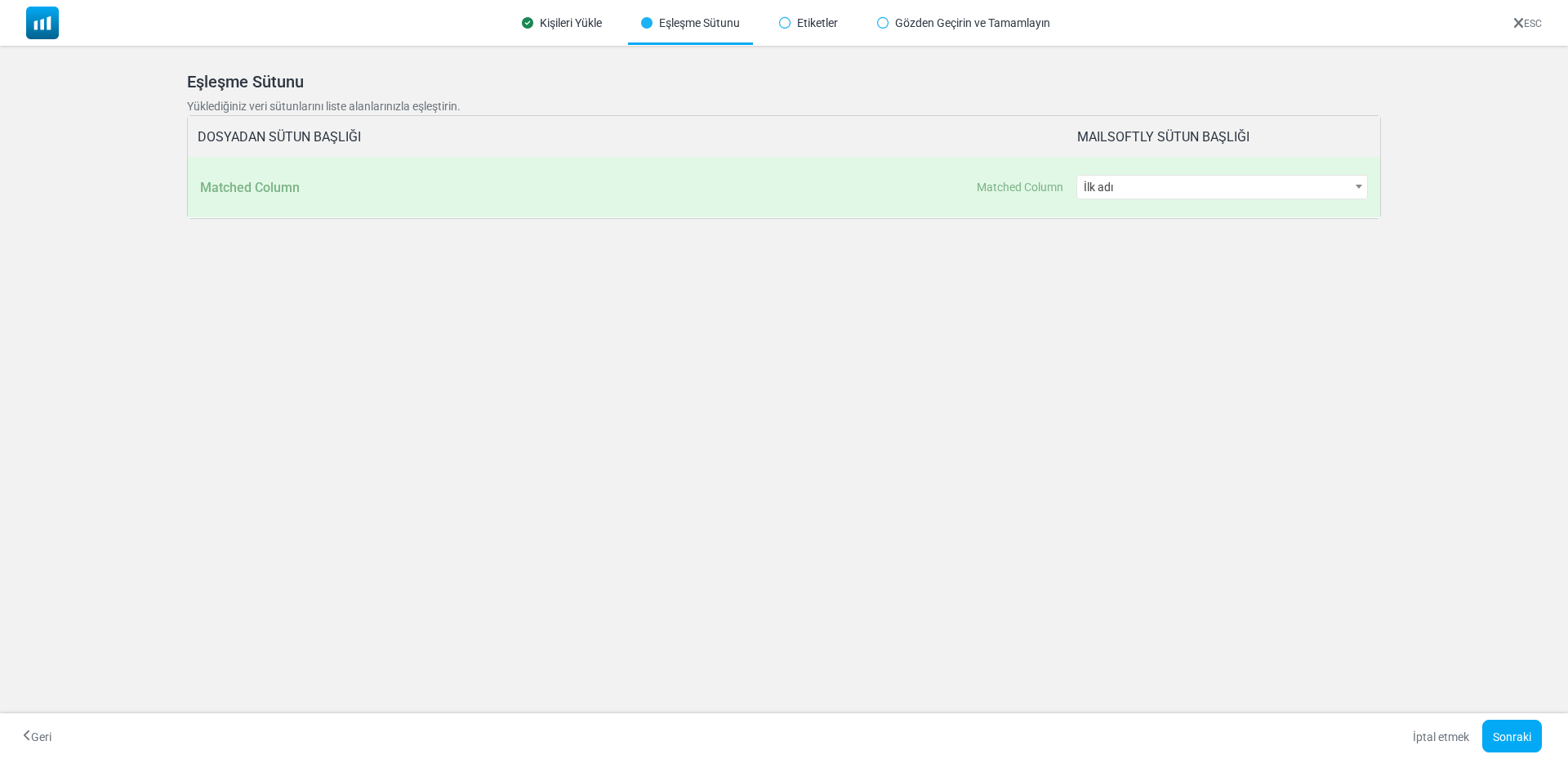
click at [1132, 187] on span "İlk adı" at bounding box center [1222, 187] width 291 height 23
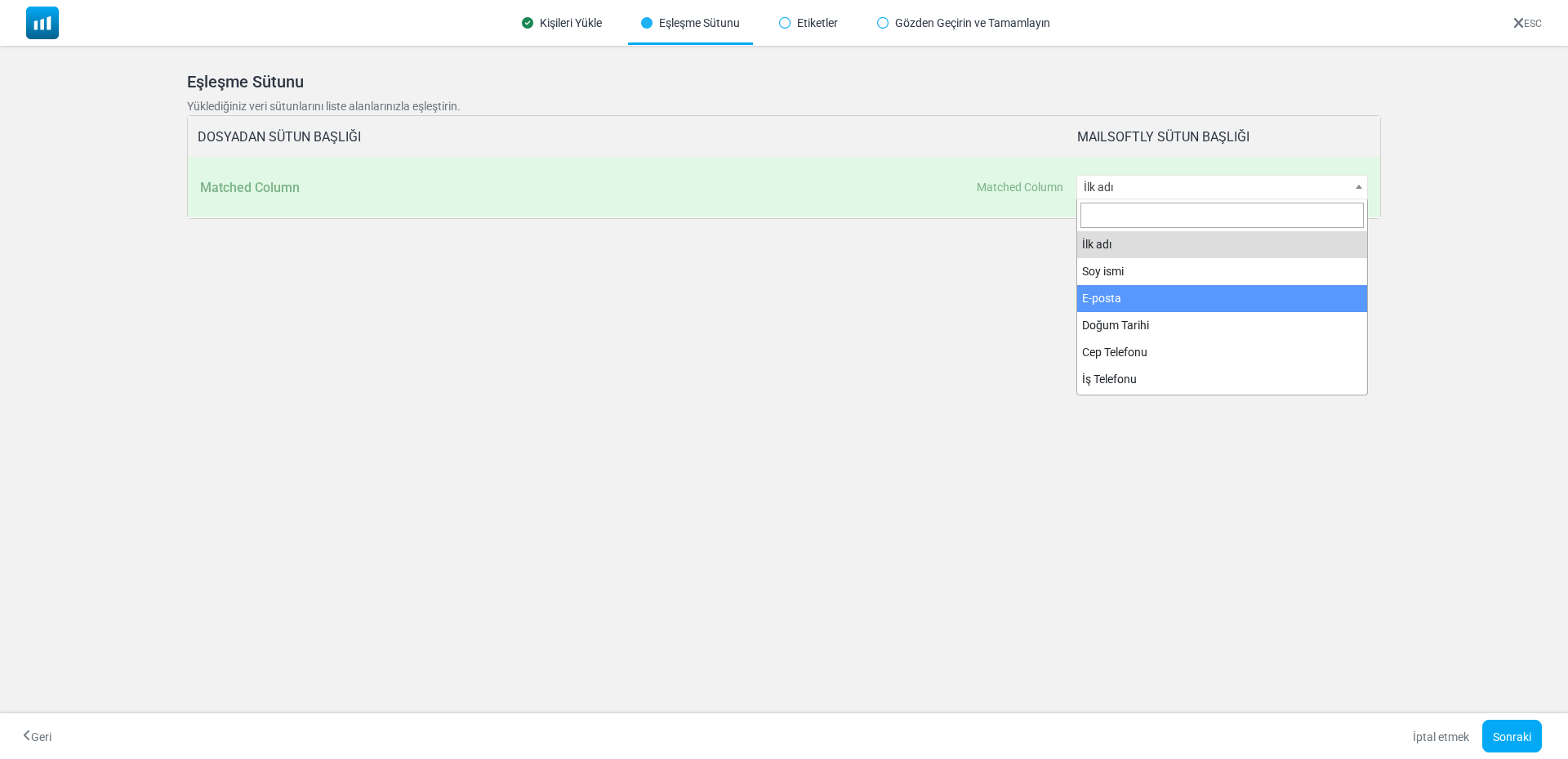
select select "*****"
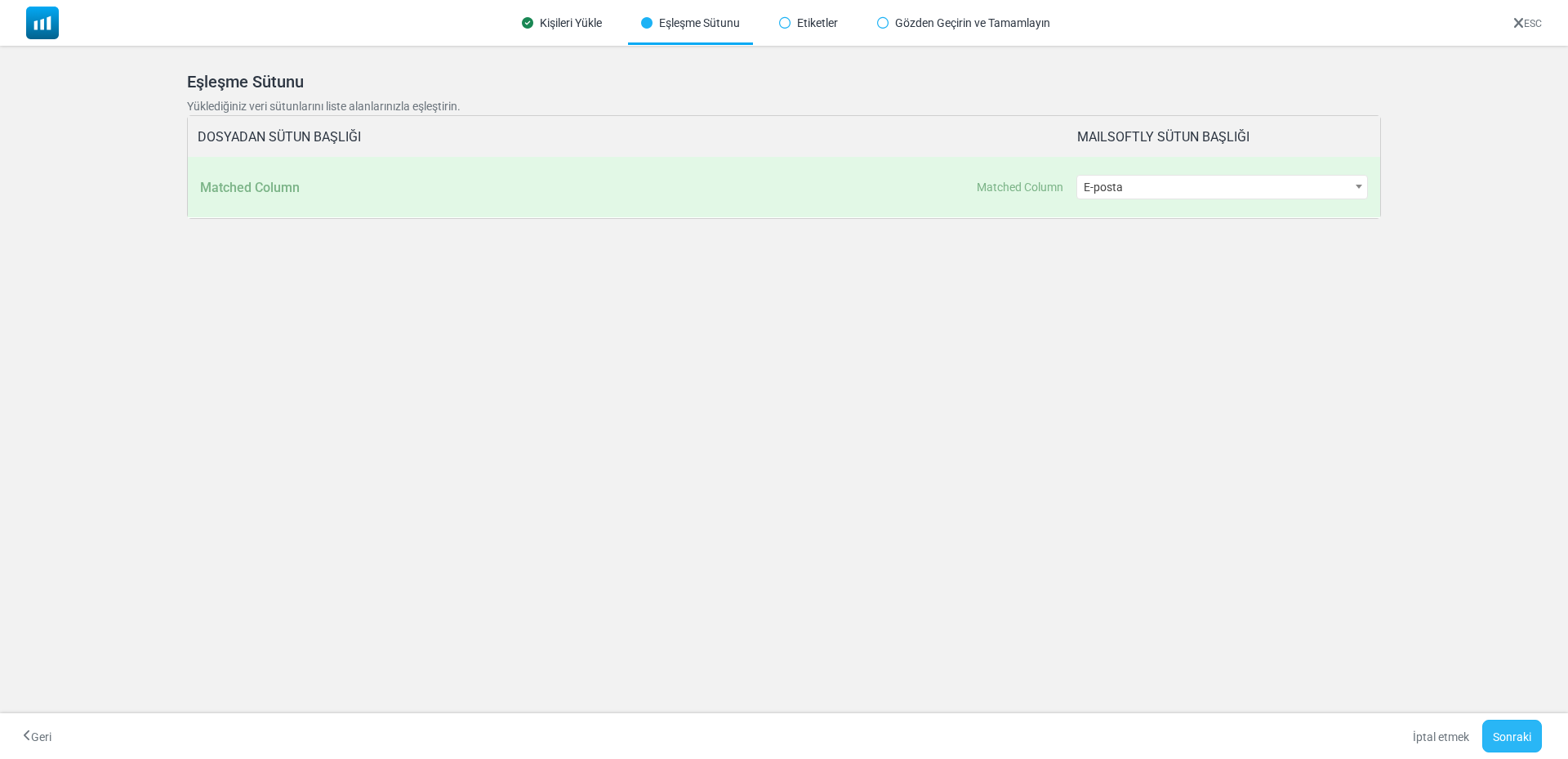
click at [1515, 738] on font "Sonraki" at bounding box center [1511, 737] width 39 height 13
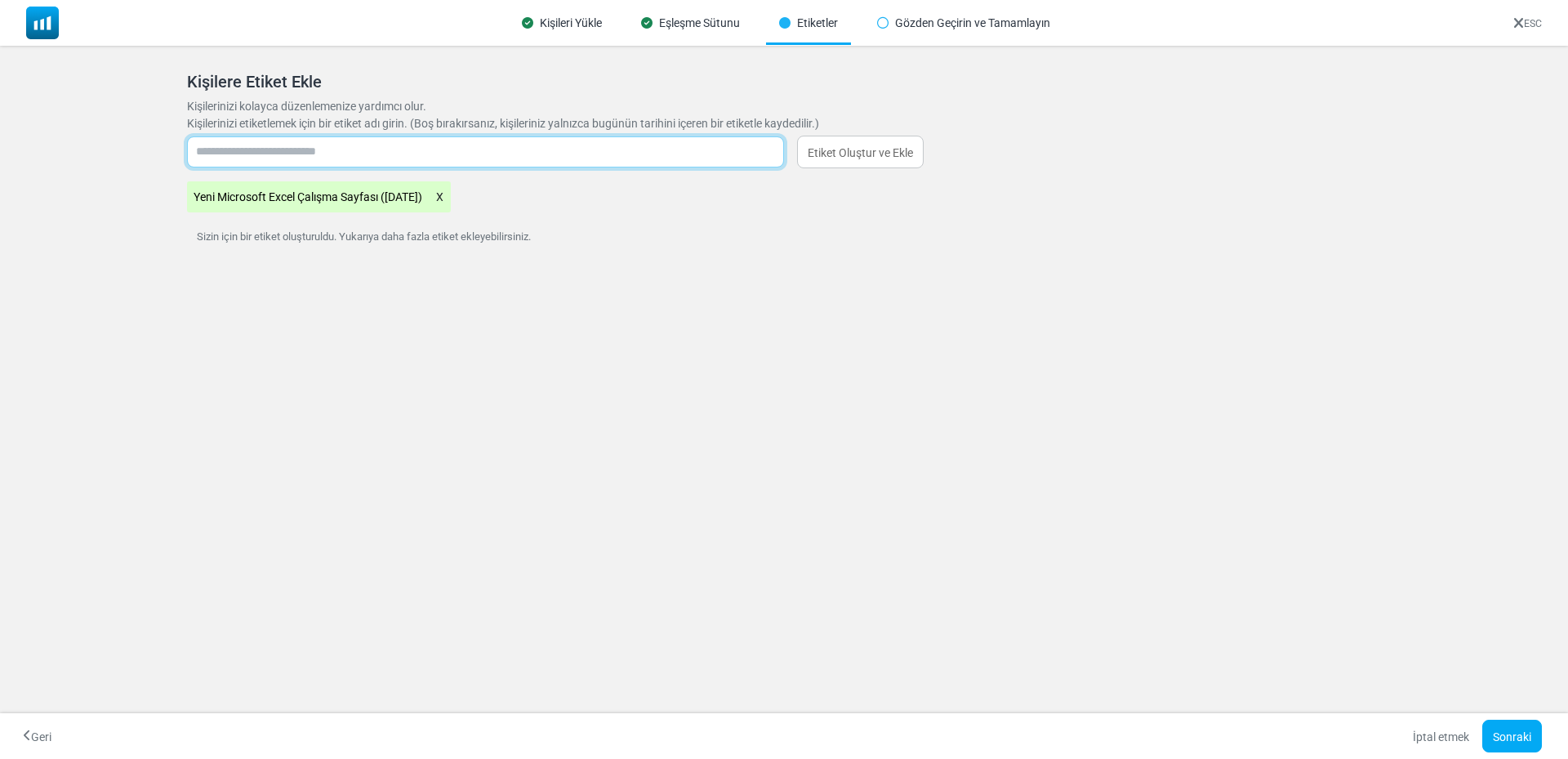
click at [317, 146] on input "text" at bounding box center [486, 152] width 597 height 31
type input "**********"
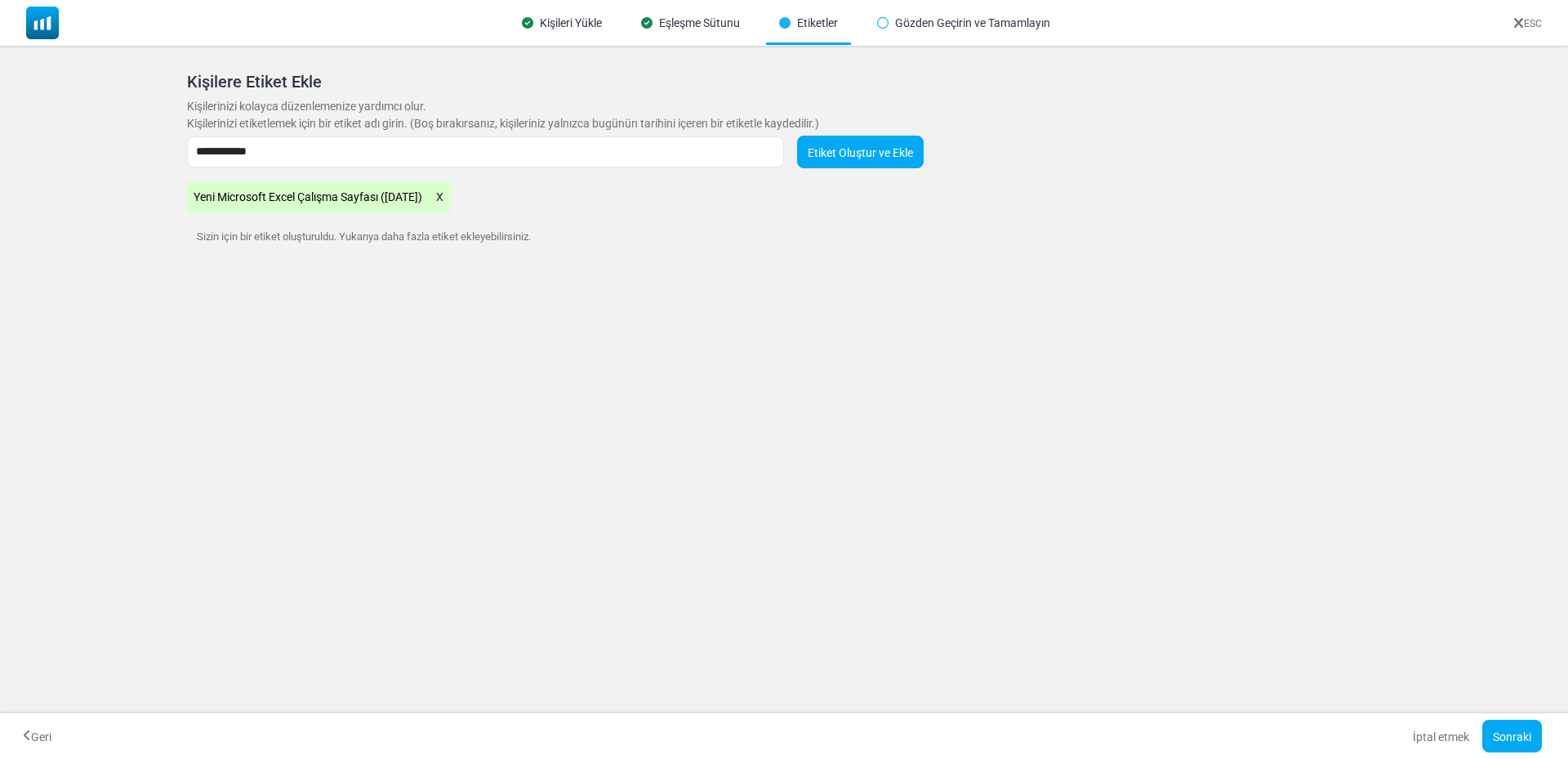
click at [856, 150] on font "Etiket Oluştur ve Ekle" at bounding box center [860, 153] width 105 height 13
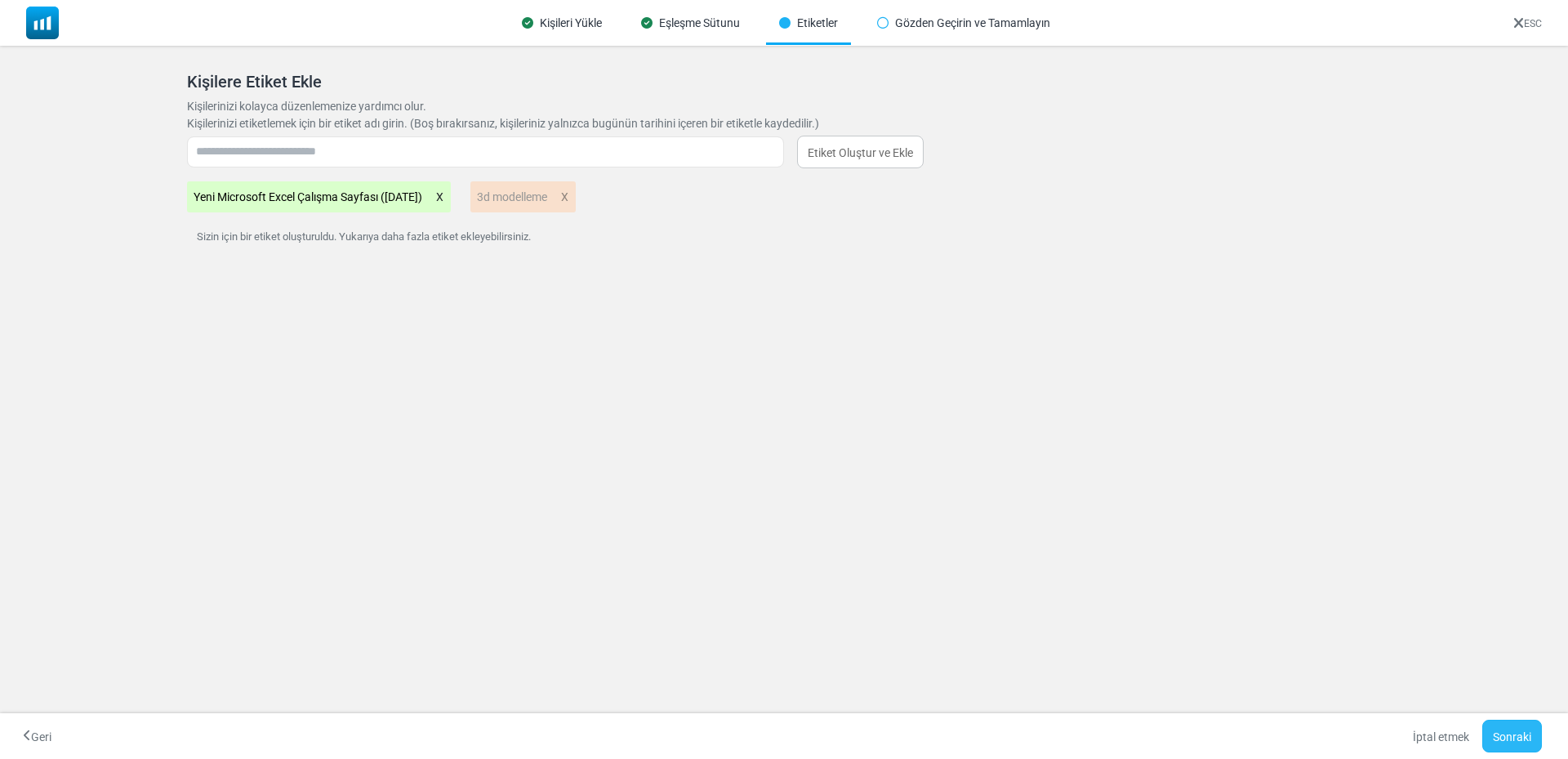
click at [1505, 724] on button "Sonraki" at bounding box center [1511, 736] width 60 height 33
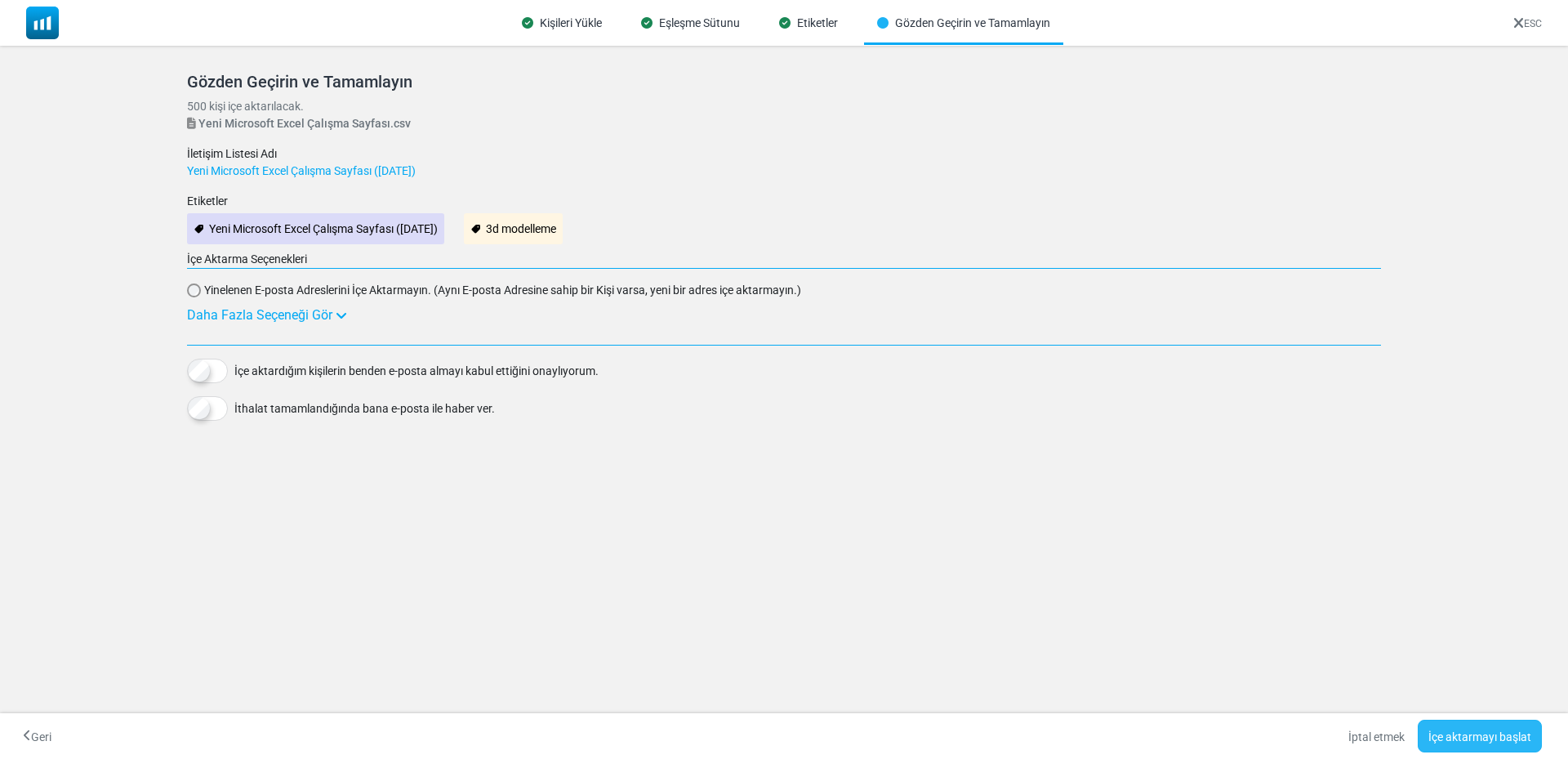
click at [1501, 730] on font "İçe aktarmayı başlat" at bounding box center [1479, 737] width 103 height 13
click at [852, 451] on div at bounding box center [784, 379] width 1568 height 759
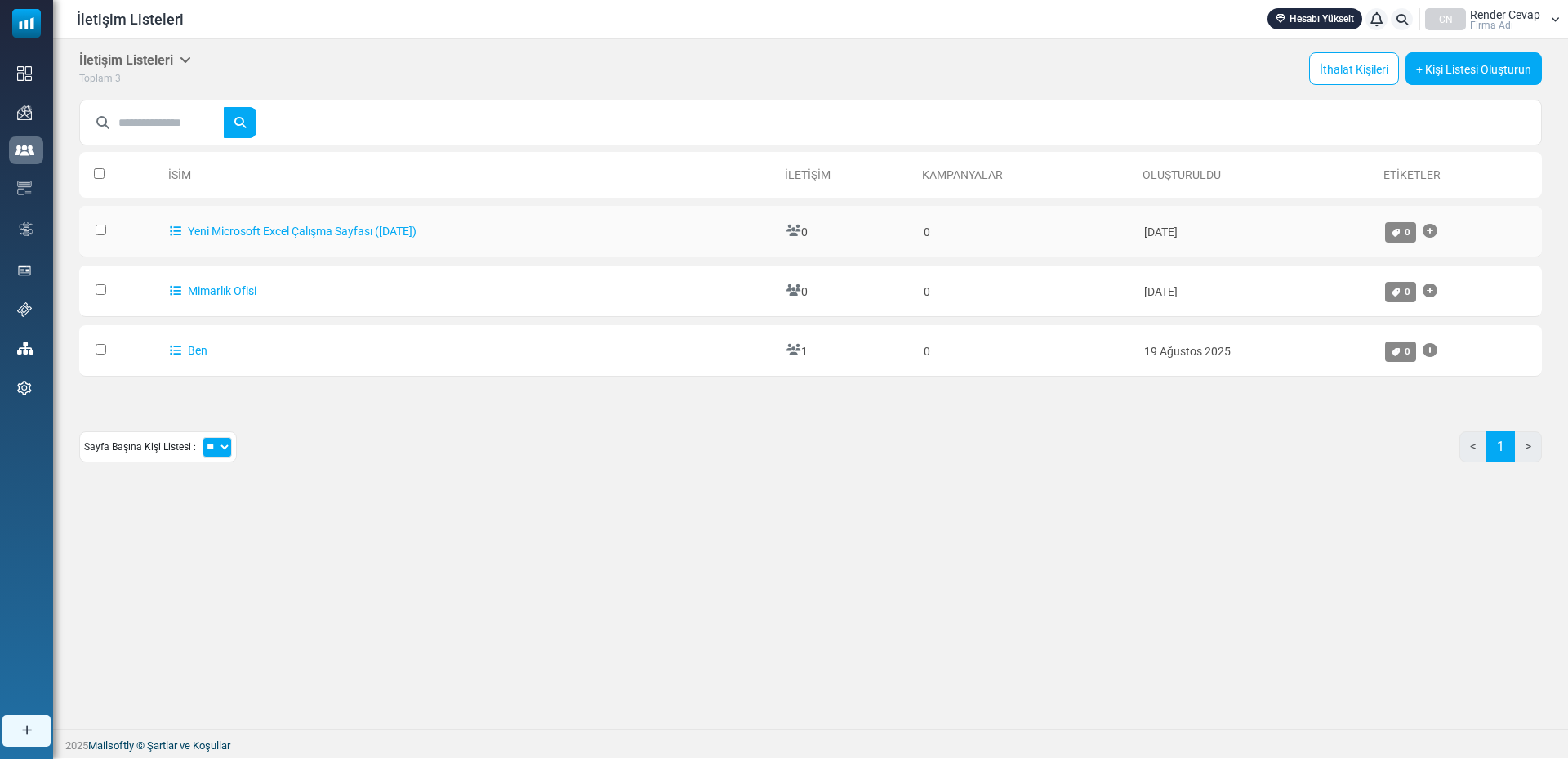
click at [808, 225] on font "0" at bounding box center [805, 232] width 7 height 13
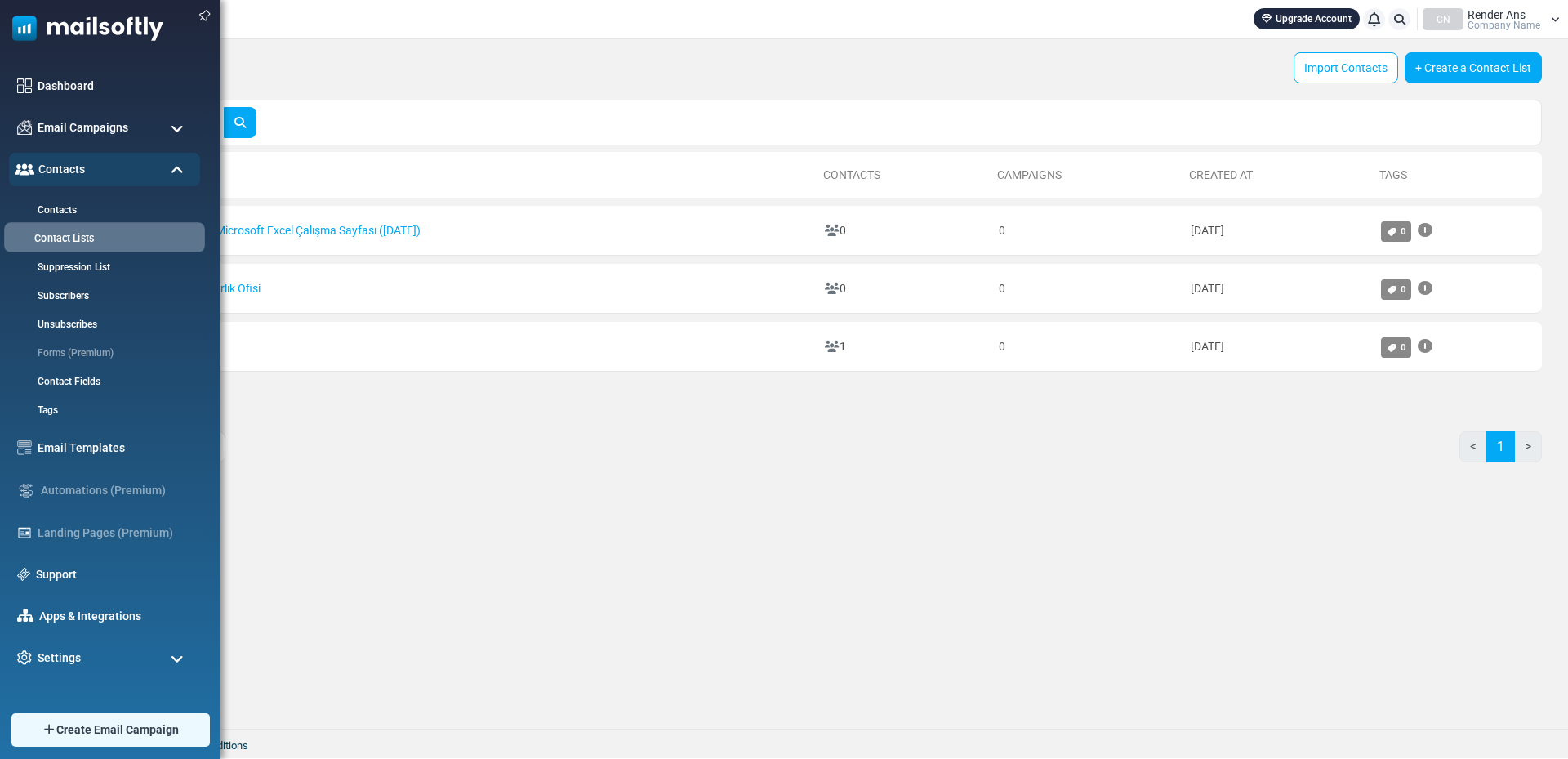
click at [82, 238] on link "Contact Lists" at bounding box center [102, 238] width 196 height 16
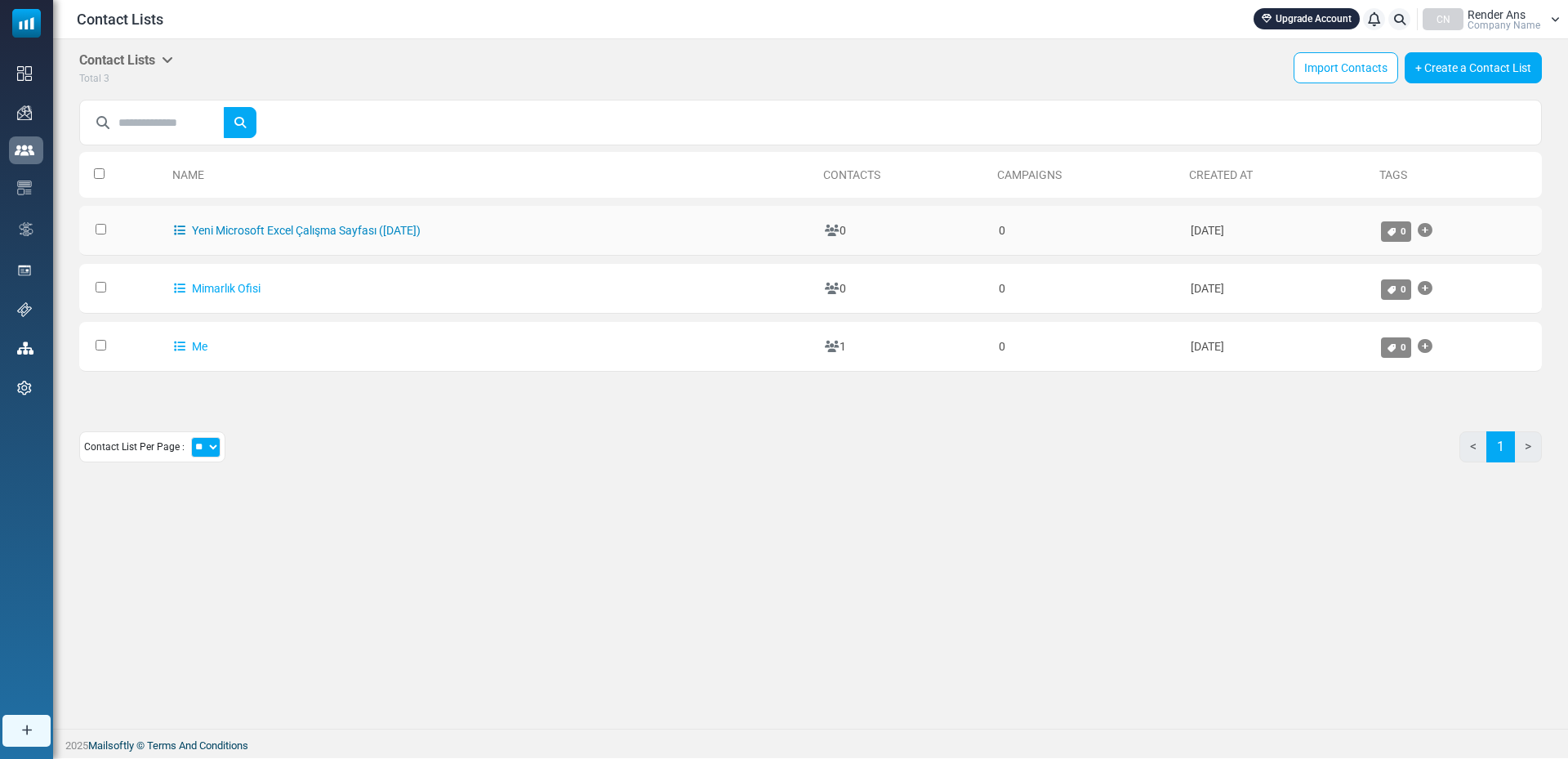
click at [357, 226] on link "Yeni Microsoft Excel Çalışma Sayfası ([DATE])" at bounding box center [297, 230] width 247 height 13
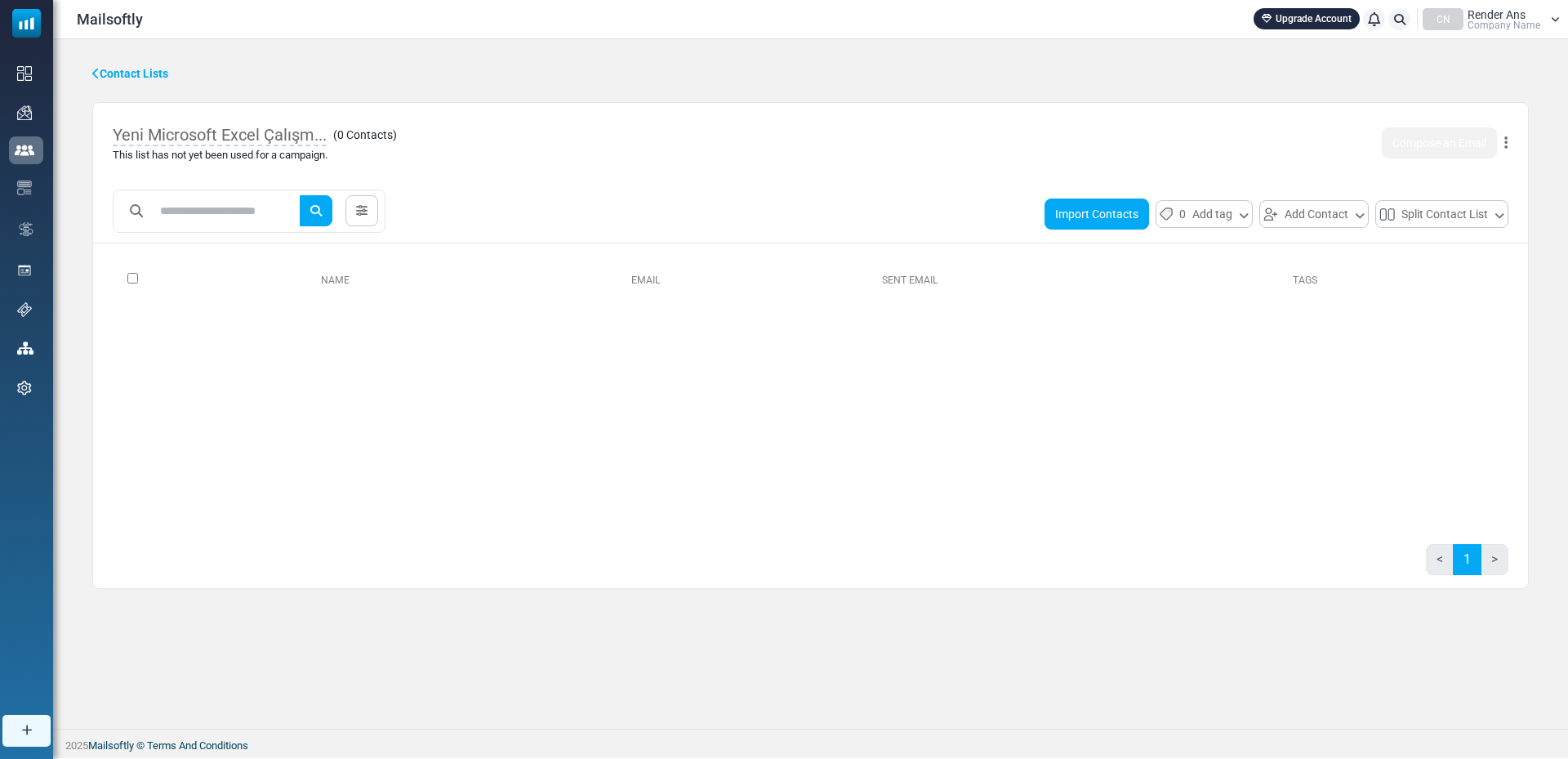
click at [1117, 215] on button "Import Contacts" at bounding box center [1096, 214] width 104 height 31
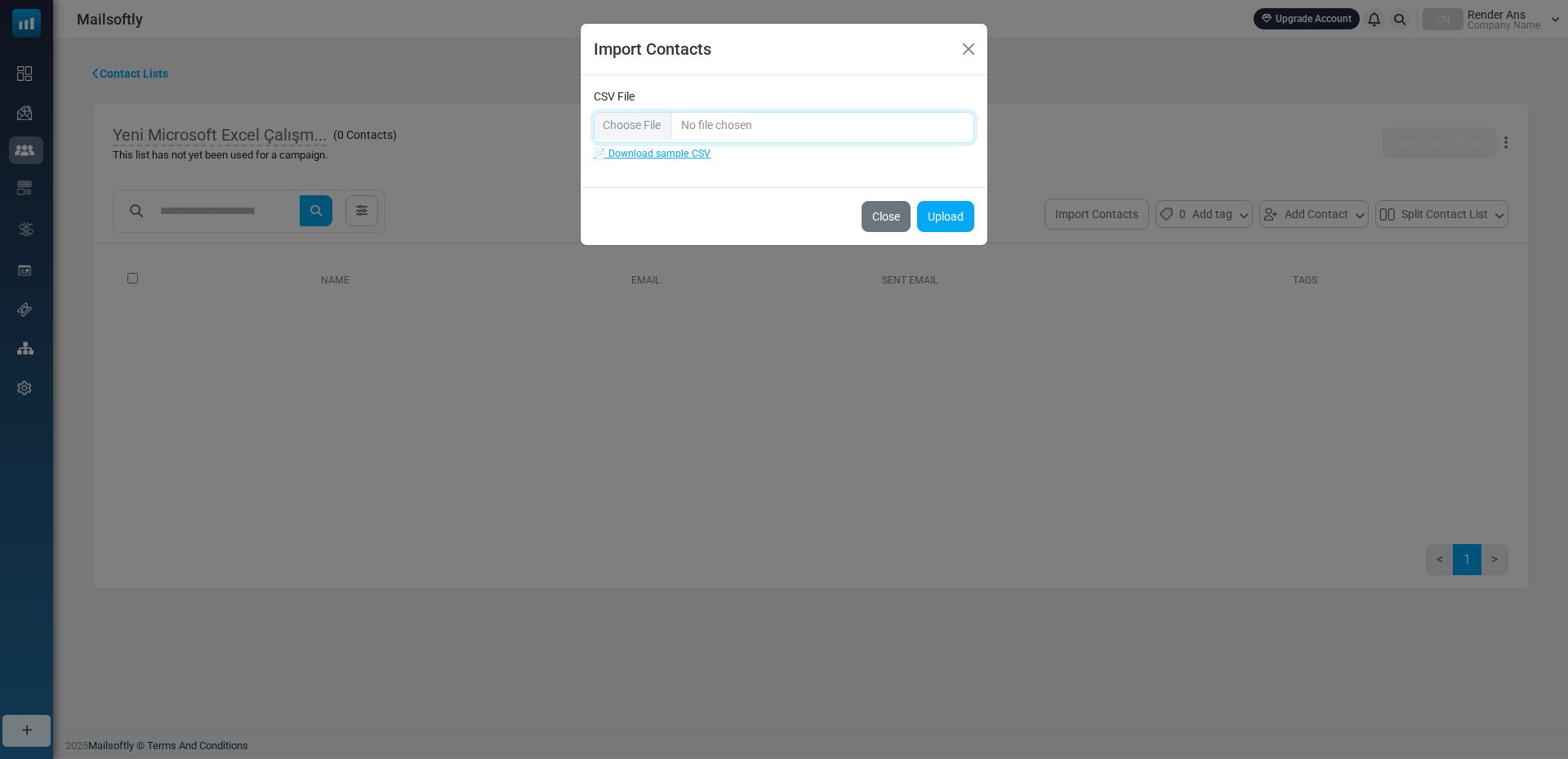
click at [648, 125] on input "CSV File" at bounding box center [783, 127] width 380 height 31
type input "**********"
click at [942, 215] on button "Upload" at bounding box center [946, 216] width 58 height 31
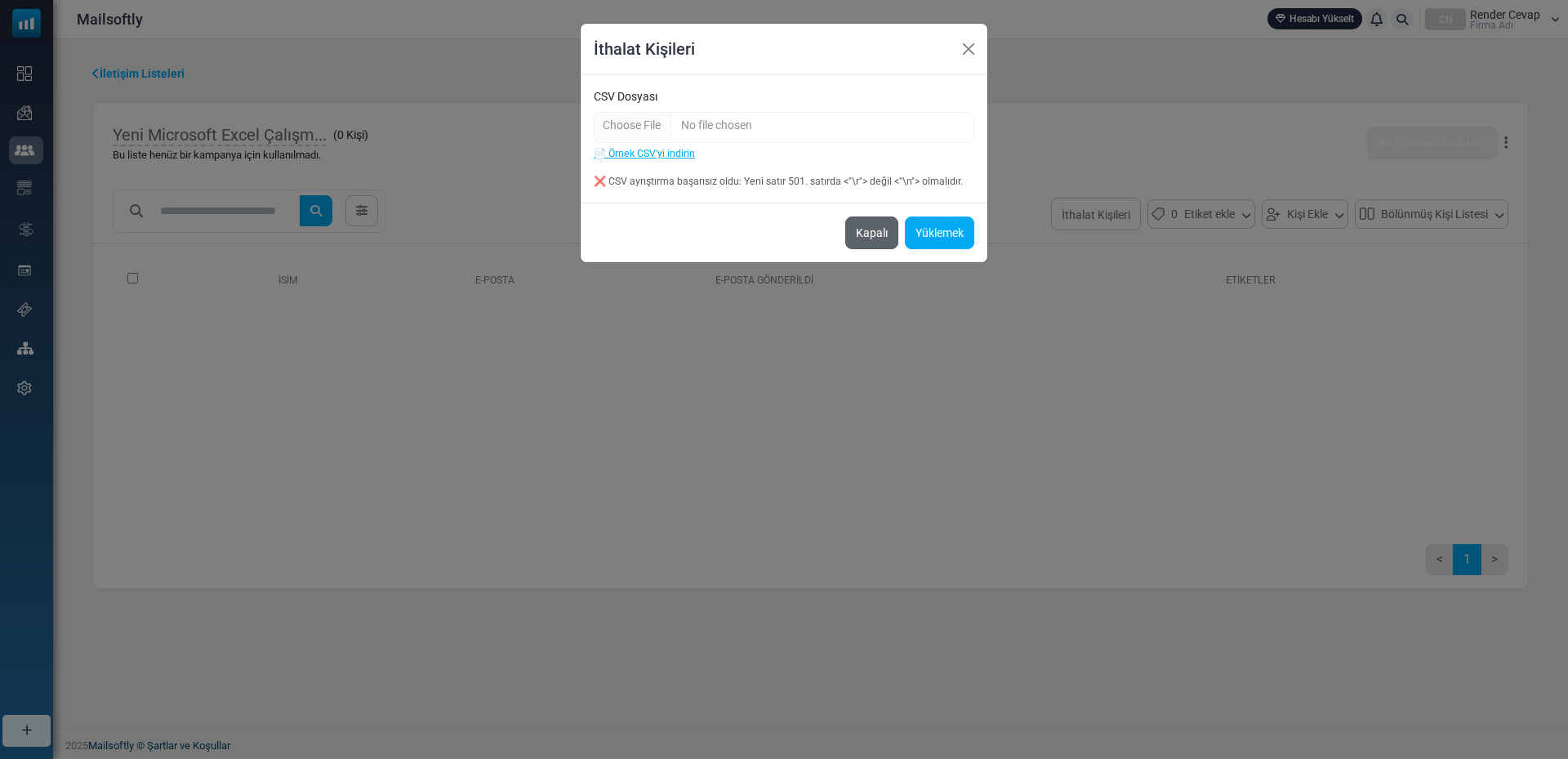
click at [865, 229] on font "Kapalı" at bounding box center [871, 234] width 32 height 13
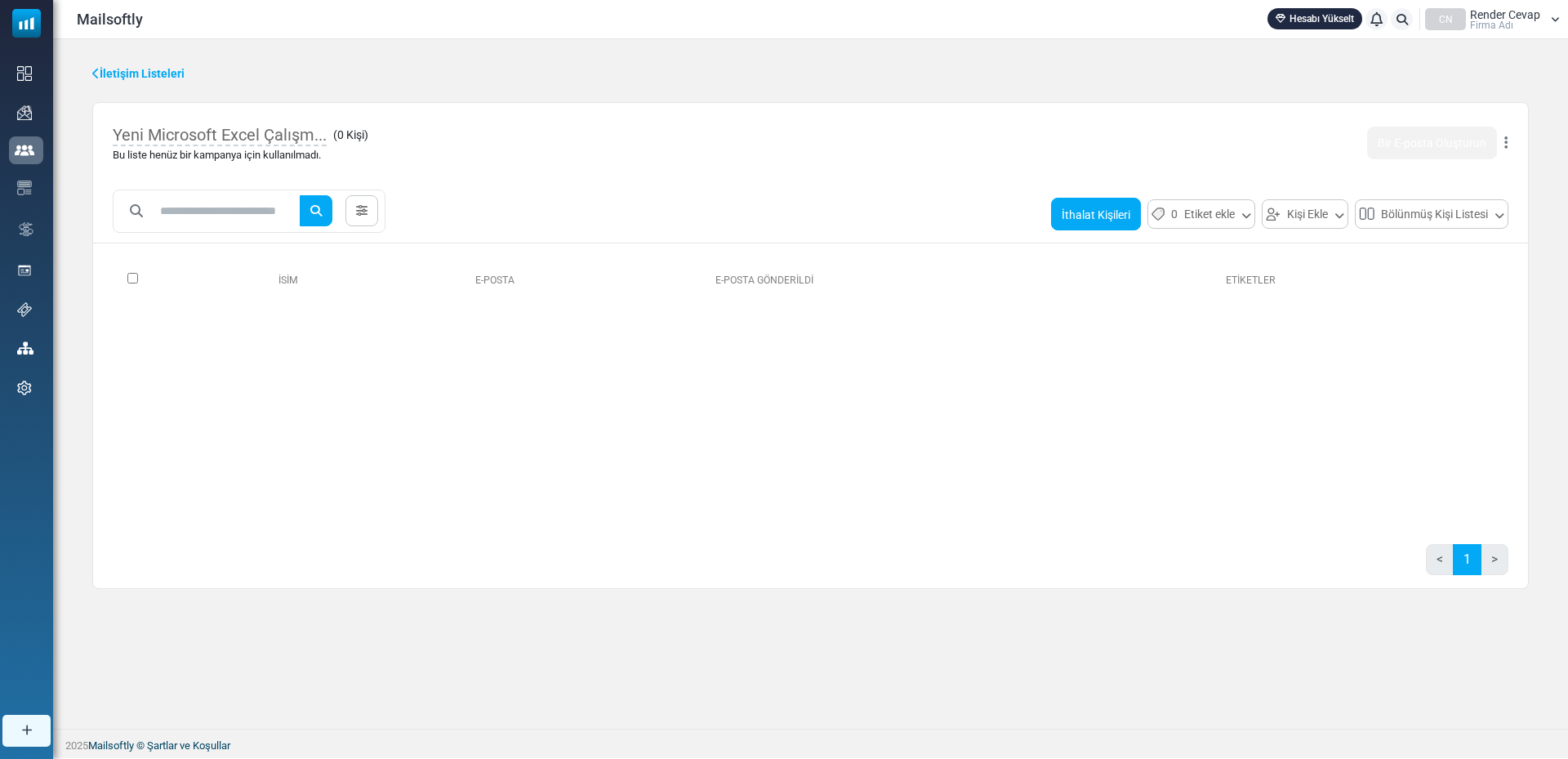
click at [1104, 210] on font "İthalat Kişileri" at bounding box center [1095, 215] width 68 height 13
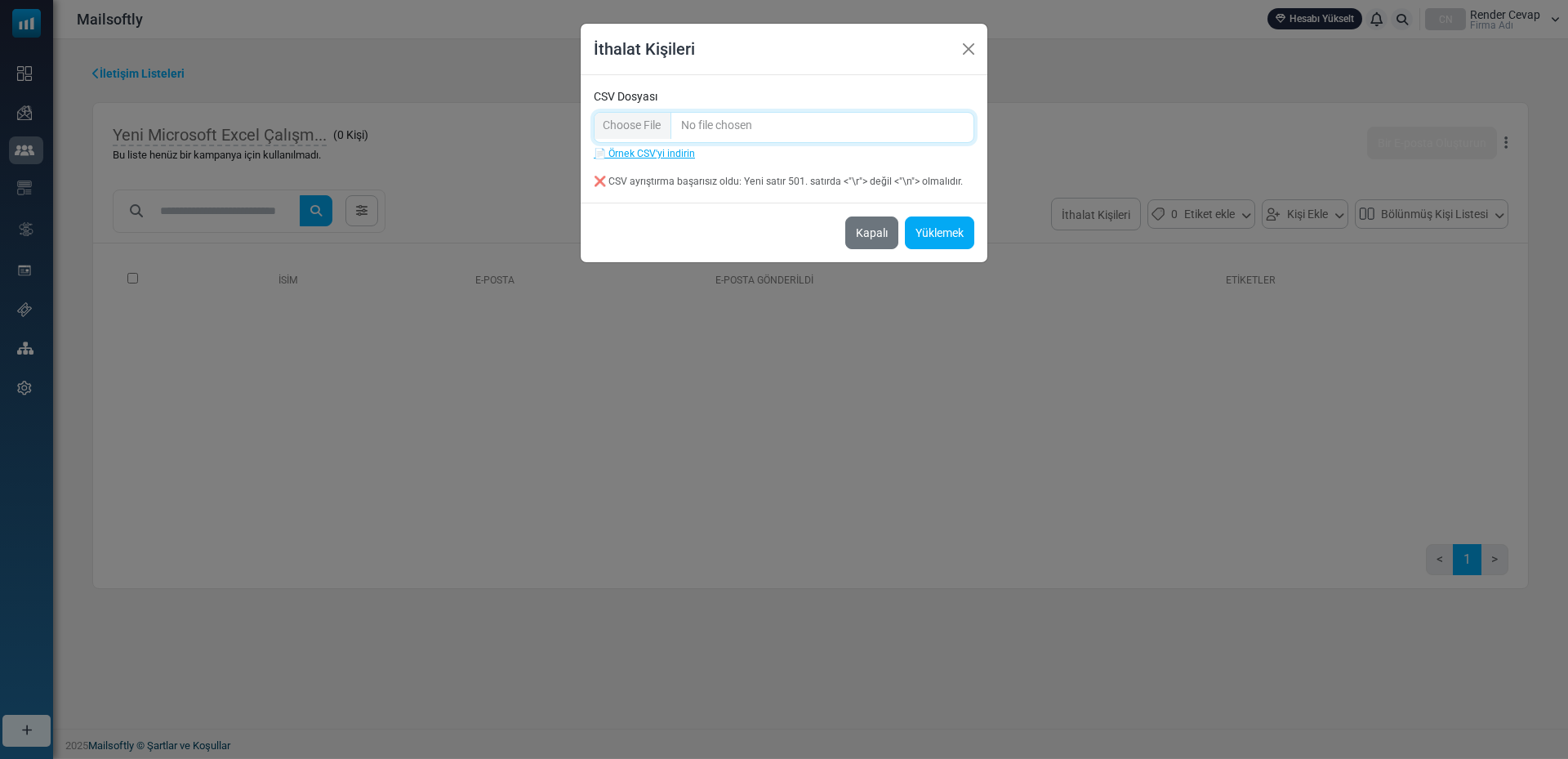
click at [759, 123] on input "CSV Dosyası" at bounding box center [783, 127] width 380 height 31
click at [938, 233] on font "Yüklemek" at bounding box center [939, 234] width 48 height 13
click at [656, 149] on font "📄 Örnek CSV'yi indirin" at bounding box center [643, 154] width 101 height 12
click at [826, 131] on input "CSV Dosyası" at bounding box center [783, 127] width 380 height 31
click at [731, 128] on input "CSV Dosyası" at bounding box center [783, 127] width 380 height 31
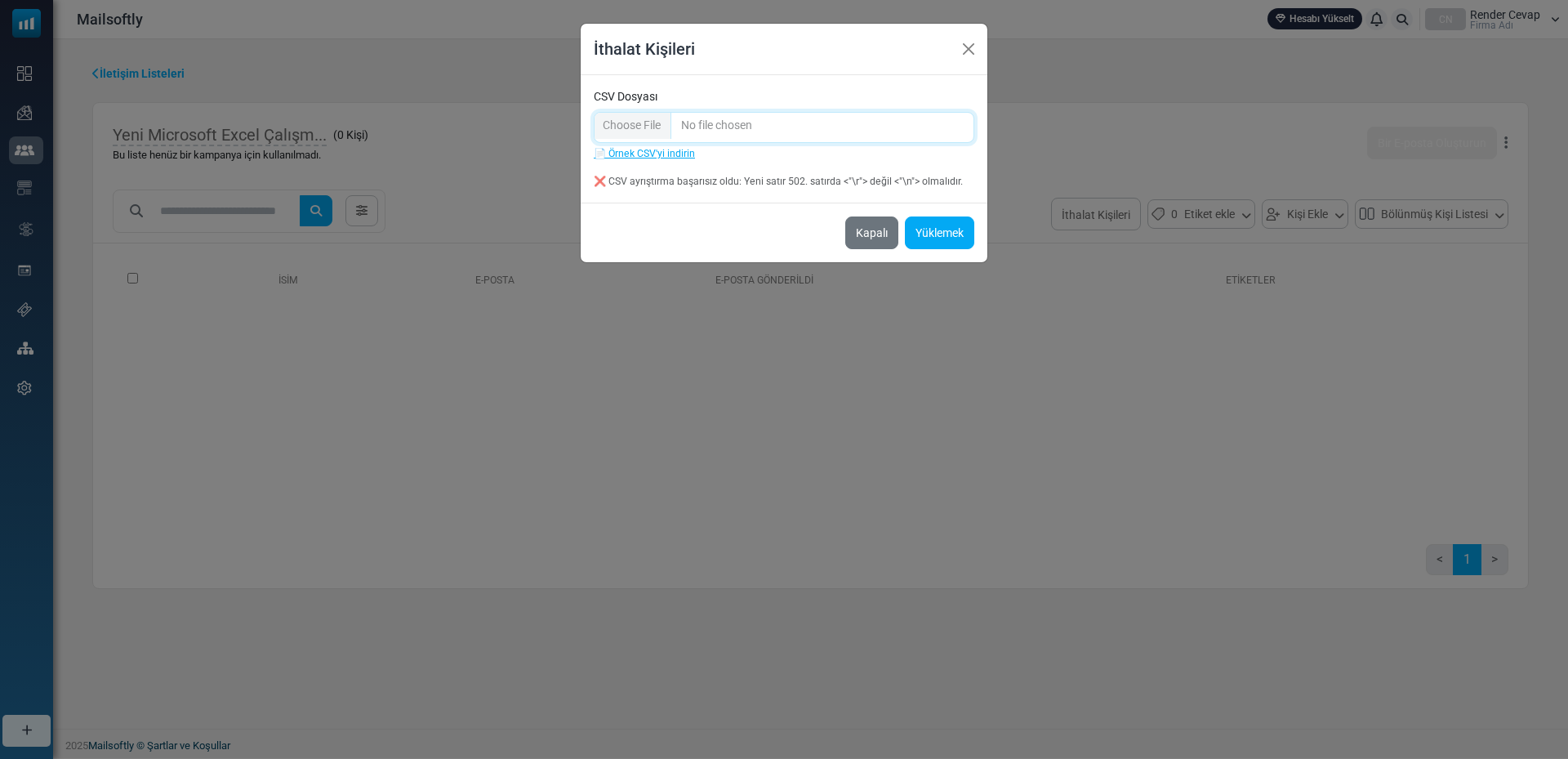
click at [650, 127] on input "CSV Dosyası" at bounding box center [783, 127] width 380 height 31
type input "**********"
click at [948, 231] on font "Yüklemek" at bounding box center [939, 234] width 48 height 13
click at [959, 51] on button "Kapalı" at bounding box center [968, 49] width 25 height 25
